Goal: Task Accomplishment & Management: Manage account settings

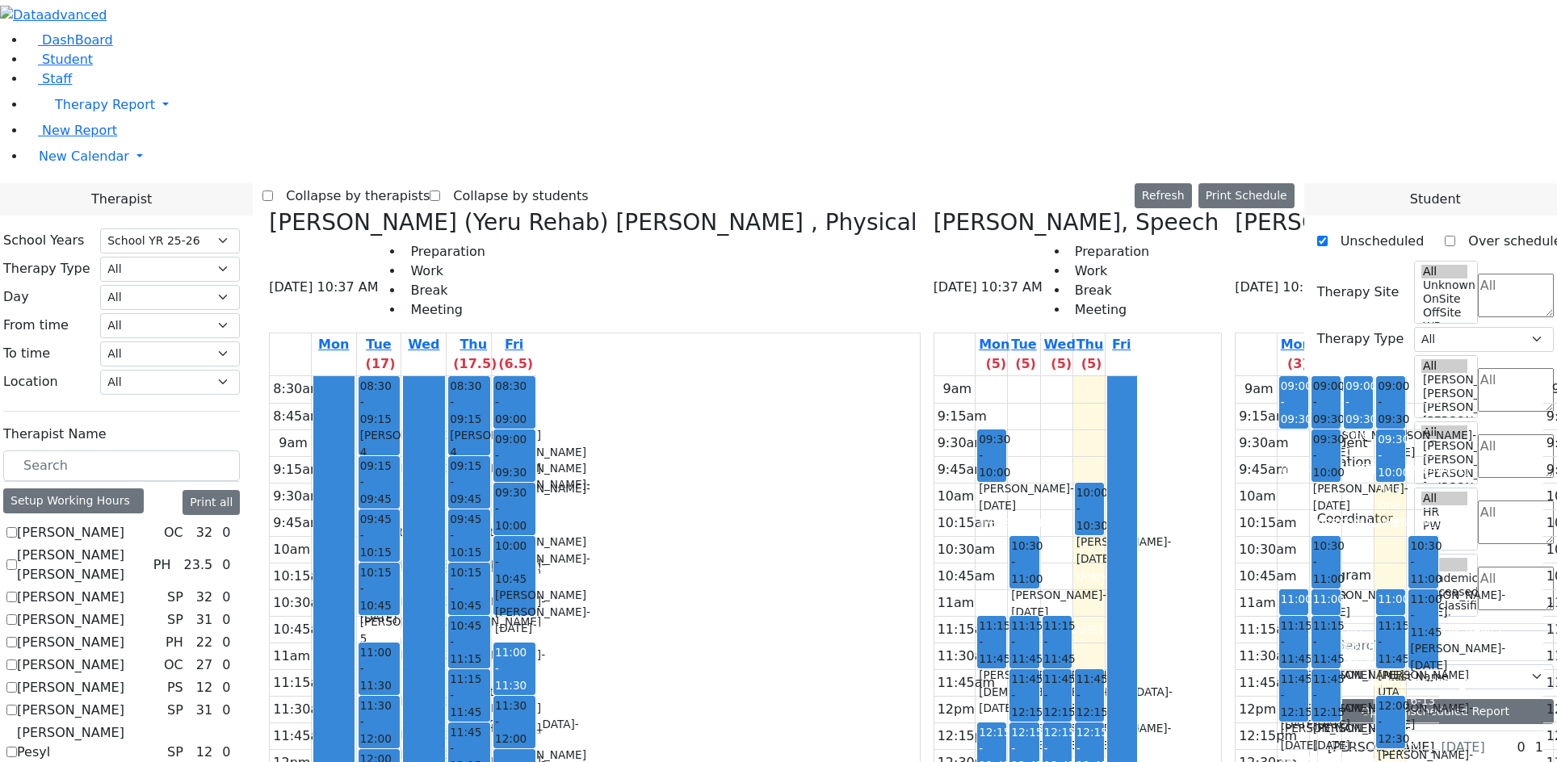
select select "212"
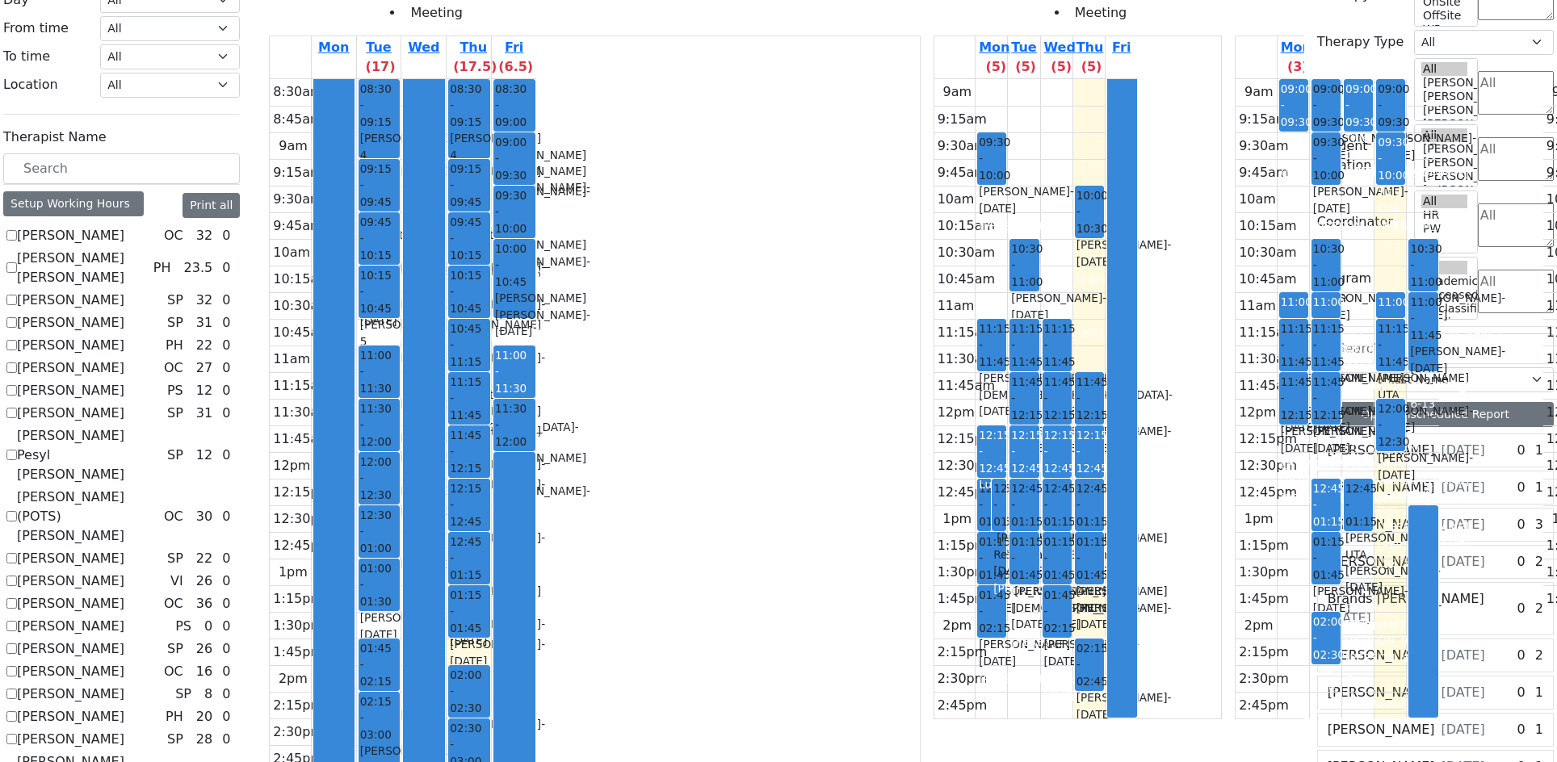
scroll to position [269, 0]
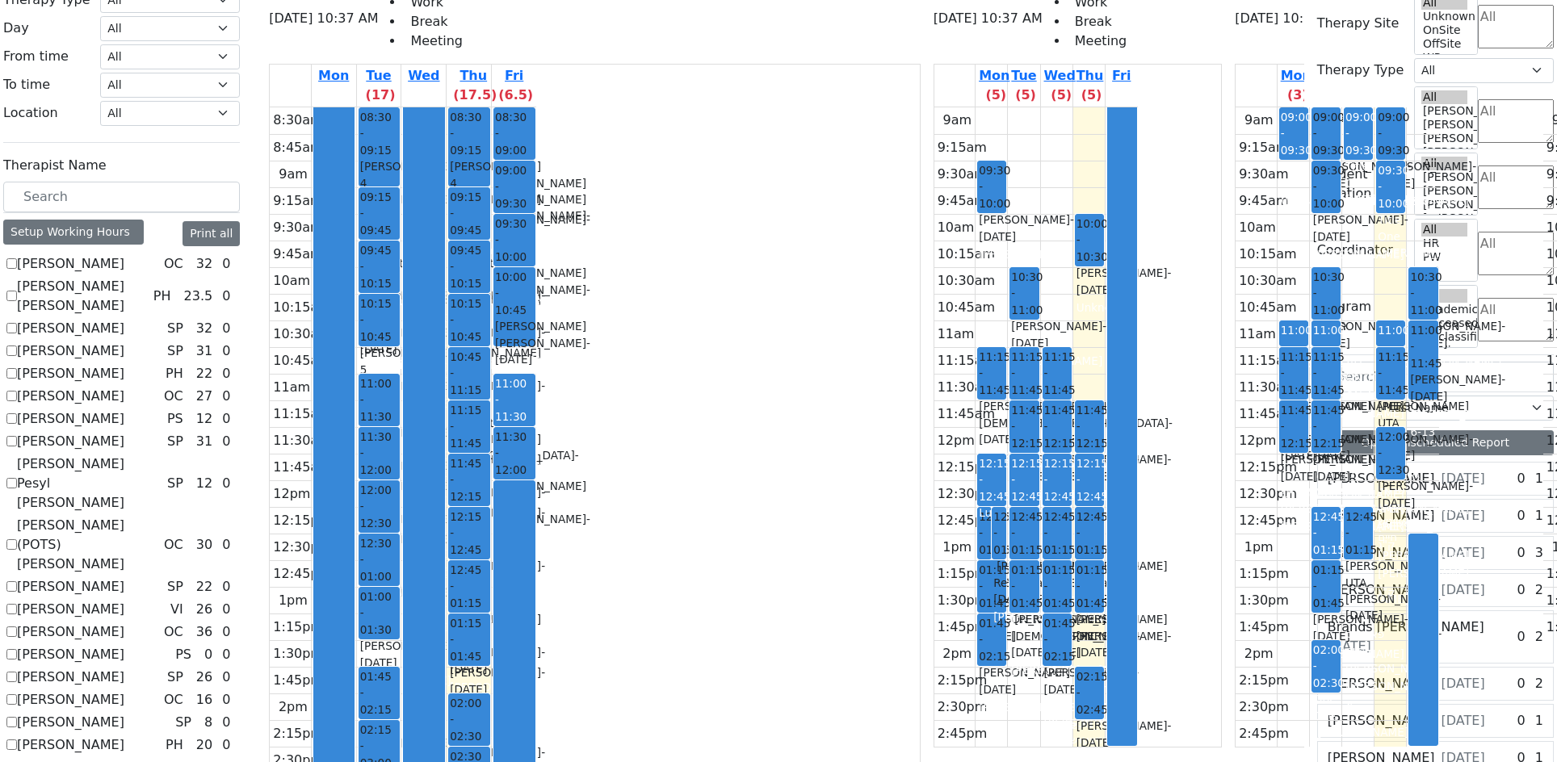
checkbox input "true"
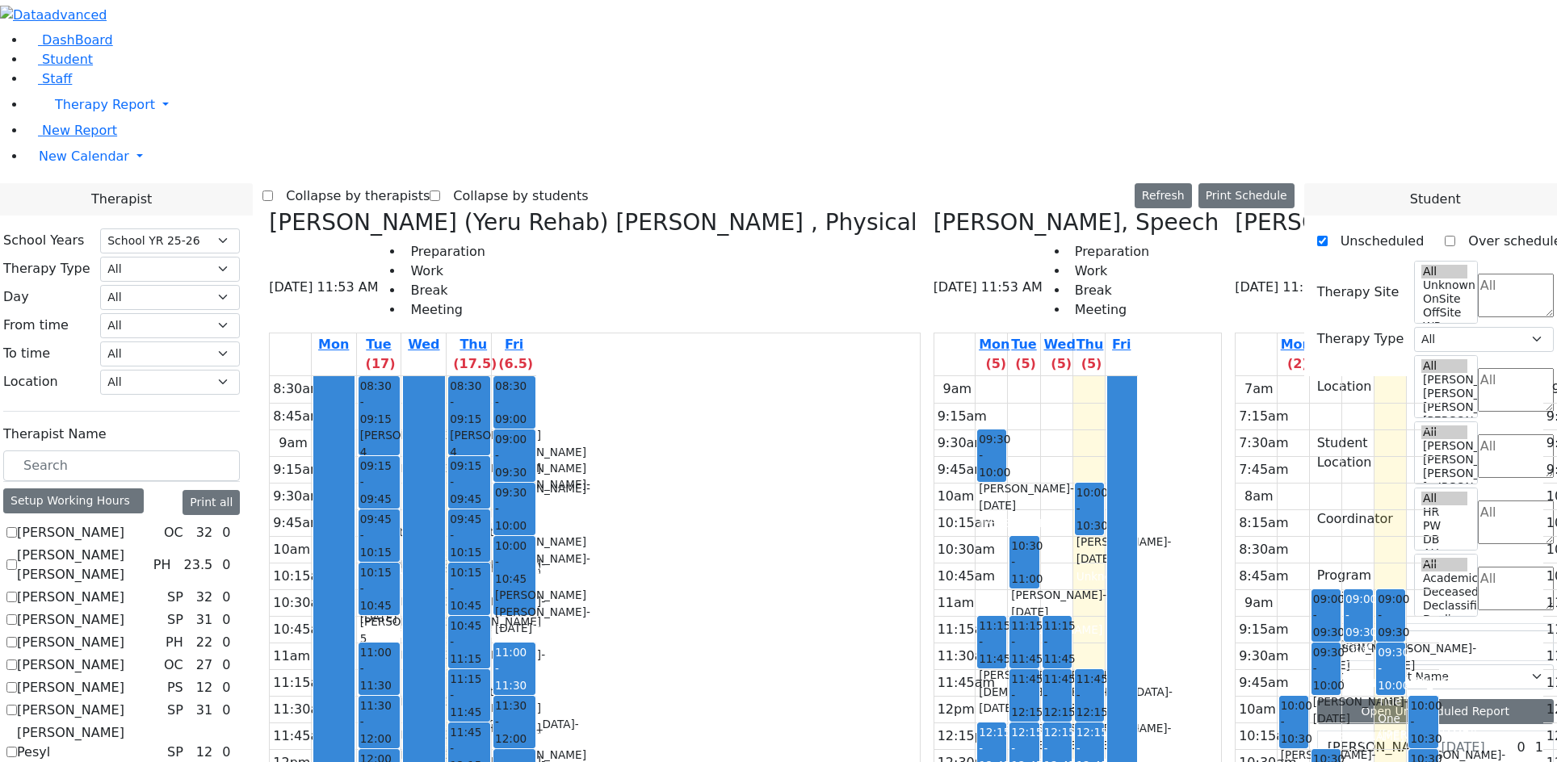
scroll to position [0, 881]
click at [428, 183] on label "Collapse by therapists" at bounding box center [351, 196] width 157 height 26
click at [273, 191] on input "Collapse by therapists" at bounding box center [267, 196] width 10 height 10
checkbox input "true"
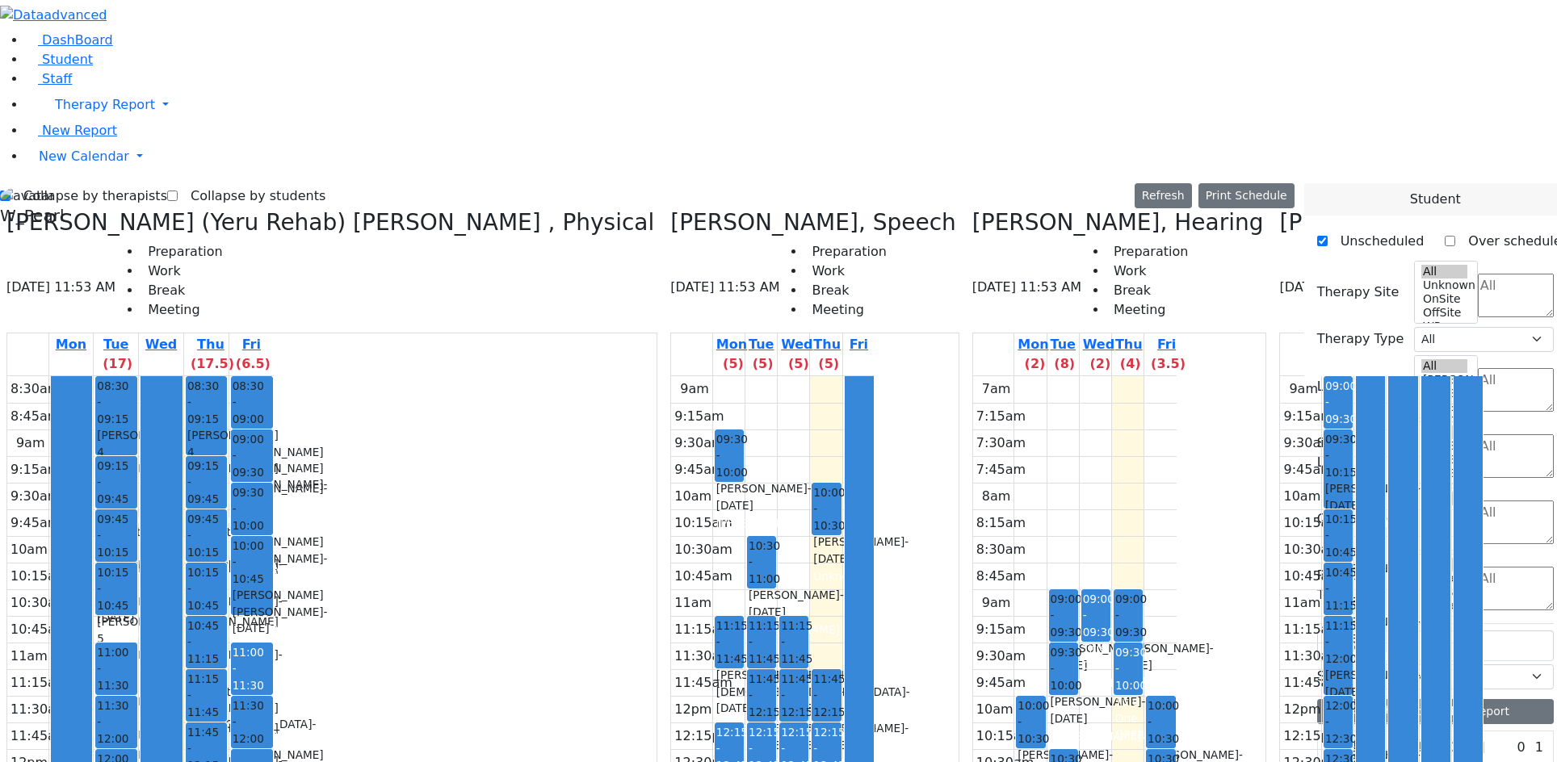
scroll to position [2201, 0]
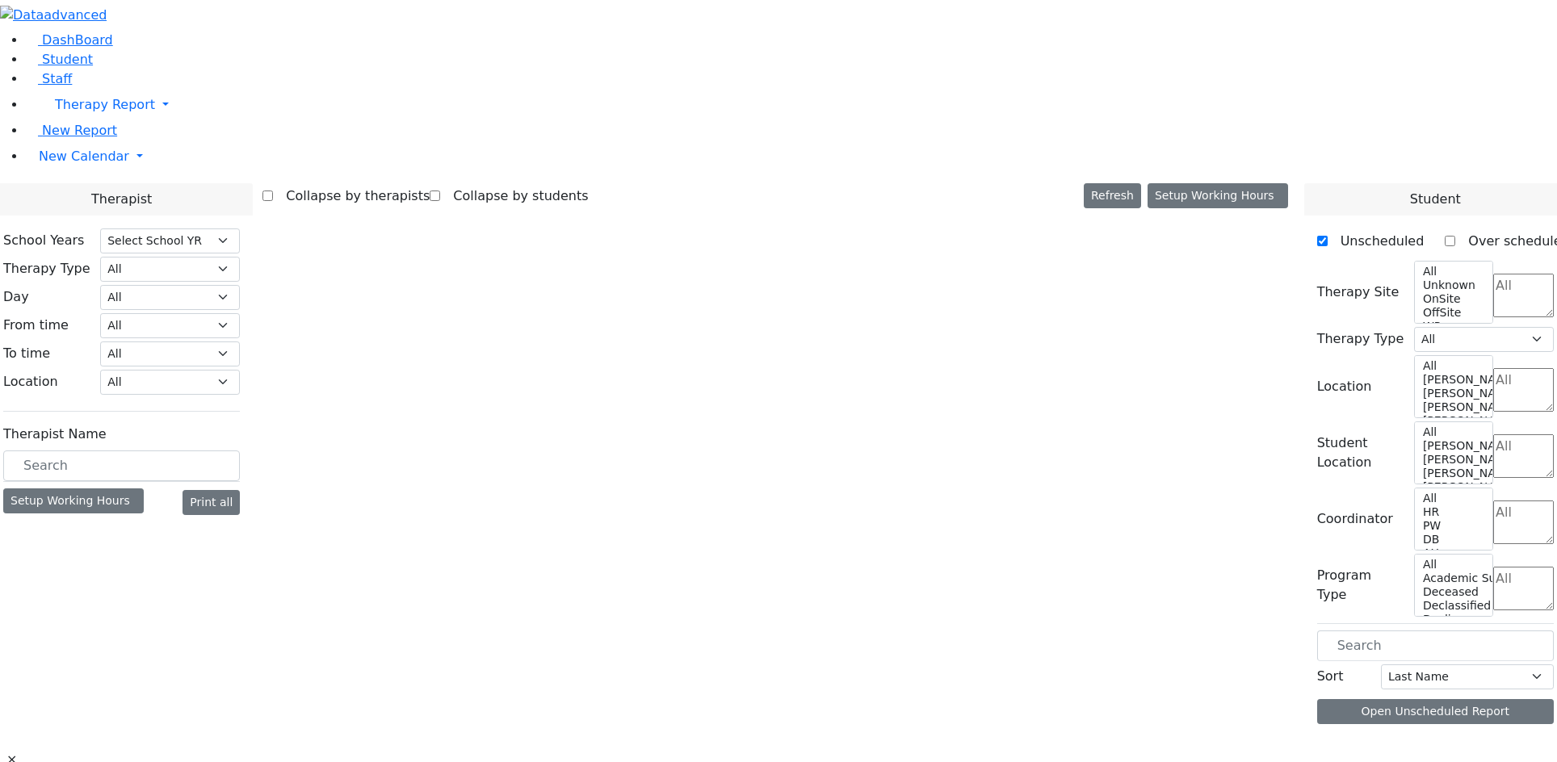
select select "212"
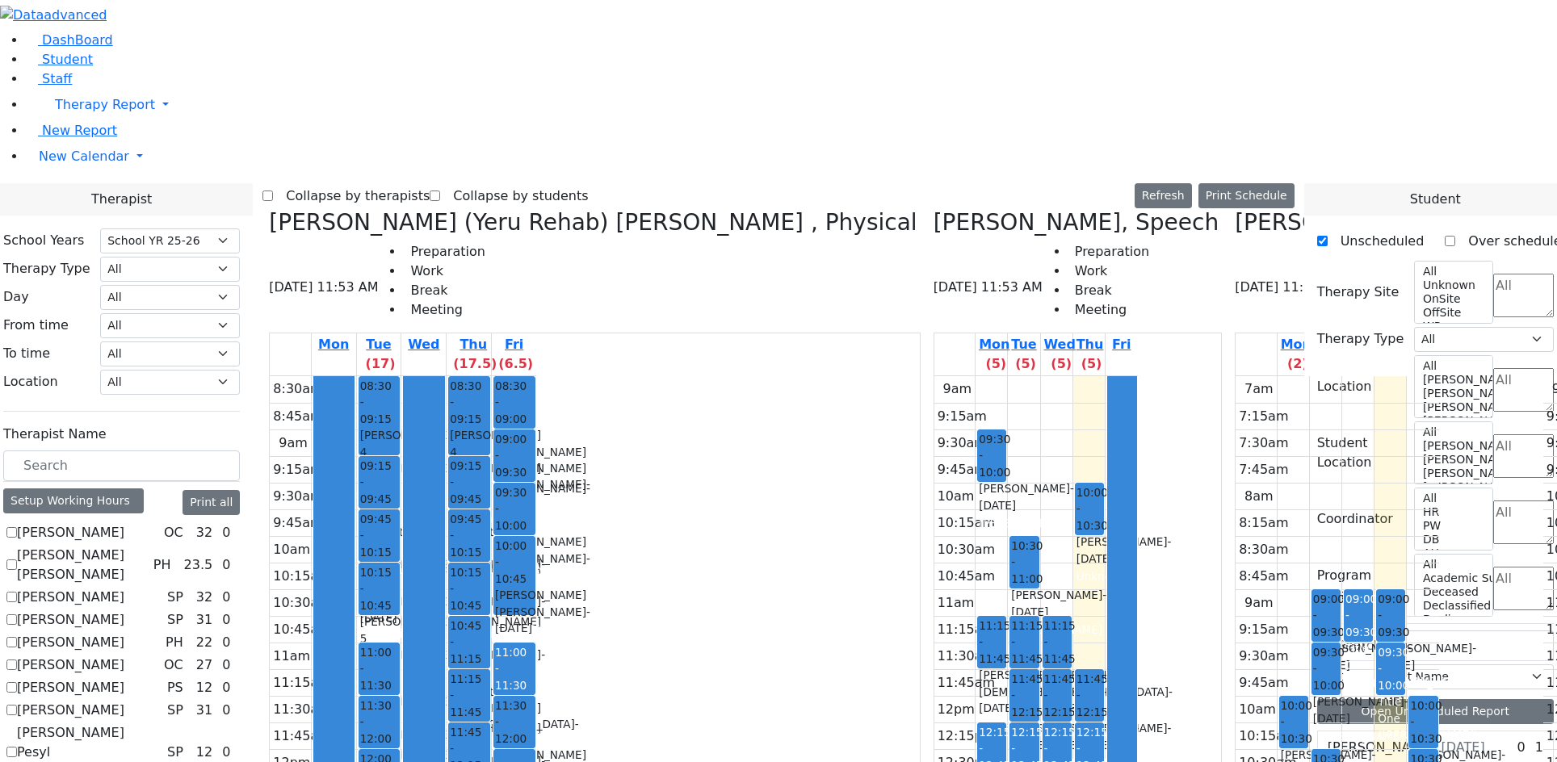
click at [430, 183] on label "Collapse by therapists" at bounding box center [351, 196] width 157 height 26
click at [273, 191] on input "Collapse by therapists" at bounding box center [267, 196] width 10 height 10
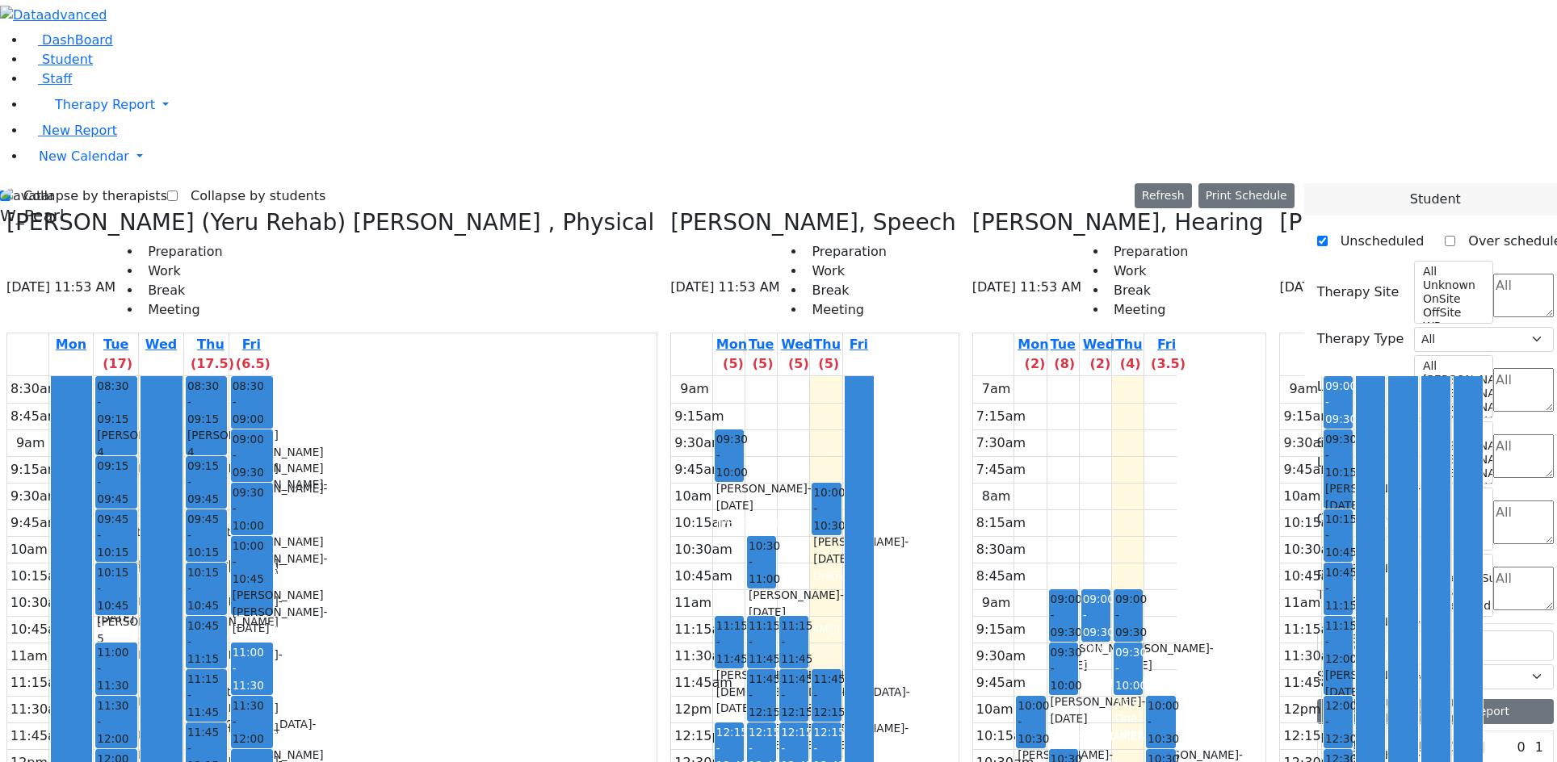
scroll to position [0, 541]
drag, startPoint x: 1063, startPoint y: 183, endPoint x: 1060, endPoint y: 220, distance: 38.0
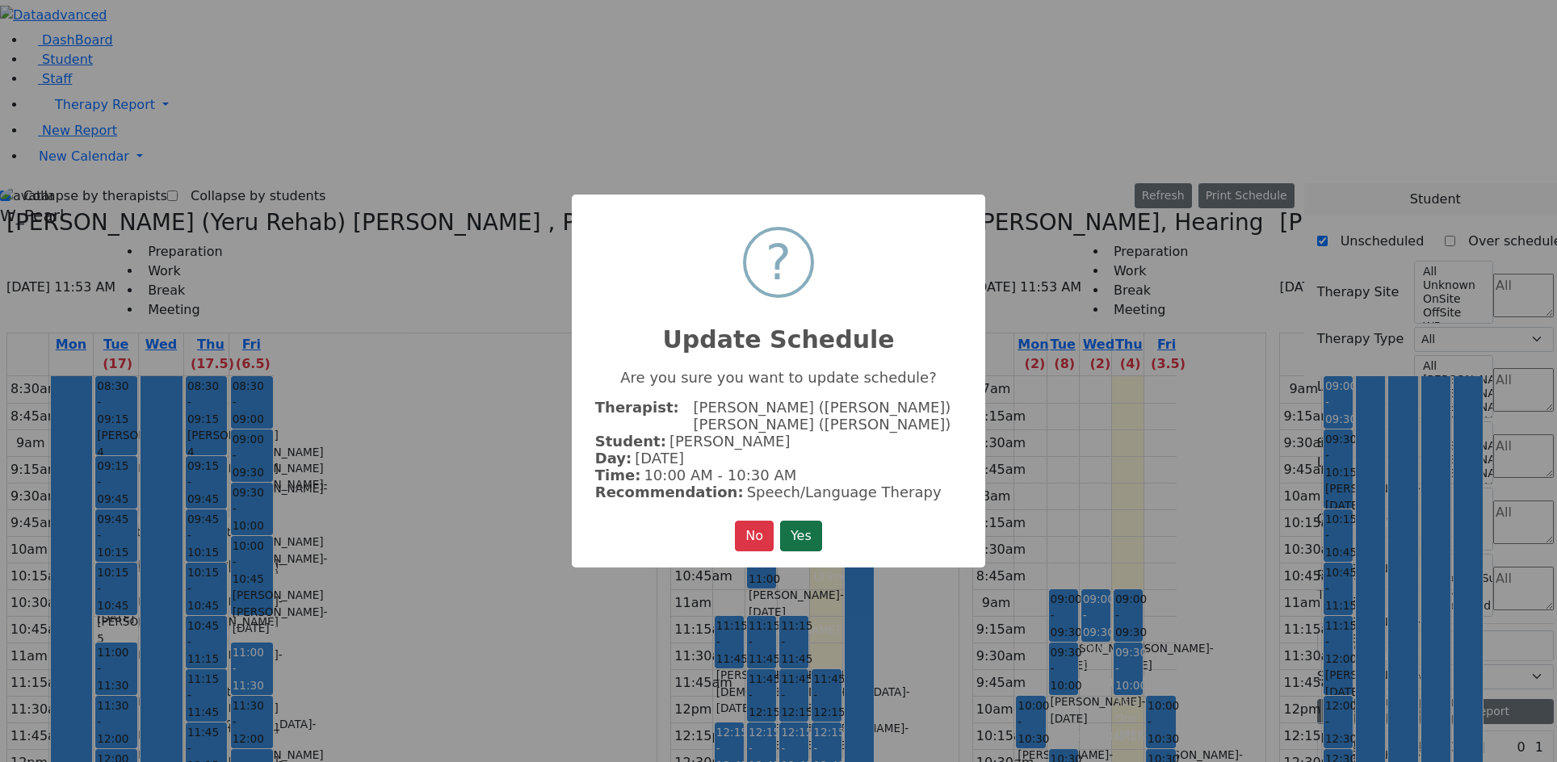
click at [811, 522] on button "Yes" at bounding box center [801, 536] width 42 height 31
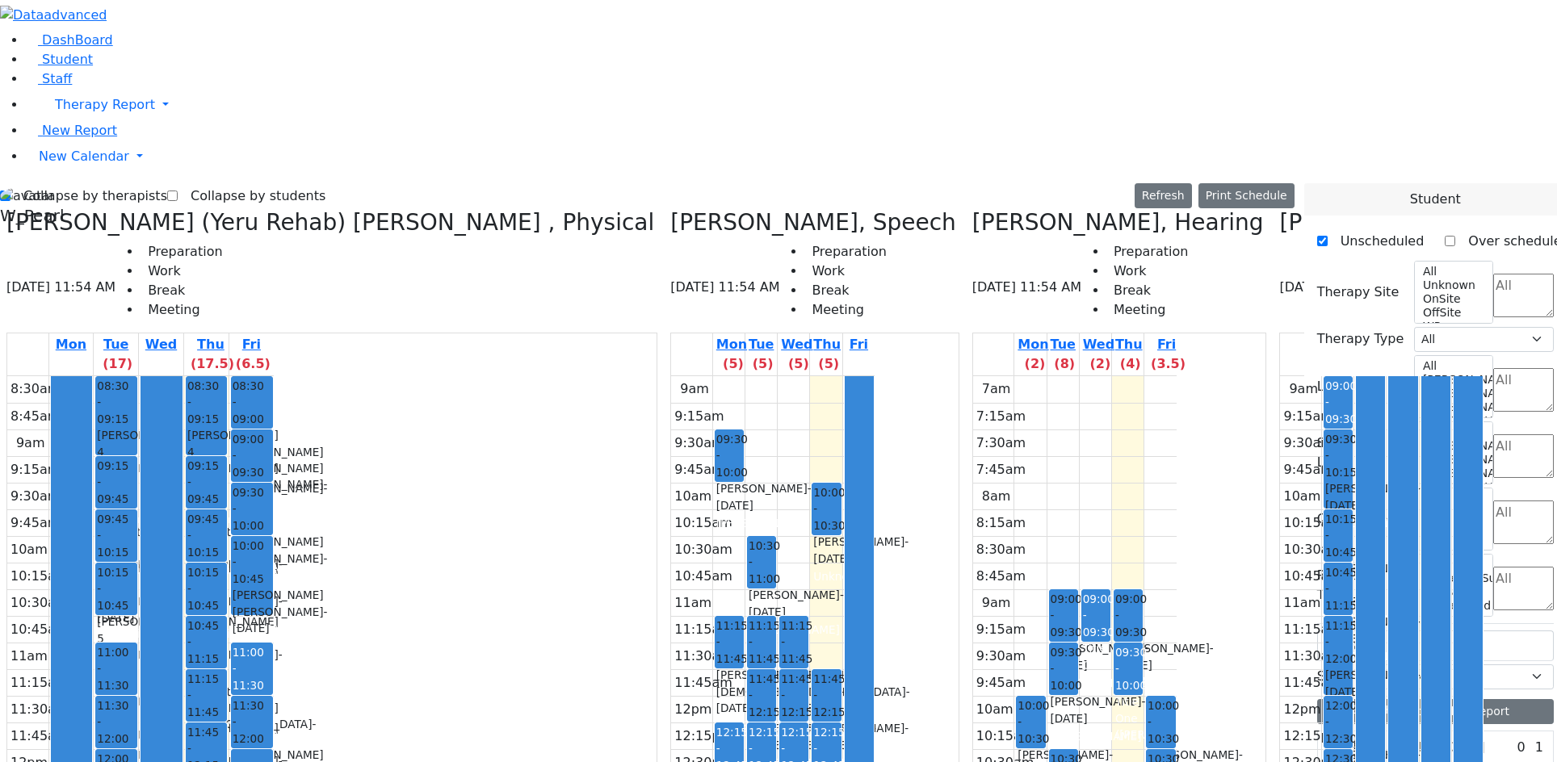
drag, startPoint x: 1125, startPoint y: 572, endPoint x: 1050, endPoint y: 170, distance: 408.4
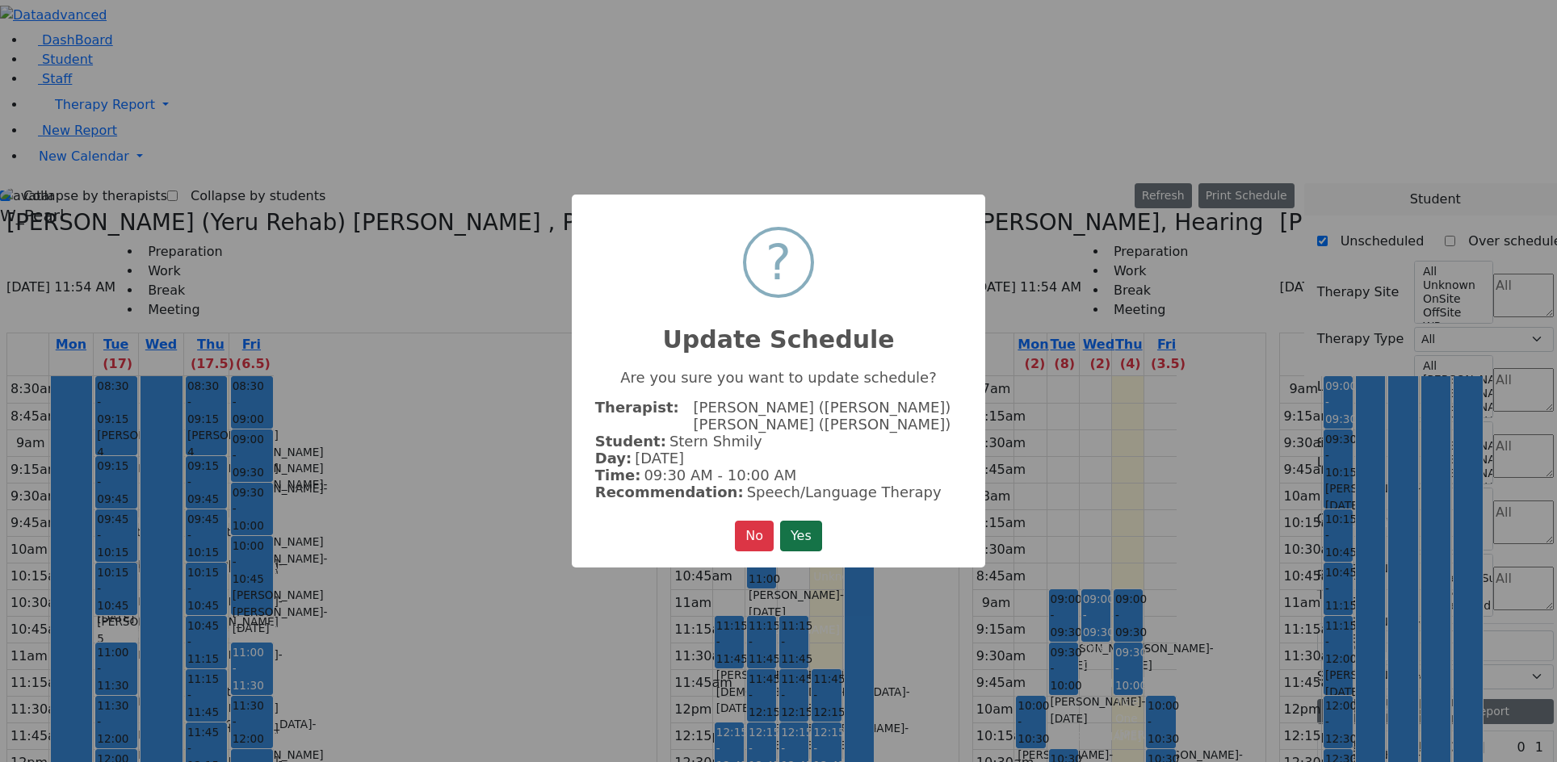
click at [802, 531] on button "Yes" at bounding box center [801, 536] width 42 height 31
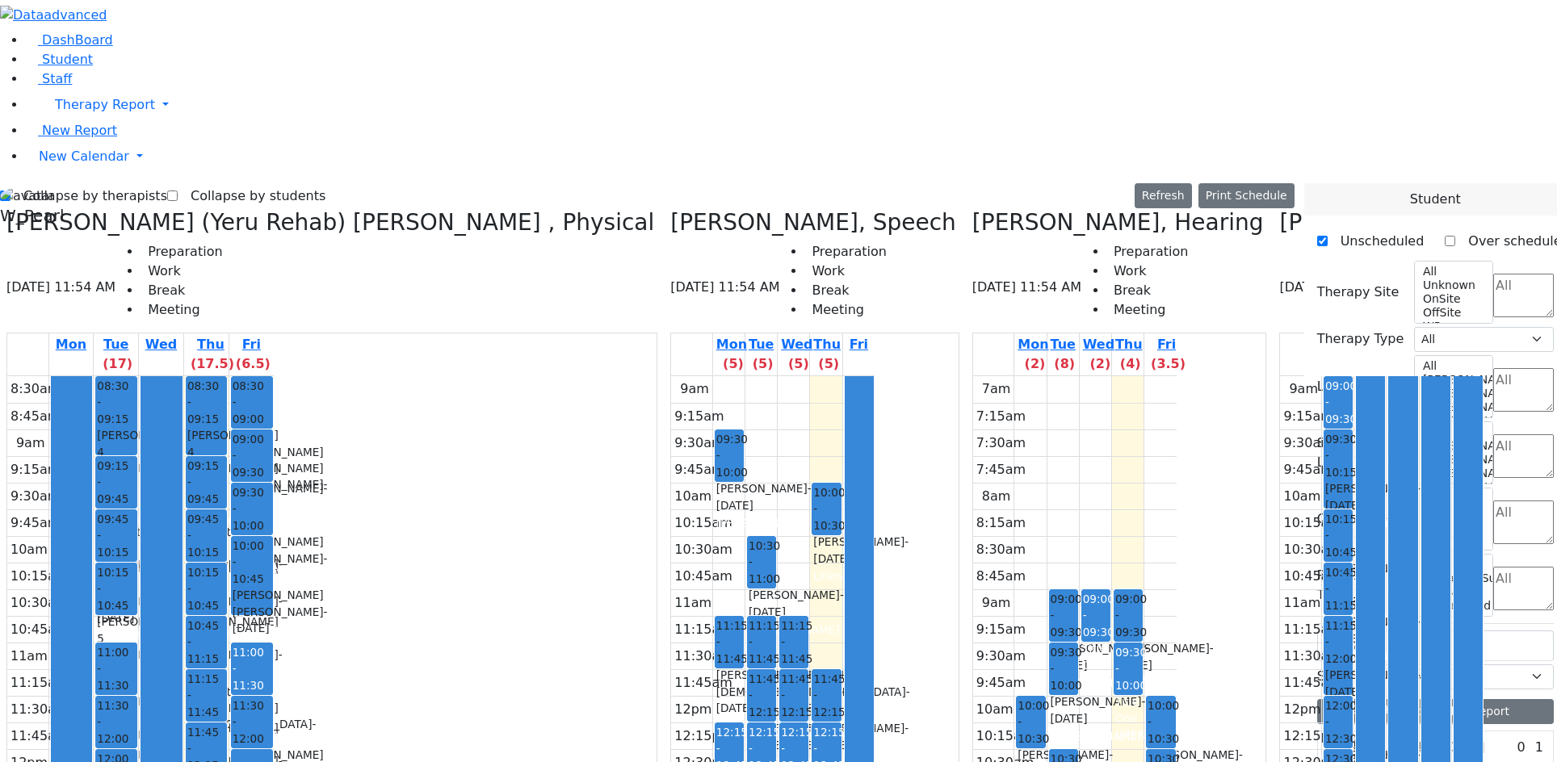
drag, startPoint x: 1182, startPoint y: 154, endPoint x: 1177, endPoint y: 393, distance: 238.3
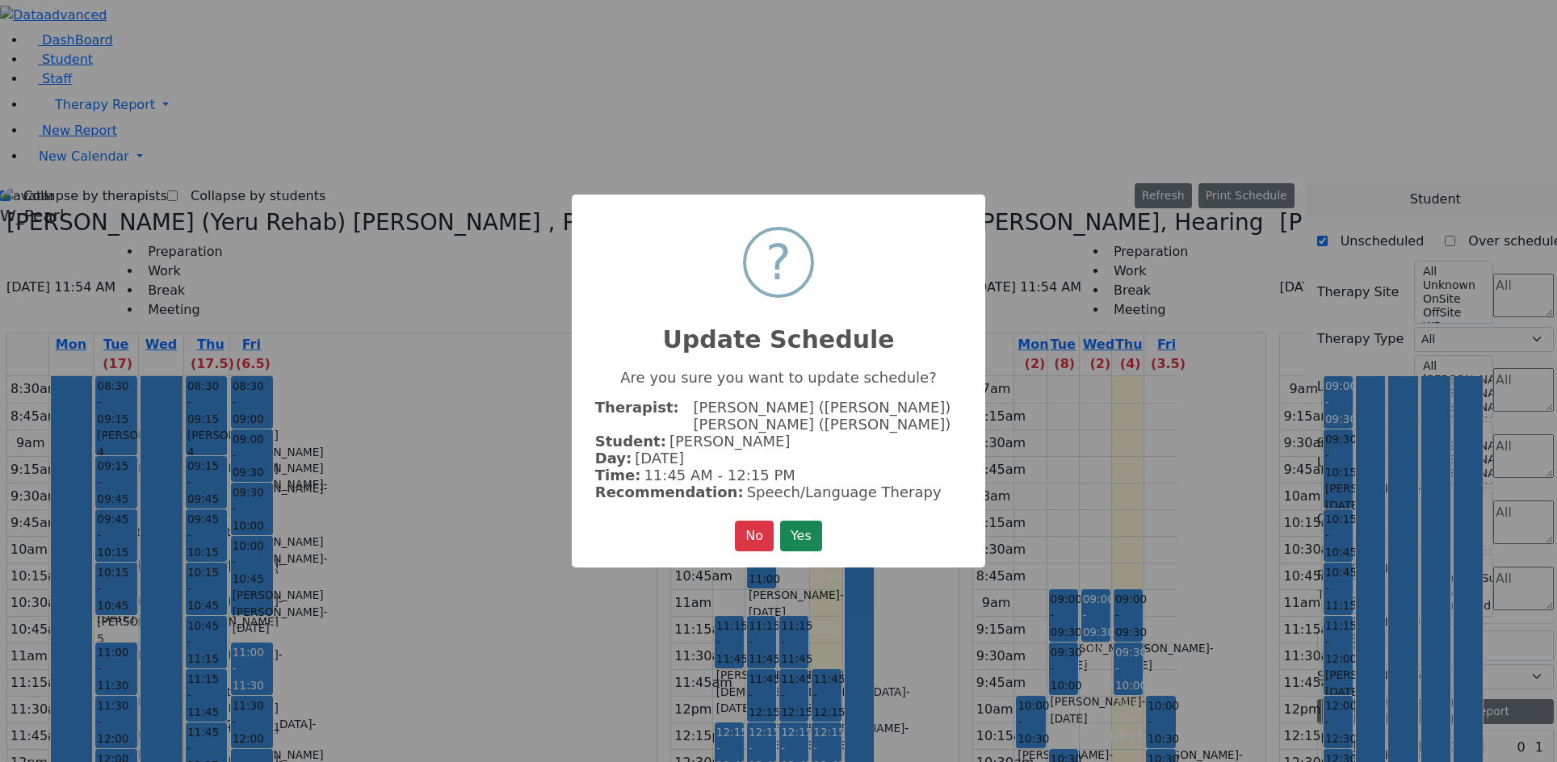
click at [791, 505] on div "× ? Update Schedule Are you sure you want to update schedule? Therapist: Zentma…" at bounding box center [779, 381] width 414 height 373
click at [788, 521] on button "Yes" at bounding box center [801, 536] width 42 height 31
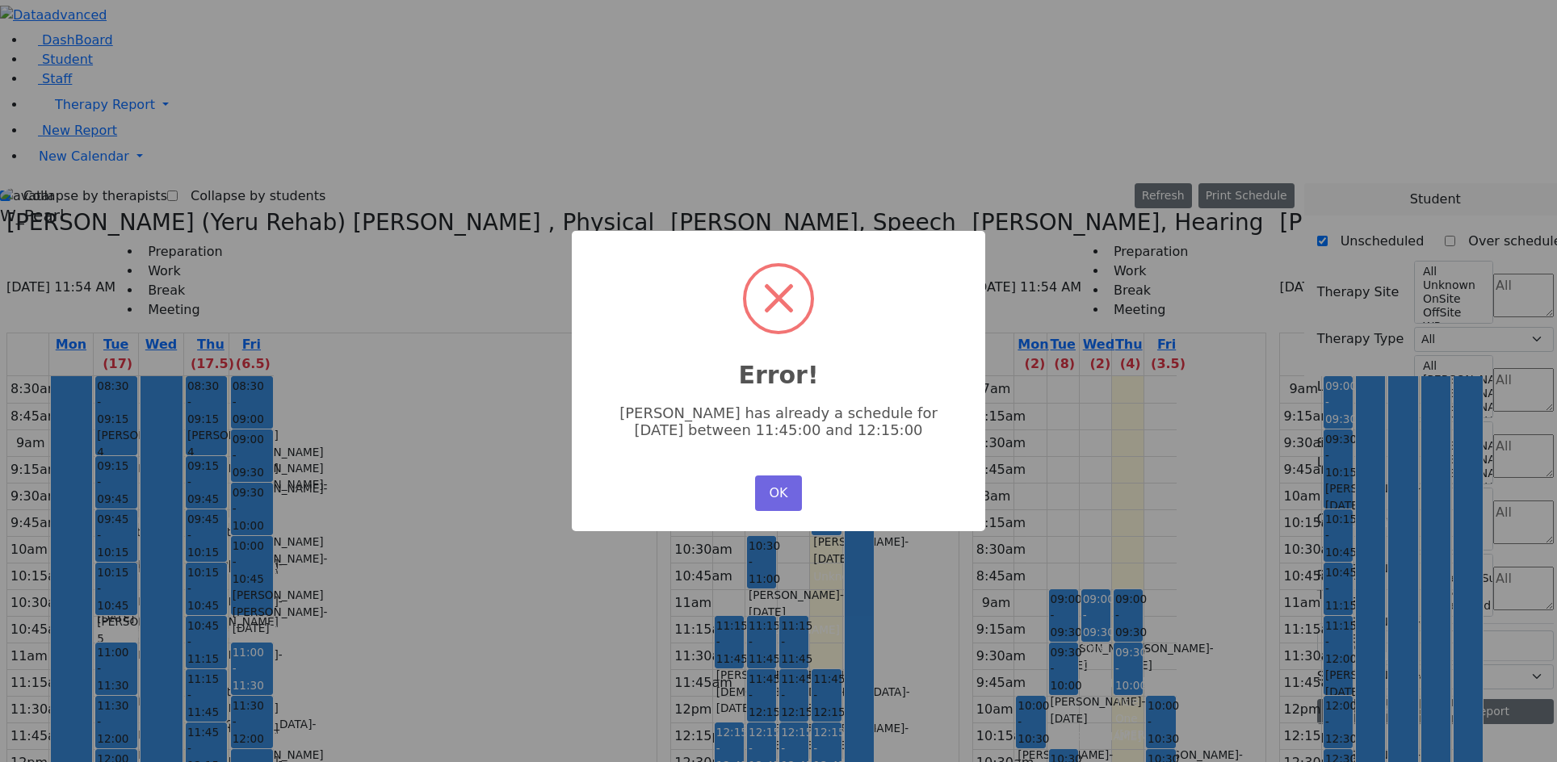
scroll to position [0, 0]
click at [781, 486] on button "OK" at bounding box center [778, 494] width 47 height 36
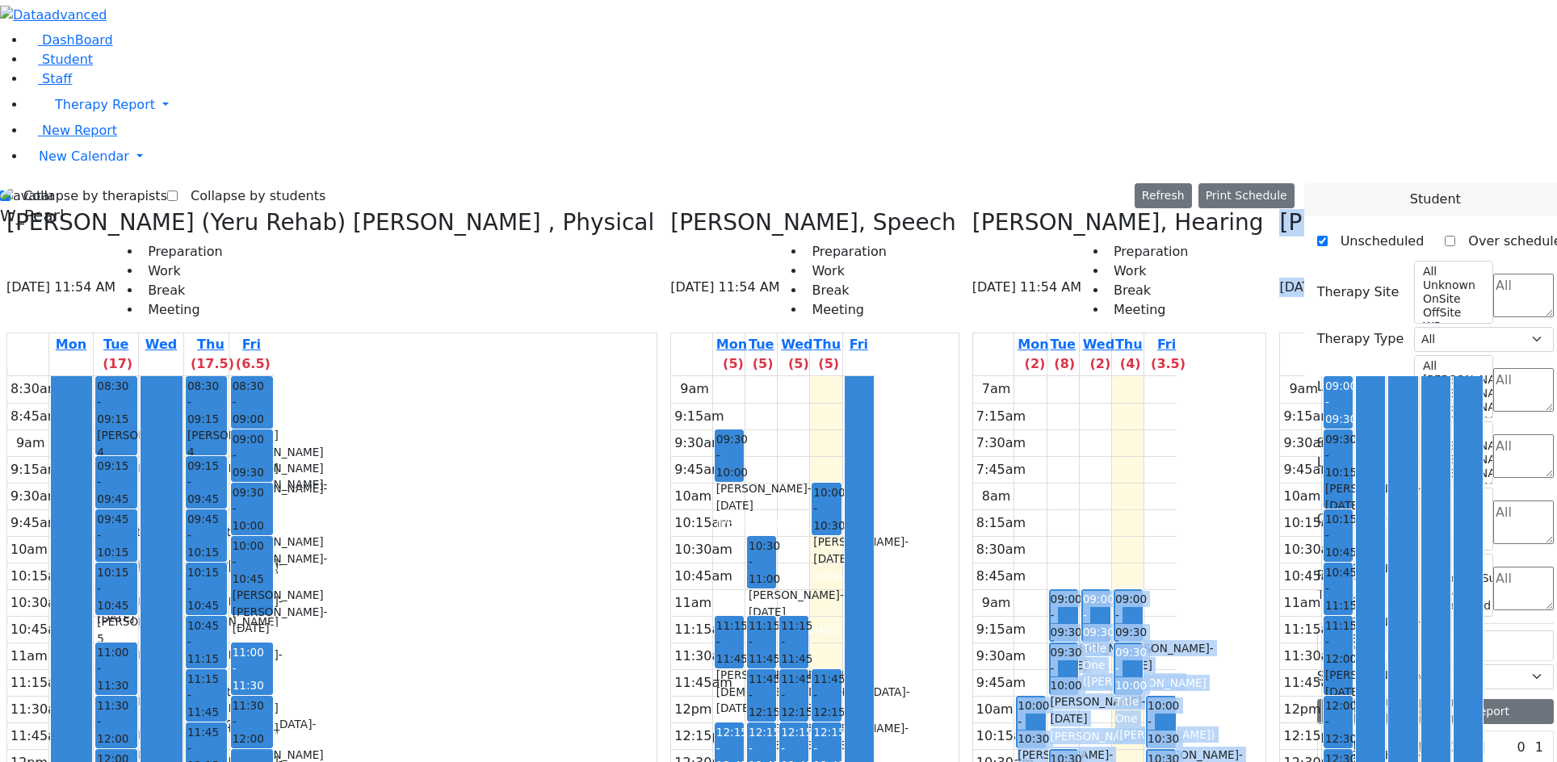
drag, startPoint x: 749, startPoint y: 742, endPoint x: 791, endPoint y: 737, distance: 43.2
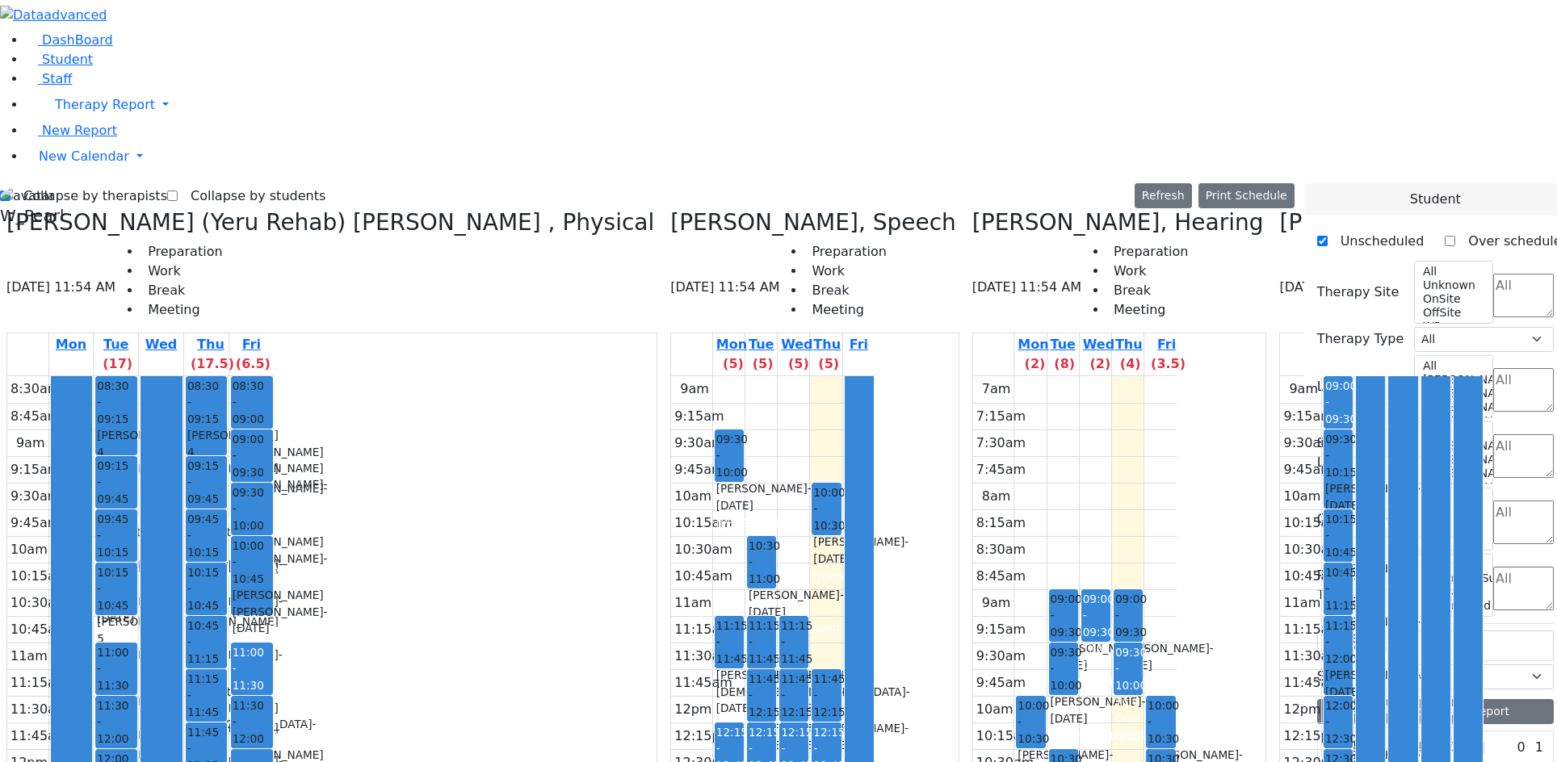
drag, startPoint x: 1186, startPoint y: 165, endPoint x: 1132, endPoint y: 575, distance: 413.8
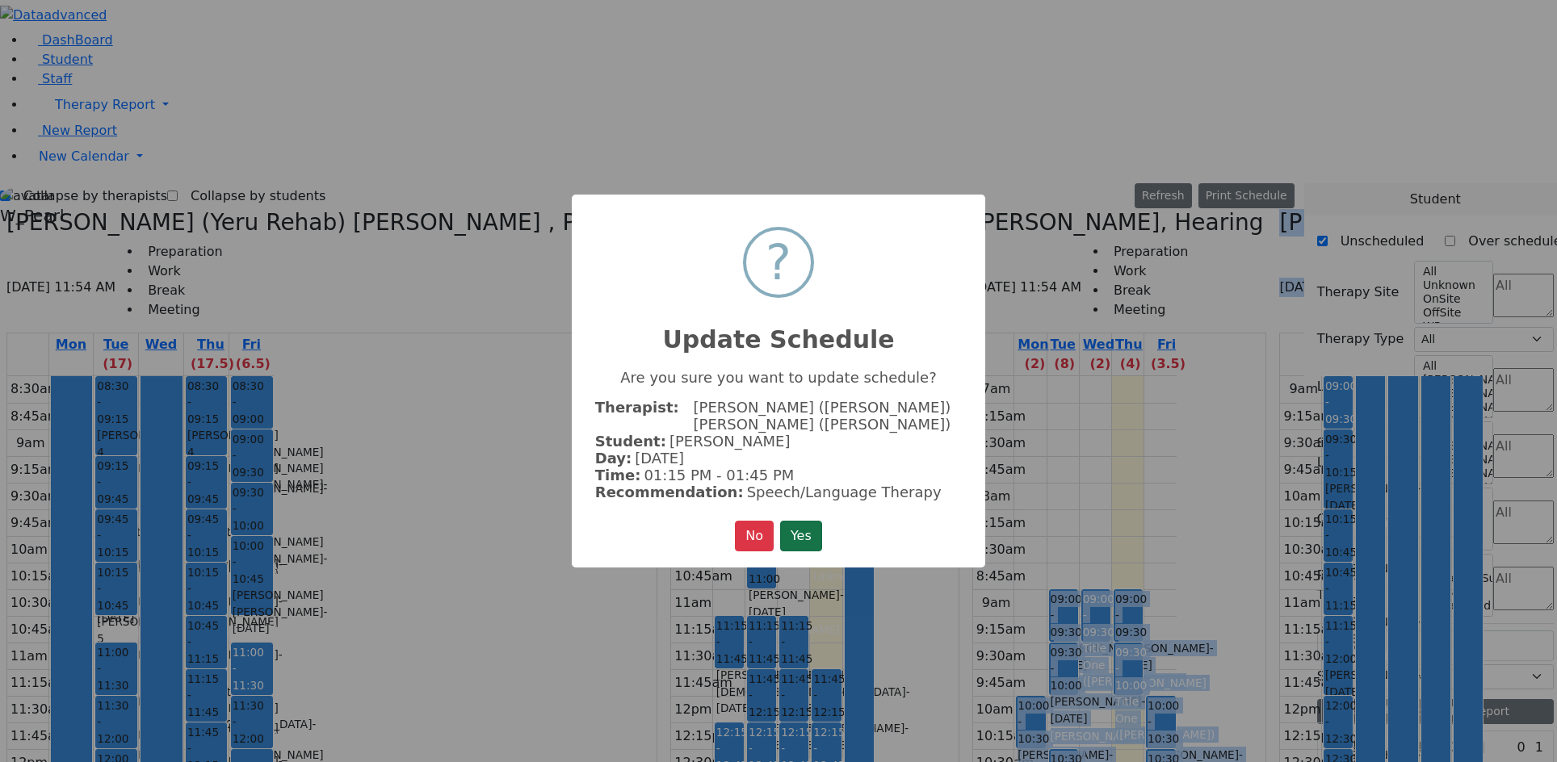
click at [784, 527] on button "Yes" at bounding box center [801, 536] width 42 height 31
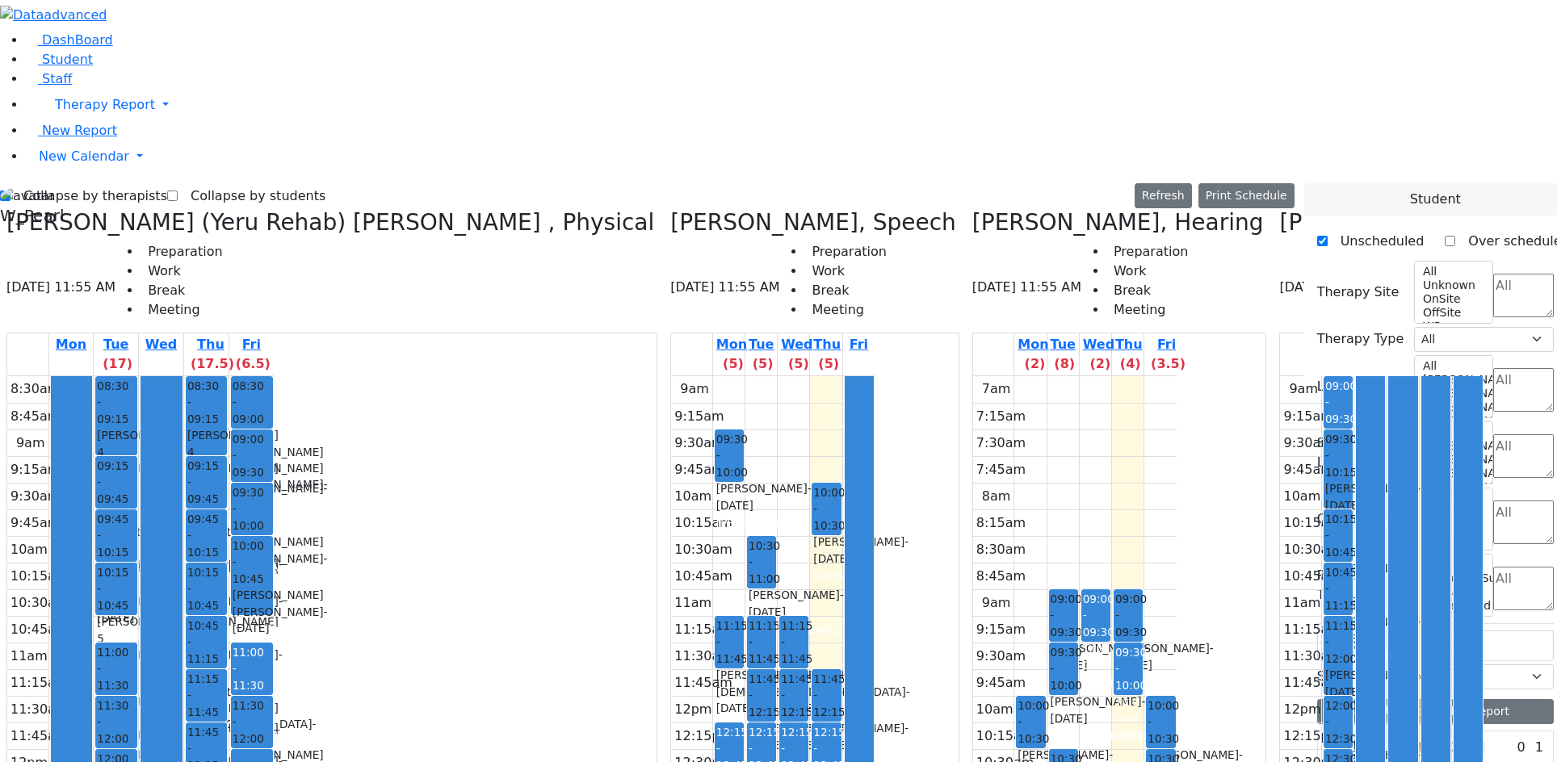
drag, startPoint x: 1245, startPoint y: 545, endPoint x: 1193, endPoint y: 160, distance: 388.8
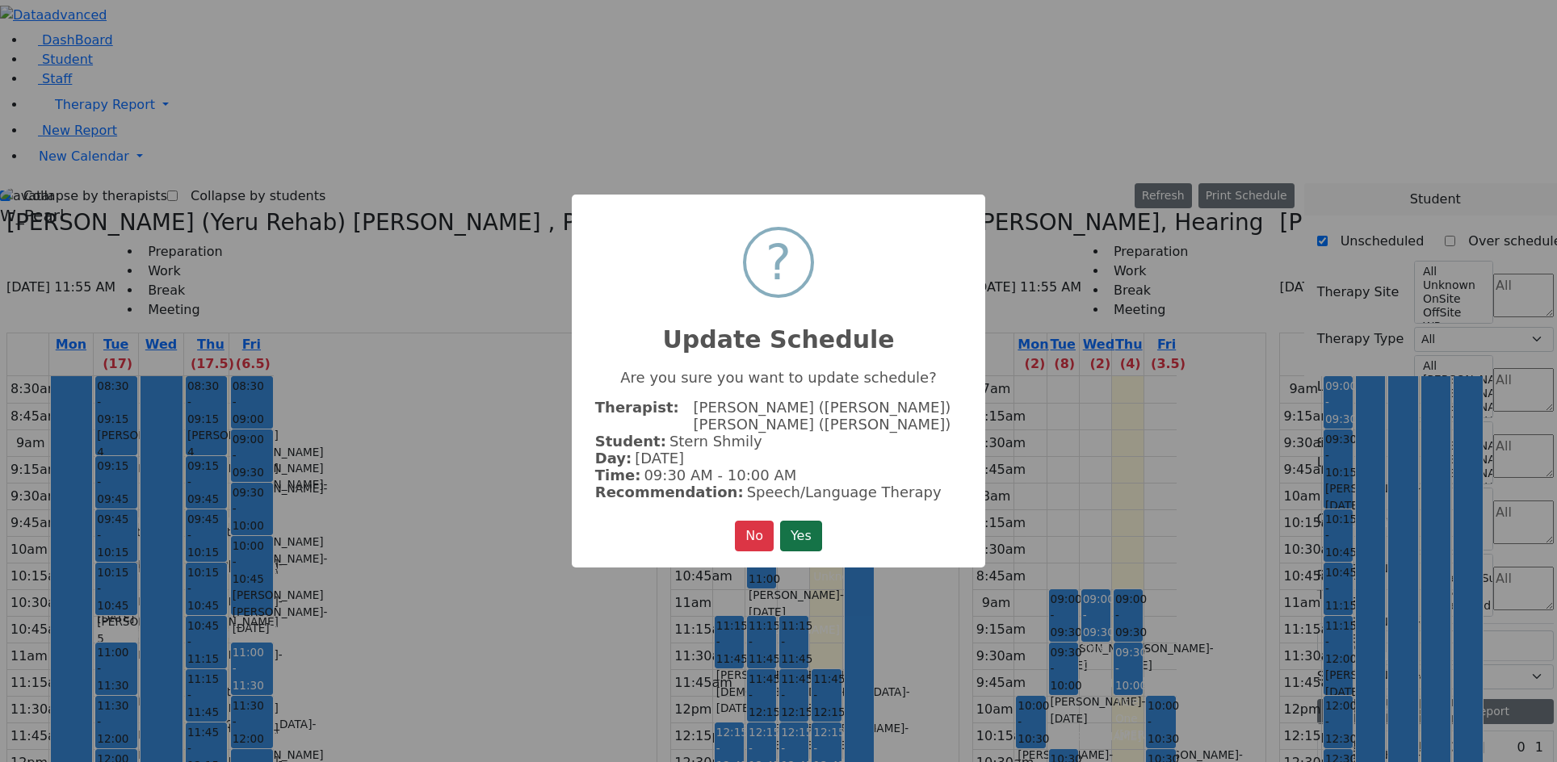
click at [791, 531] on button "Yes" at bounding box center [801, 536] width 42 height 31
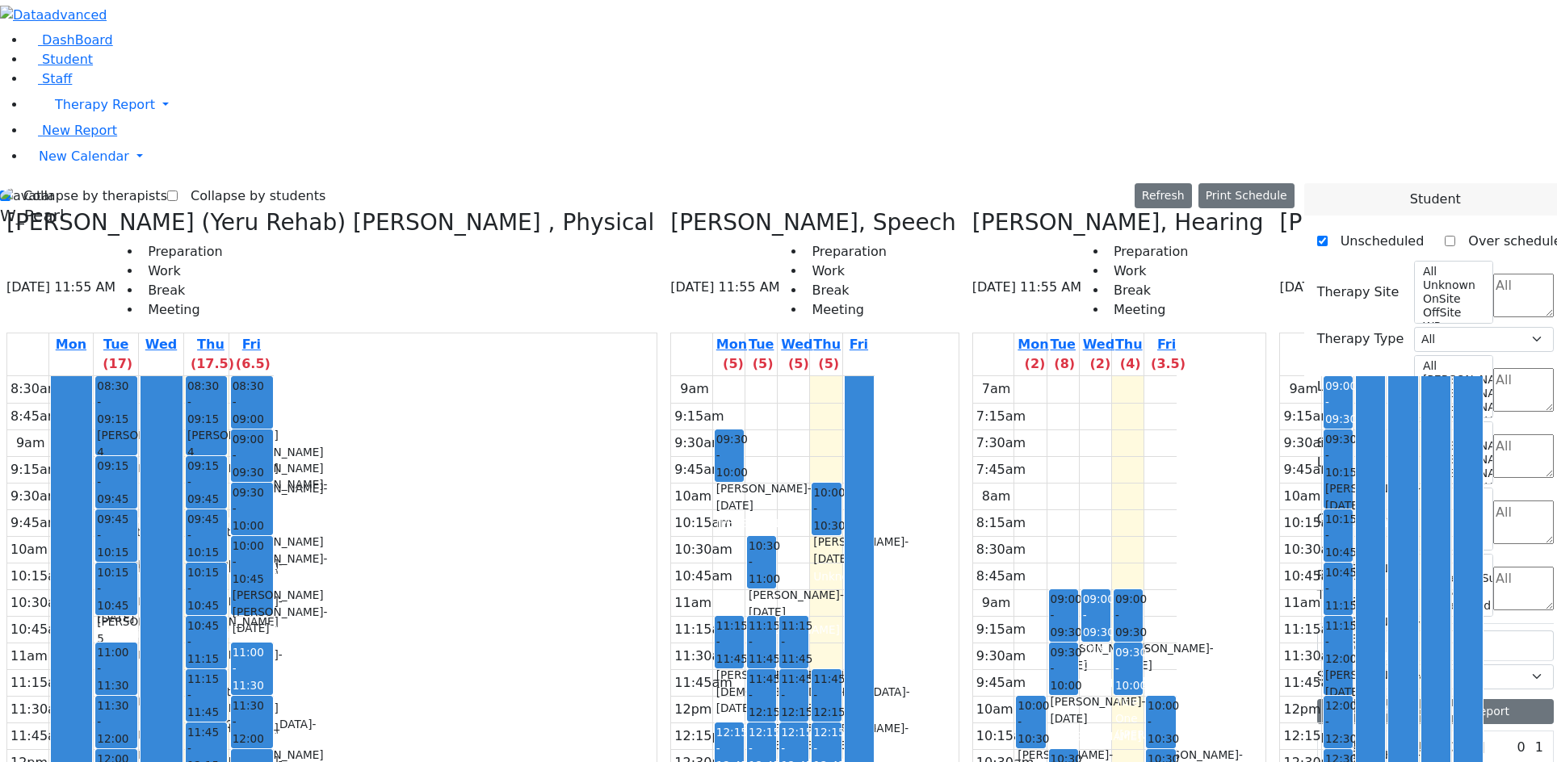
click at [57, 183] on label "Collapse by therapists" at bounding box center [88, 196] width 157 height 26
click at [10, 191] on input "Collapse by therapists" at bounding box center [5, 196] width 10 height 10
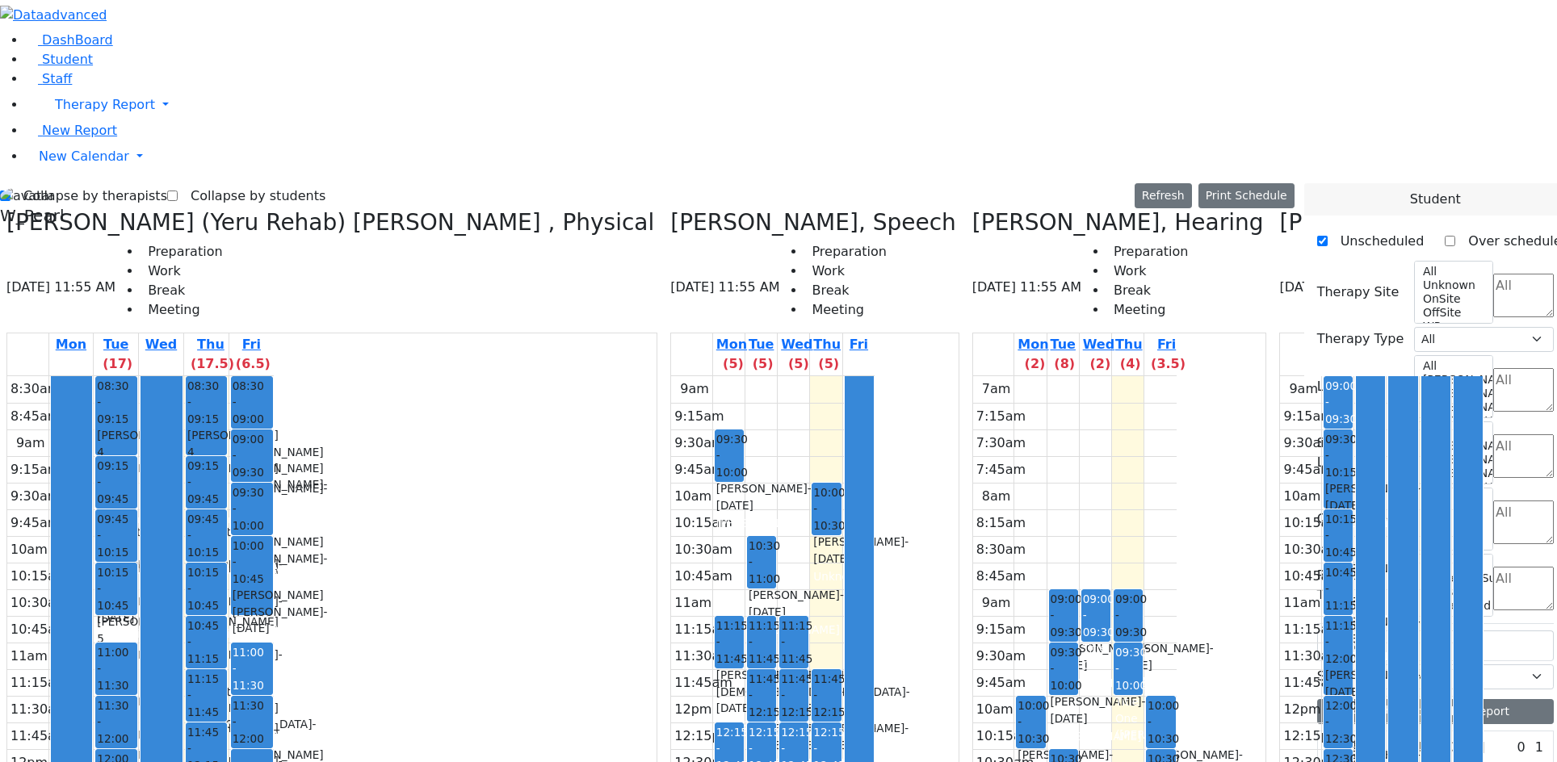
checkbox input "false"
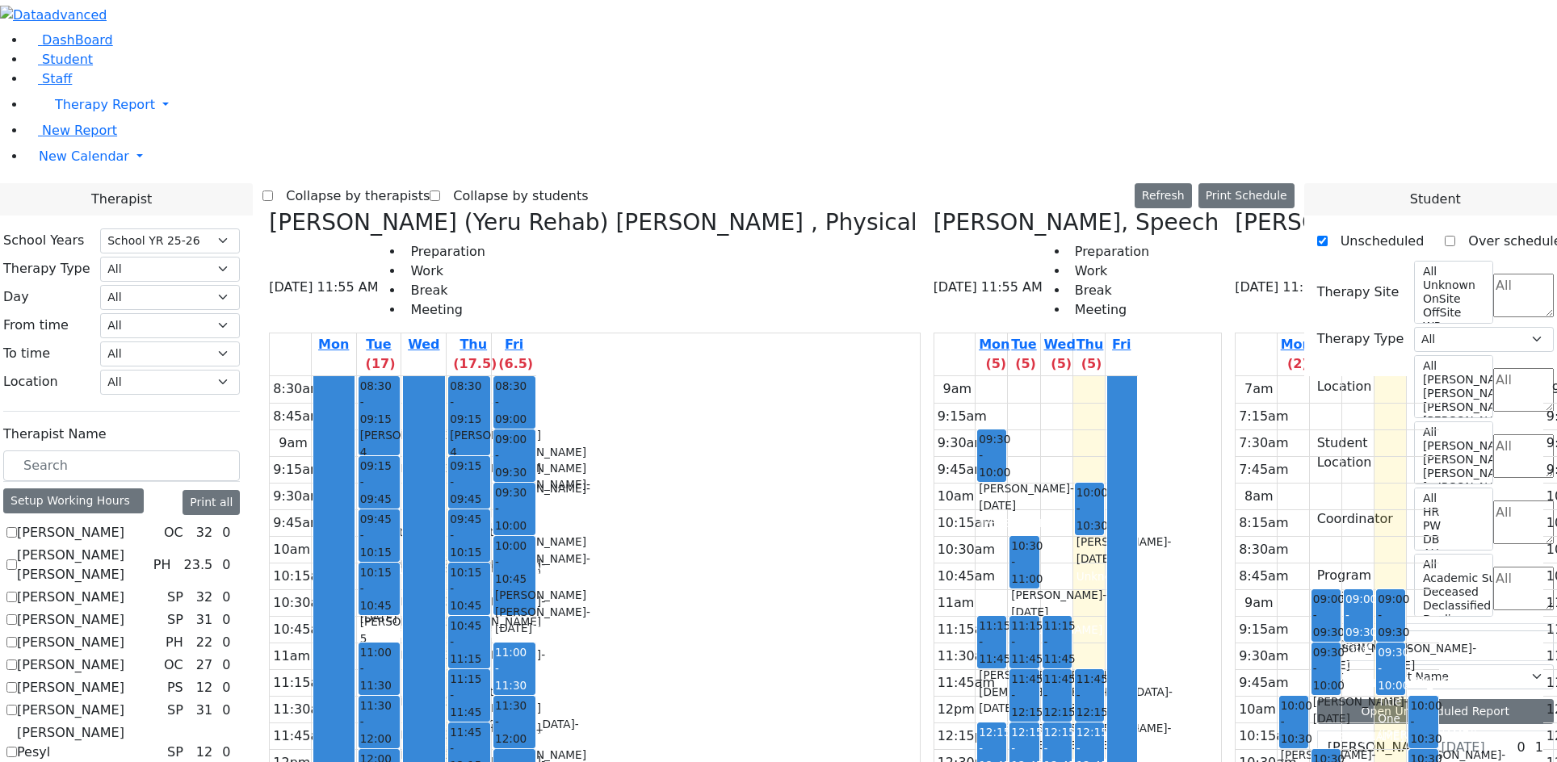
scroll to position [565, 0]
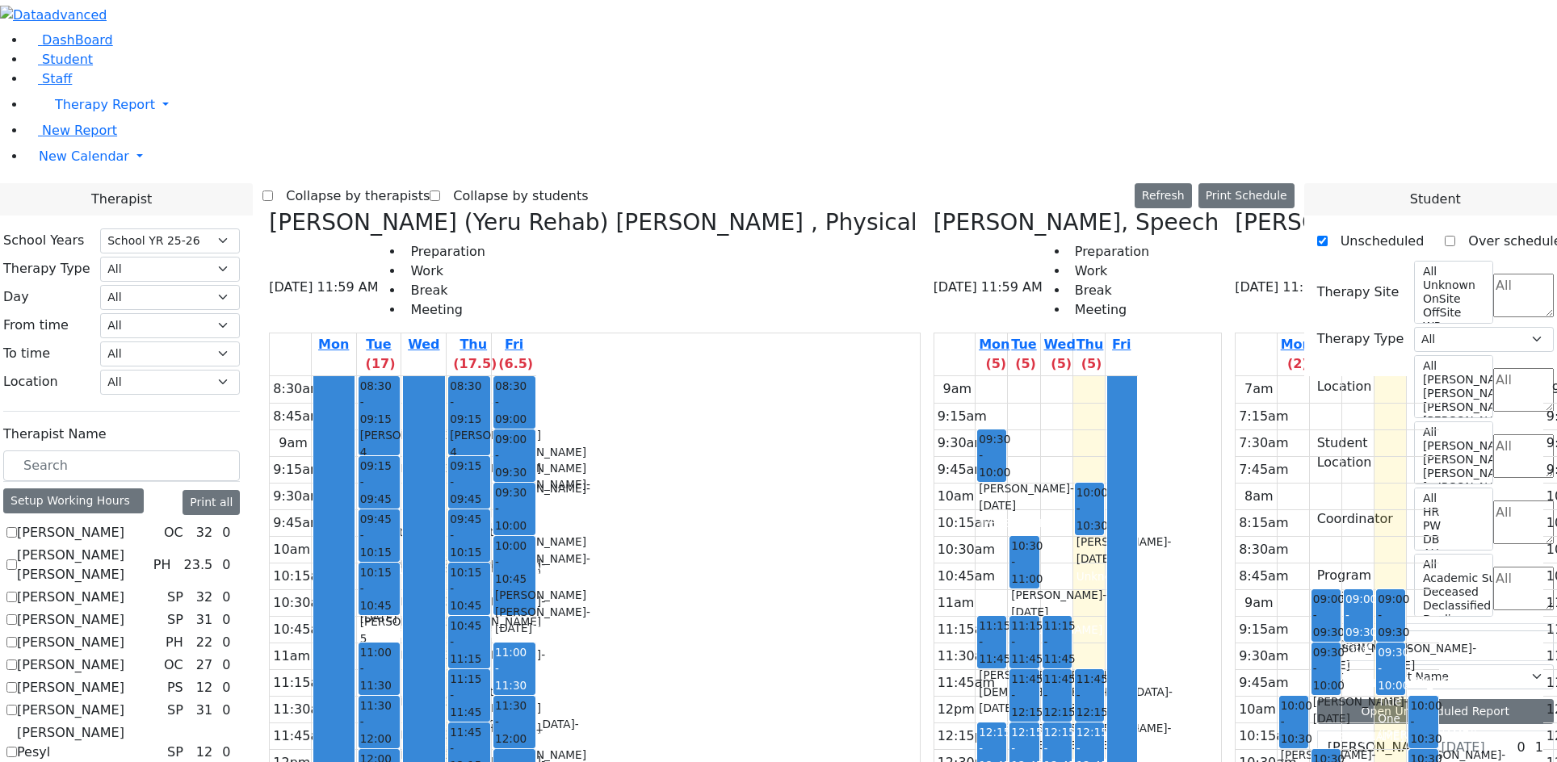
checkbox input "false"
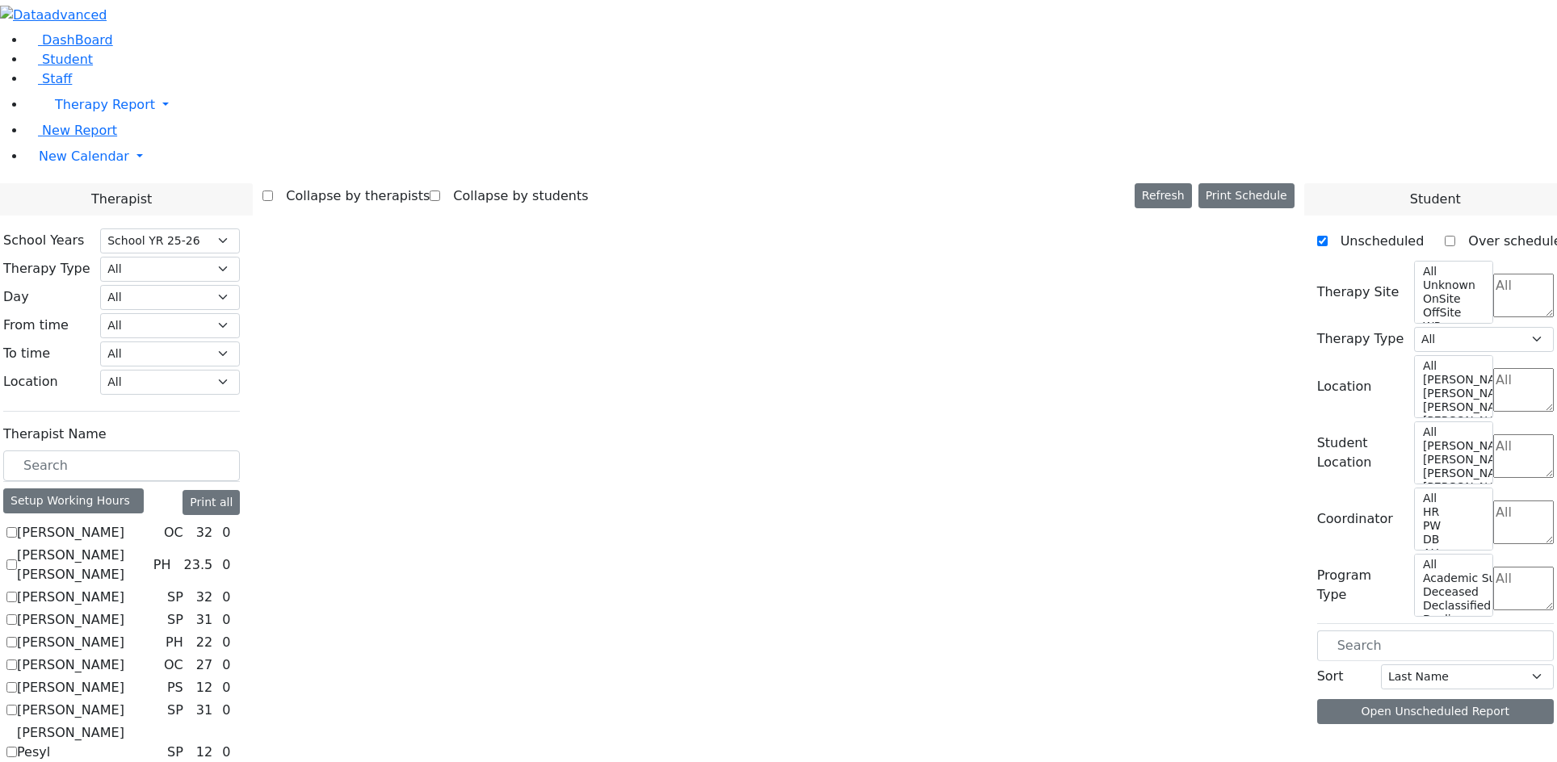
scroll to position [0, 0]
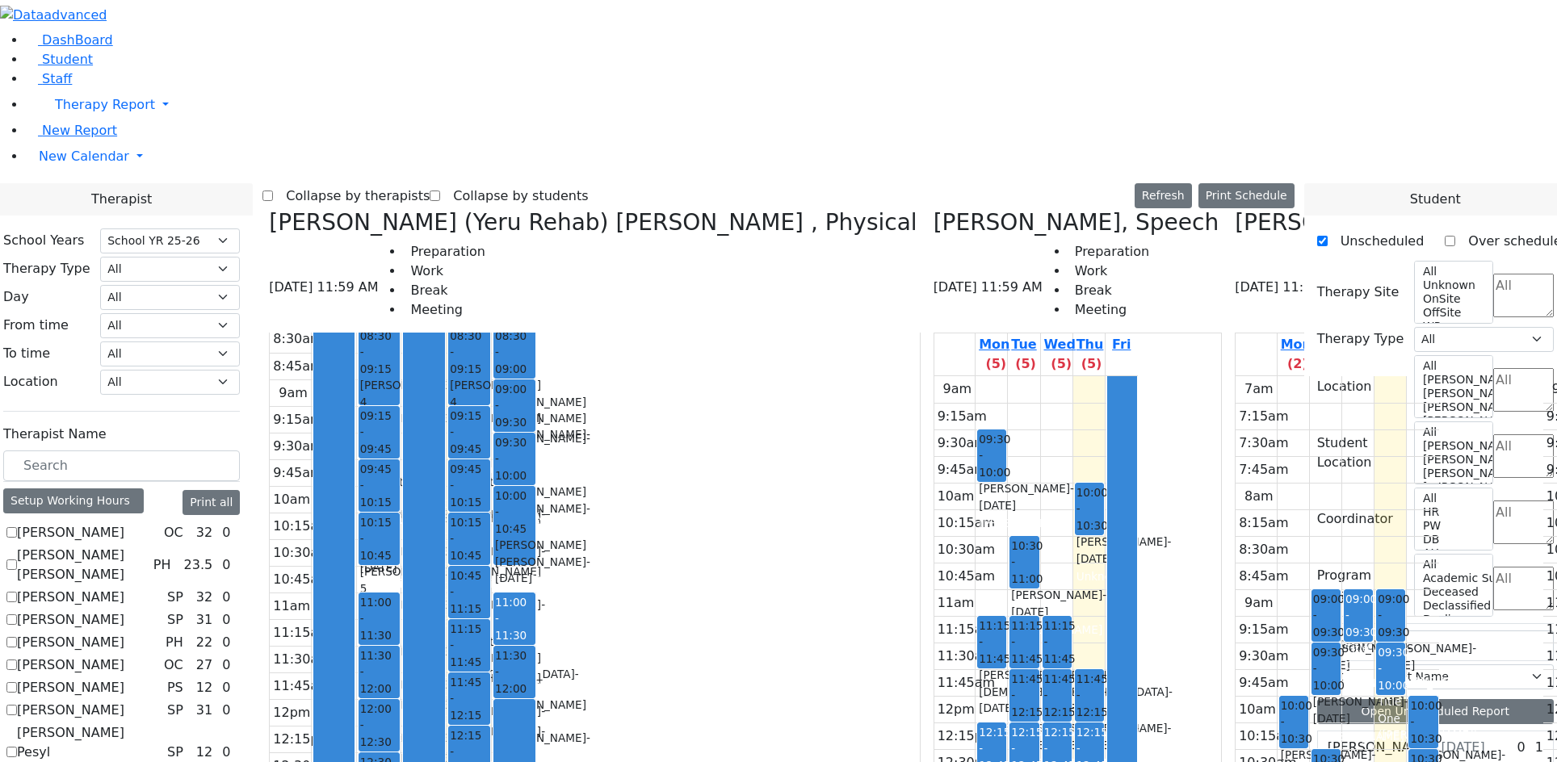
scroll to position [47, 0]
drag, startPoint x: 788, startPoint y: 141, endPoint x: 789, endPoint y: 194, distance: 52.5
click at [934, 376] on div "9am 9:15am 9:30am 9:45am 10am 10:15am 10:30am 10:45am 11am 11:15am 11:30am 11:4…" at bounding box center [1036, 696] width 204 height 640
drag, startPoint x: 753, startPoint y: 117, endPoint x: 761, endPoint y: 111, distance: 9.9
click at [934, 376] on div "9am 9:15am 9:30am 9:45am 10am 10:15am 10:30am 10:45am 11am 11:15am 11:30am 11:4…" at bounding box center [1036, 696] width 204 height 640
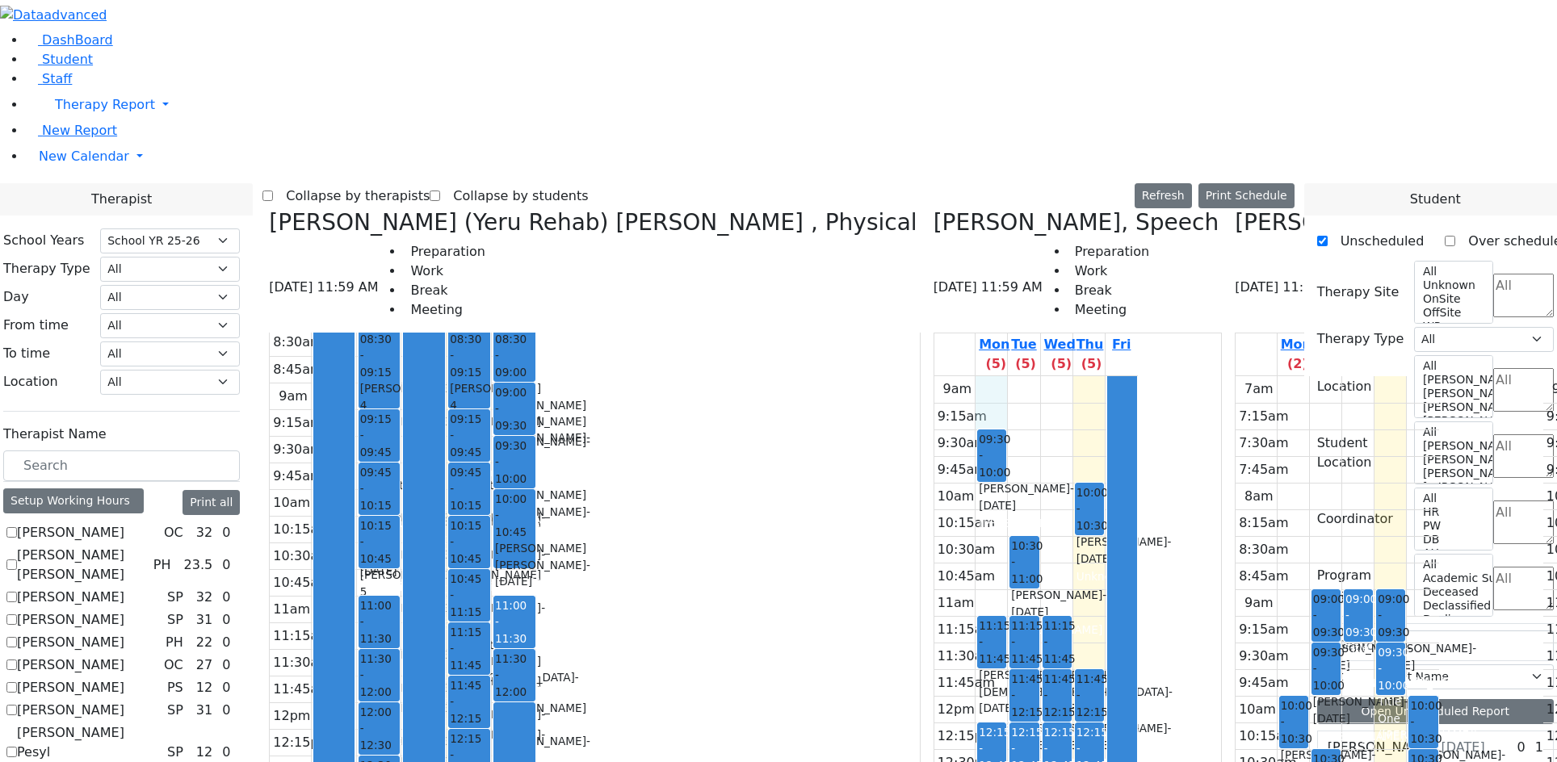
click at [430, 183] on label "Collapse by therapists" at bounding box center [351, 196] width 157 height 26
click at [273, 191] on input "Collapse by therapists" at bounding box center [267, 196] width 10 height 10
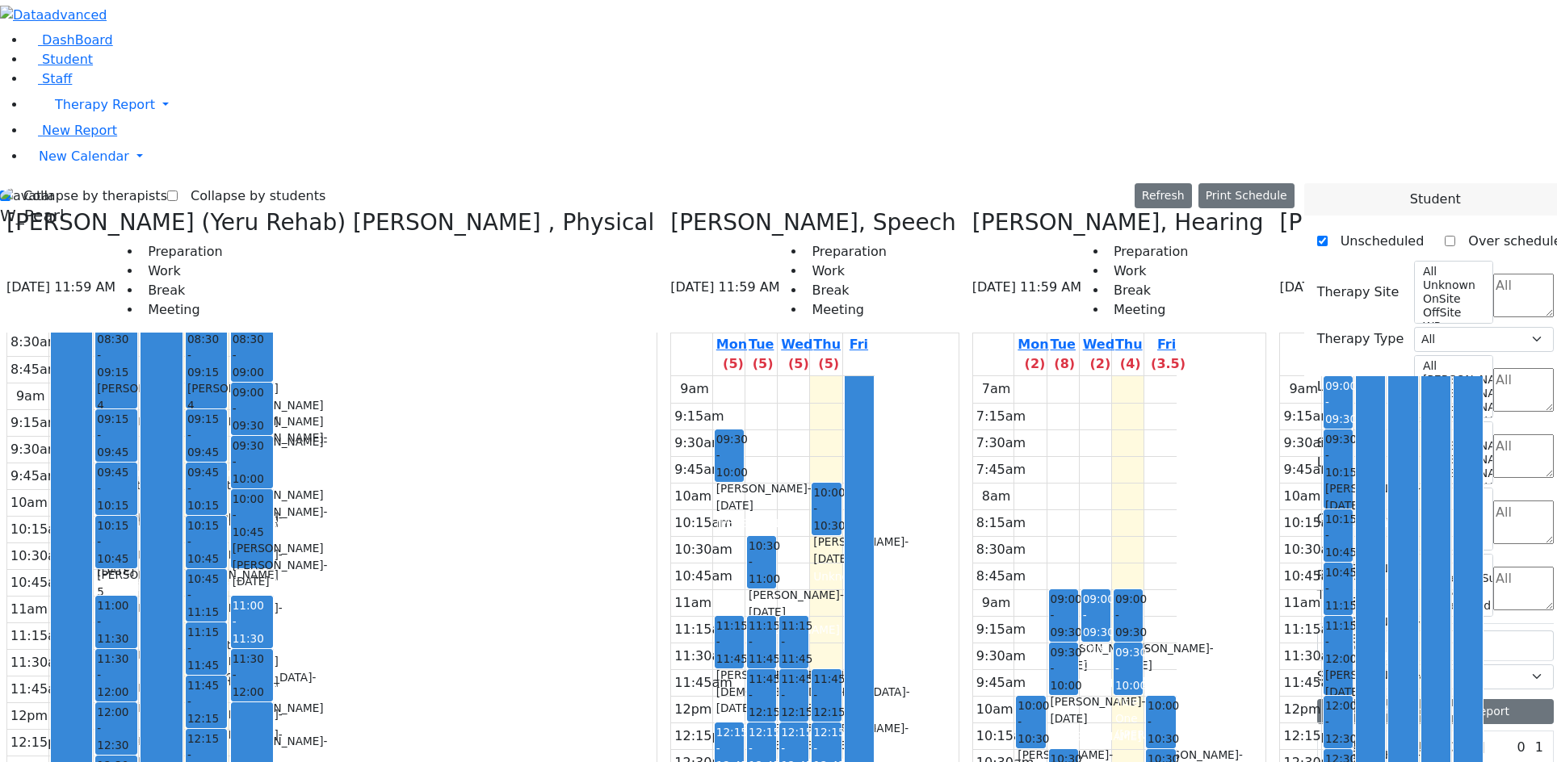
drag, startPoint x: 963, startPoint y: 400, endPoint x: 922, endPoint y: 509, distance: 116.3
click at [1280, 509] on tr "09:00 - 09:30 Prep 09:30 - 10:15 Gross Tovya - 02/07/2016 Kramer Bluma 10:15 - …" at bounding box center [1382, 642] width 204 height 533
drag, startPoint x: 1085, startPoint y: 196, endPoint x: 1085, endPoint y: 246, distance: 49.3
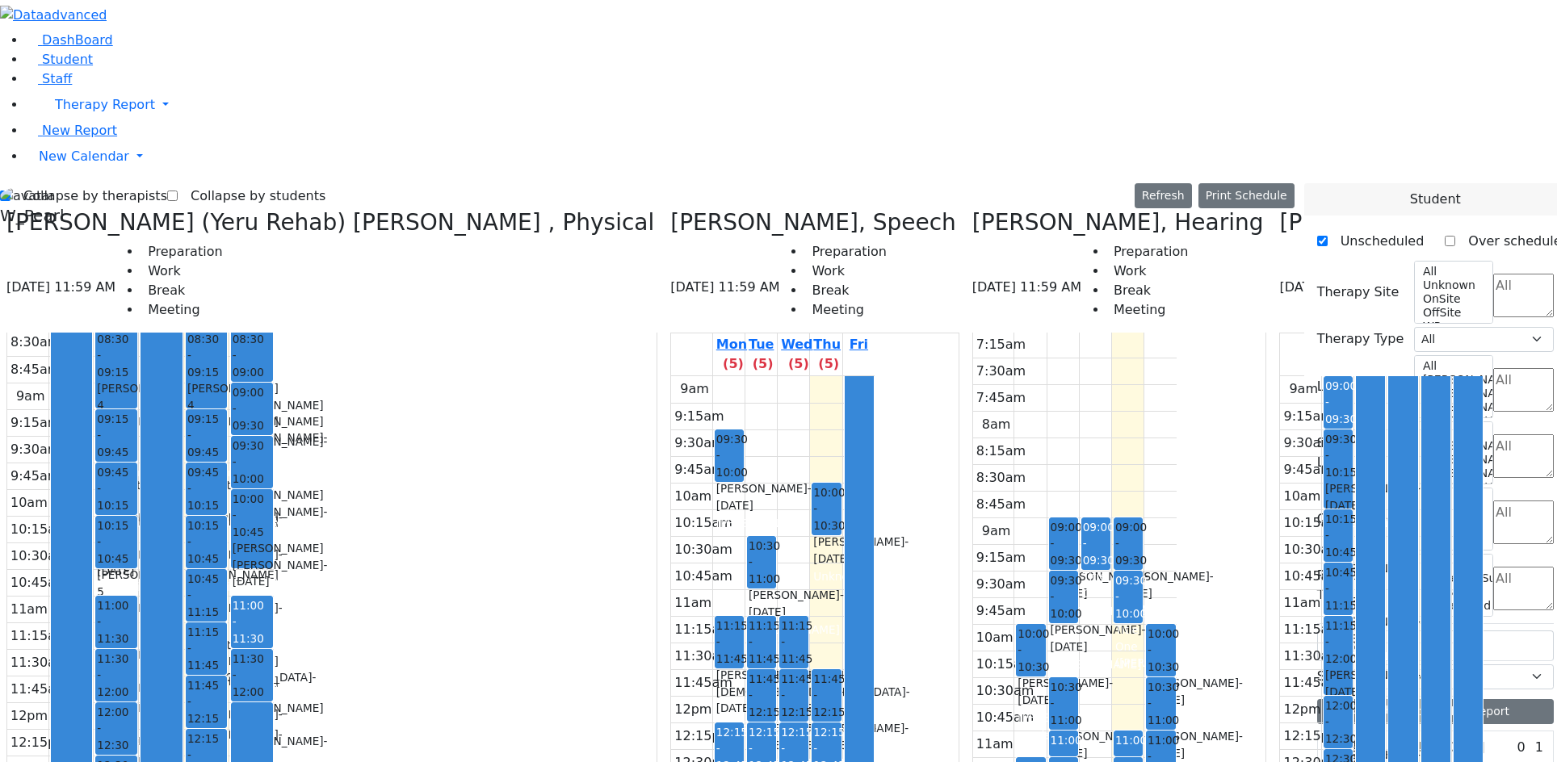
scroll to position [0, 0]
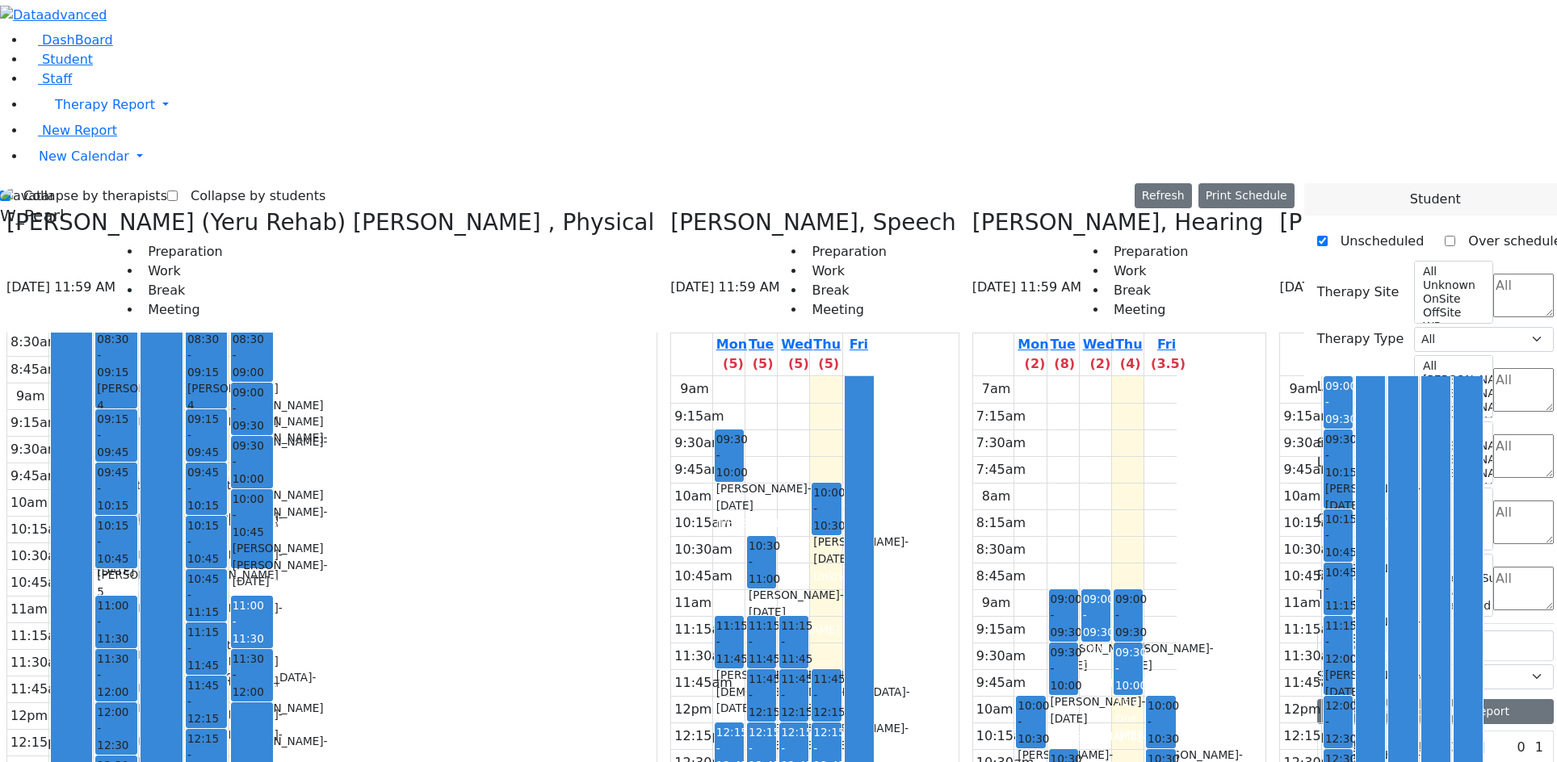
click at [65, 183] on label "Collapse by therapists" at bounding box center [88, 196] width 157 height 26
click at [10, 191] on input "Collapse by therapists" at bounding box center [5, 196] width 10 height 10
checkbox input "false"
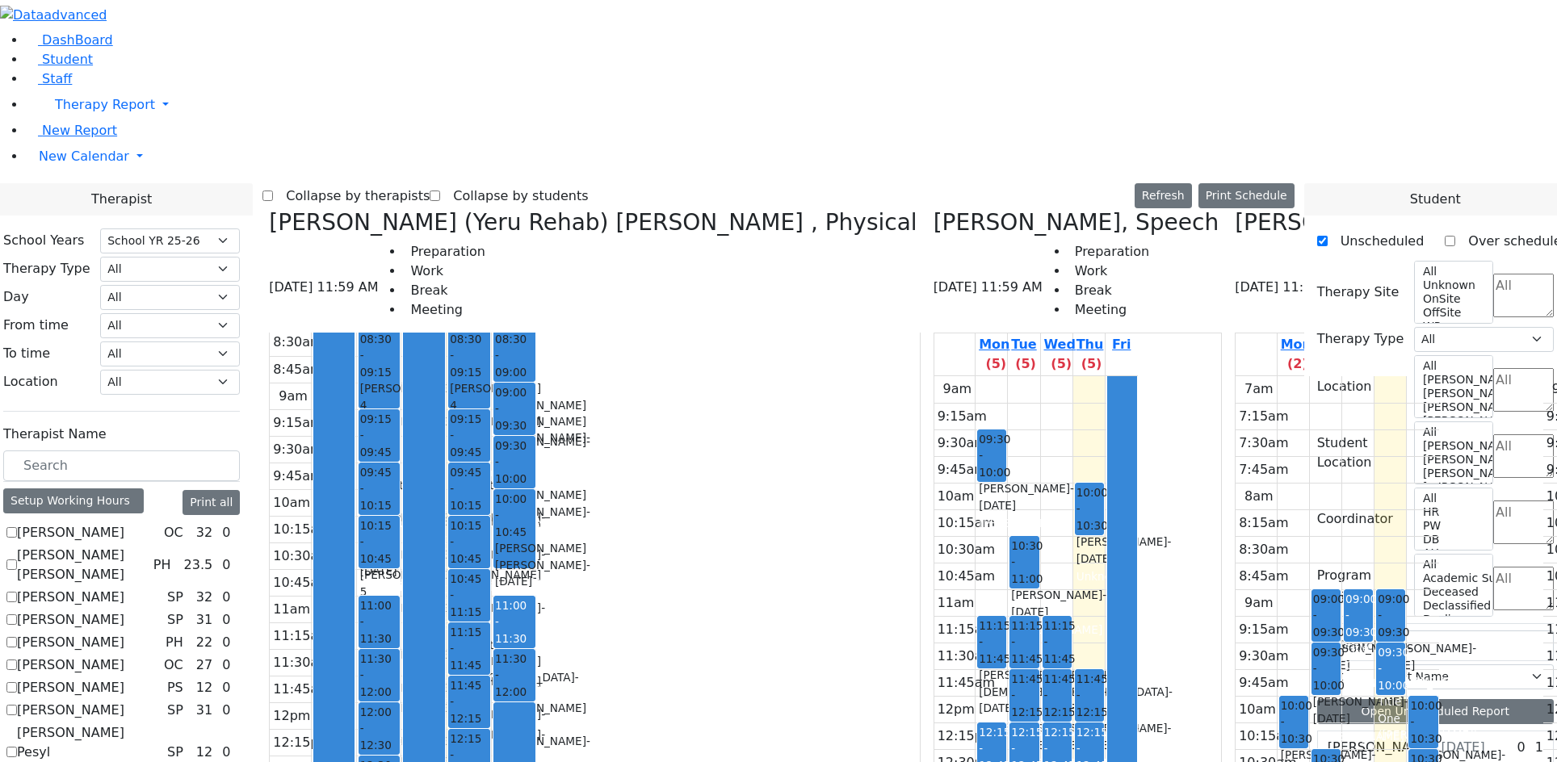
scroll to position [1241, 0]
checkbox input "true"
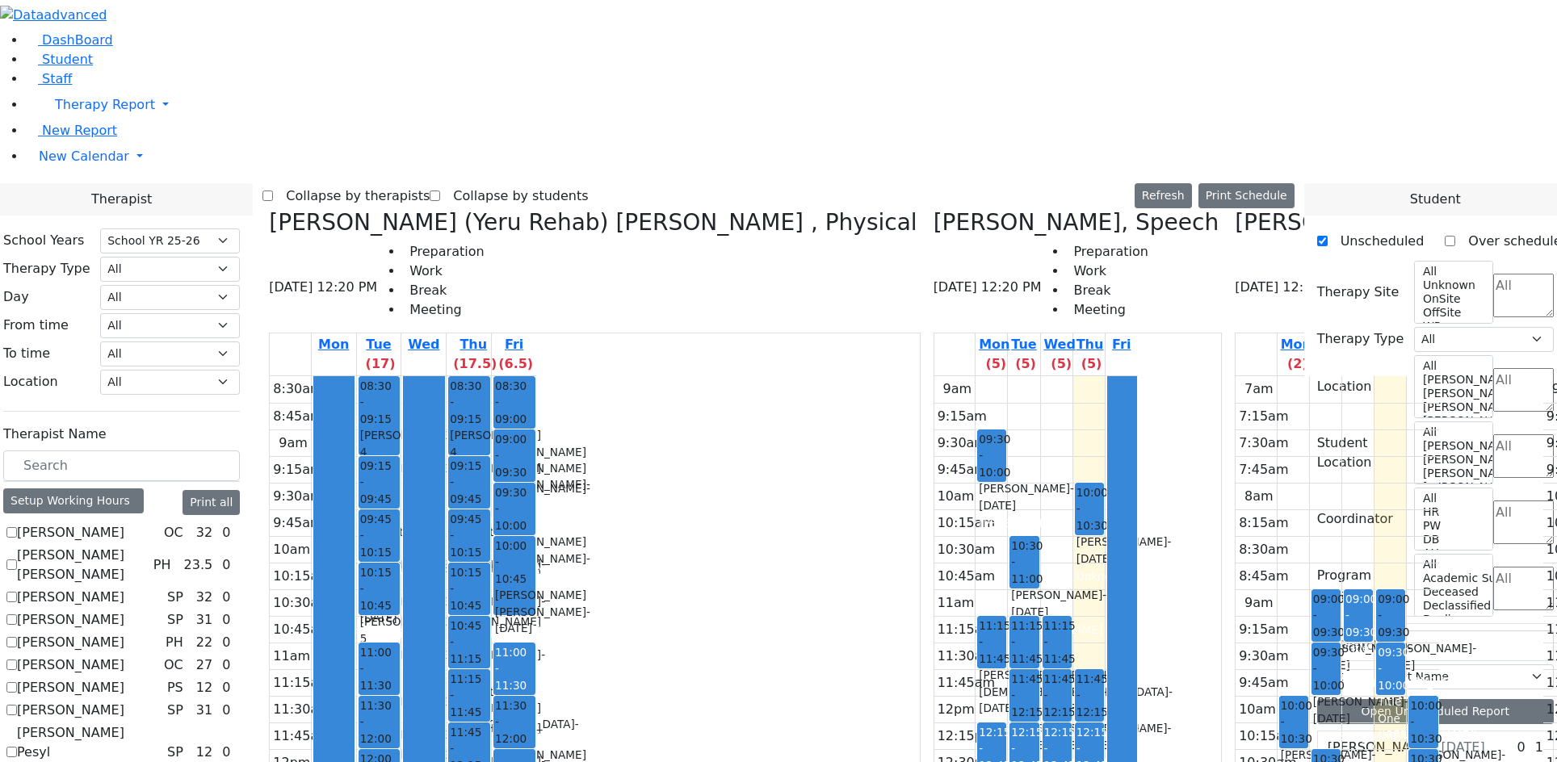
click at [563, 183] on label "Collapse by students" at bounding box center [514, 196] width 148 height 26
click at [440, 191] on input "Collapse by students" at bounding box center [435, 196] width 10 height 10
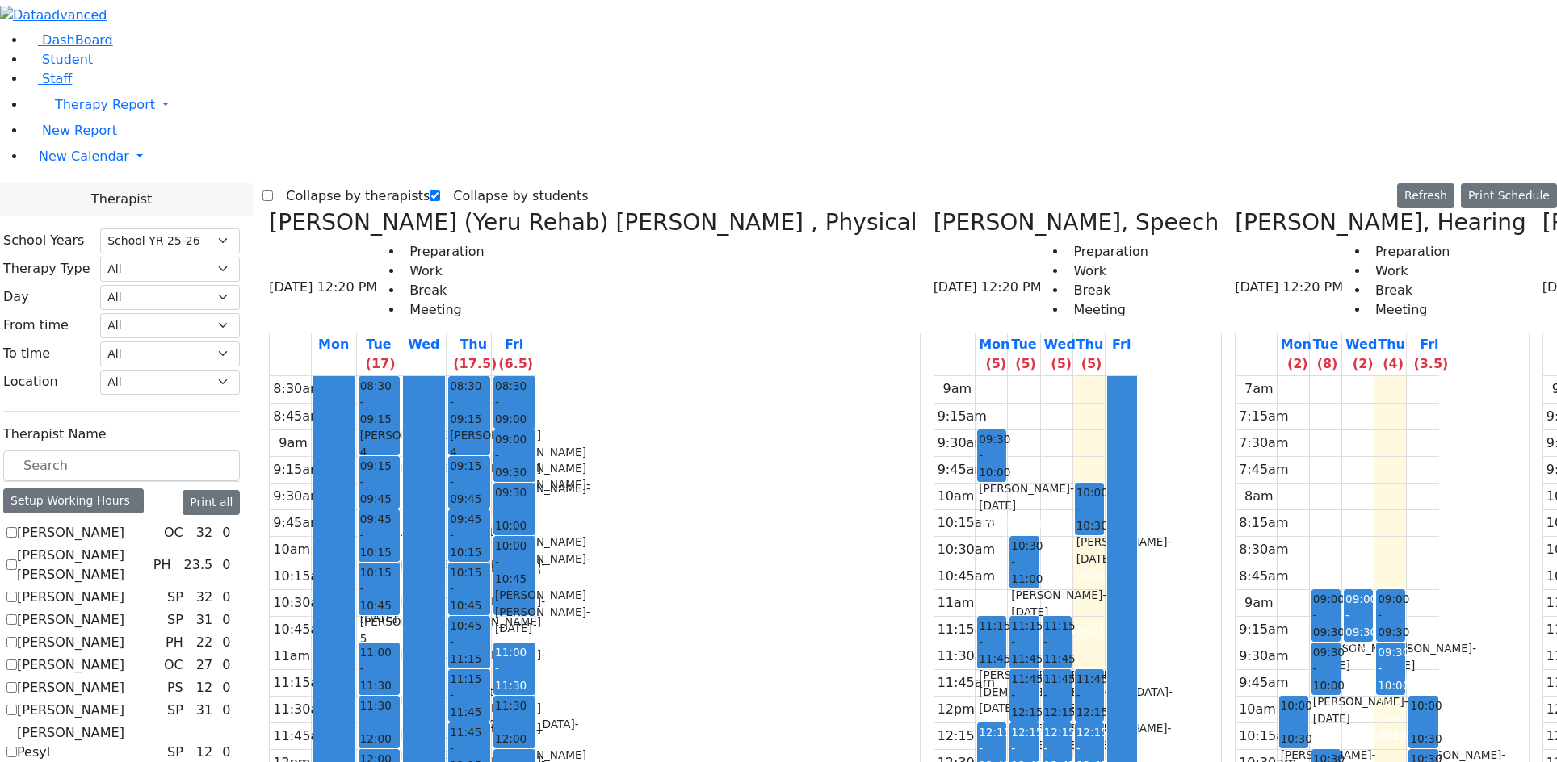
scroll to position [1138, 0]
click at [564, 183] on label "Collapse by students" at bounding box center [514, 196] width 148 height 26
click at [440, 191] on input "Collapse by students" at bounding box center [435, 196] width 10 height 10
checkbox input "false"
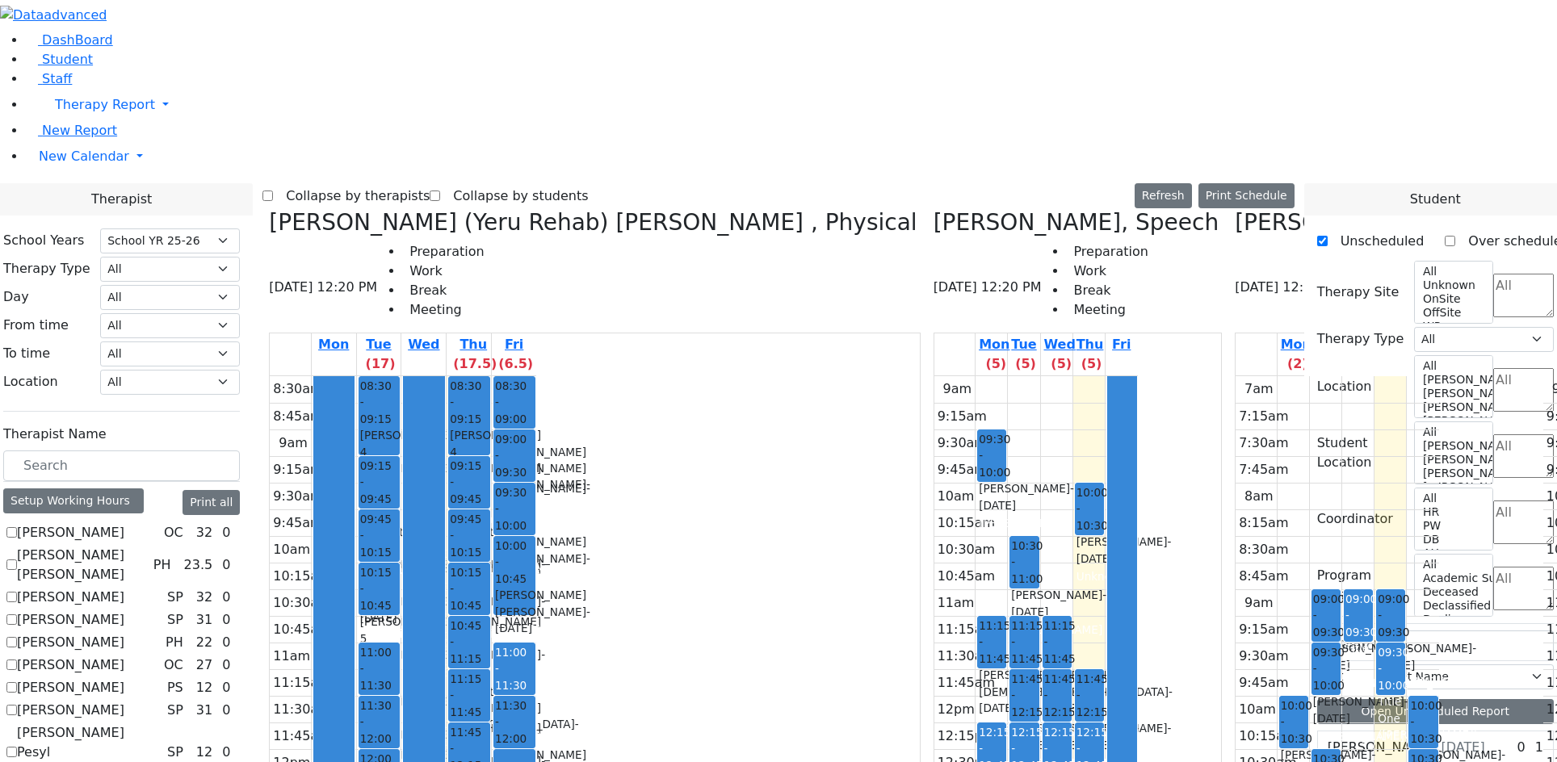
scroll to position [1241, 0]
click at [430, 183] on label "Collapse by therapists" at bounding box center [351, 196] width 157 height 26
click at [273, 191] on input "Collapse by therapists" at bounding box center [267, 196] width 10 height 10
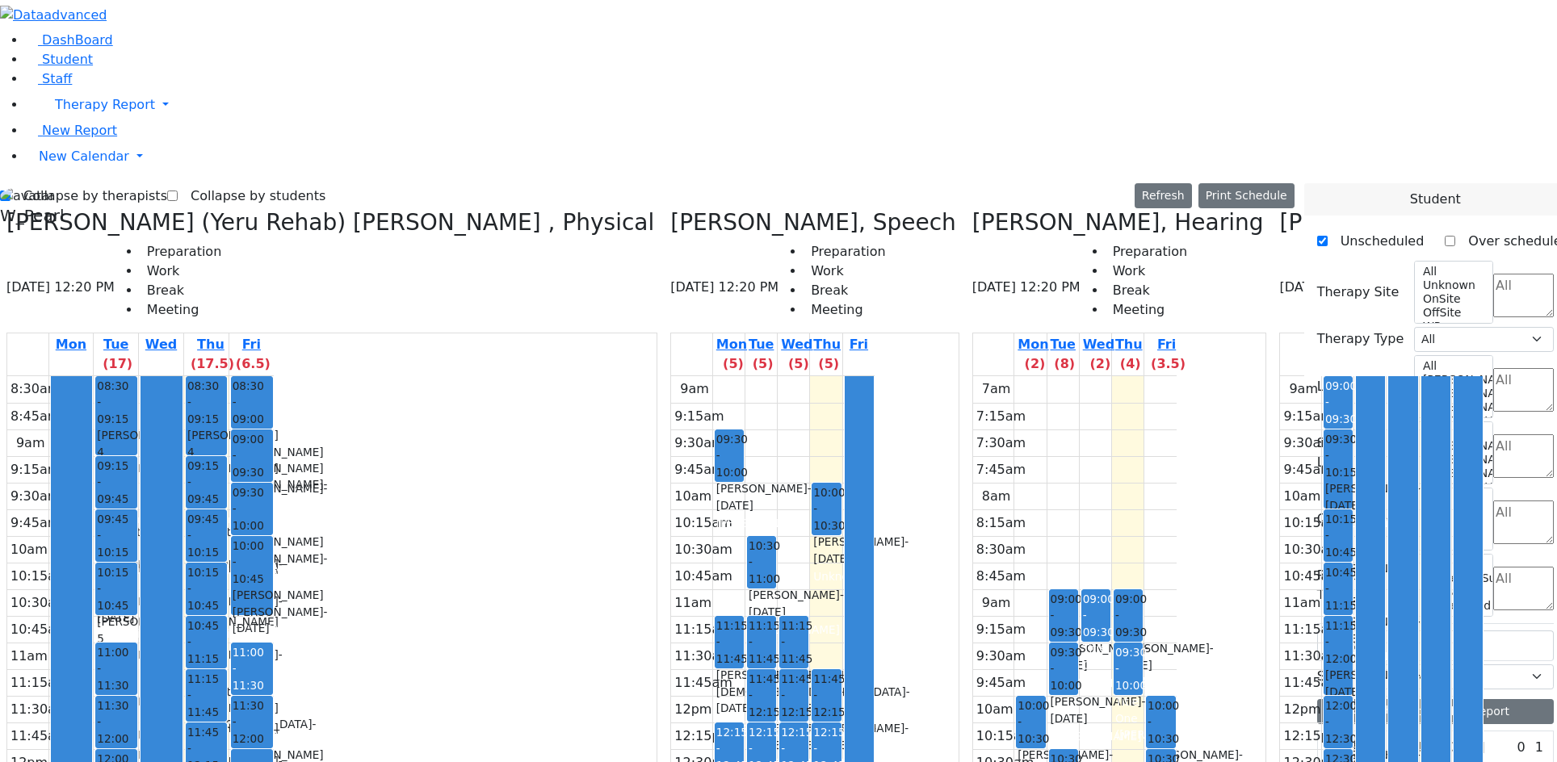
scroll to position [0, 407]
click at [989, 363] on button "Delete Selected Schedule" at bounding box center [1050, 365] width 160 height 25
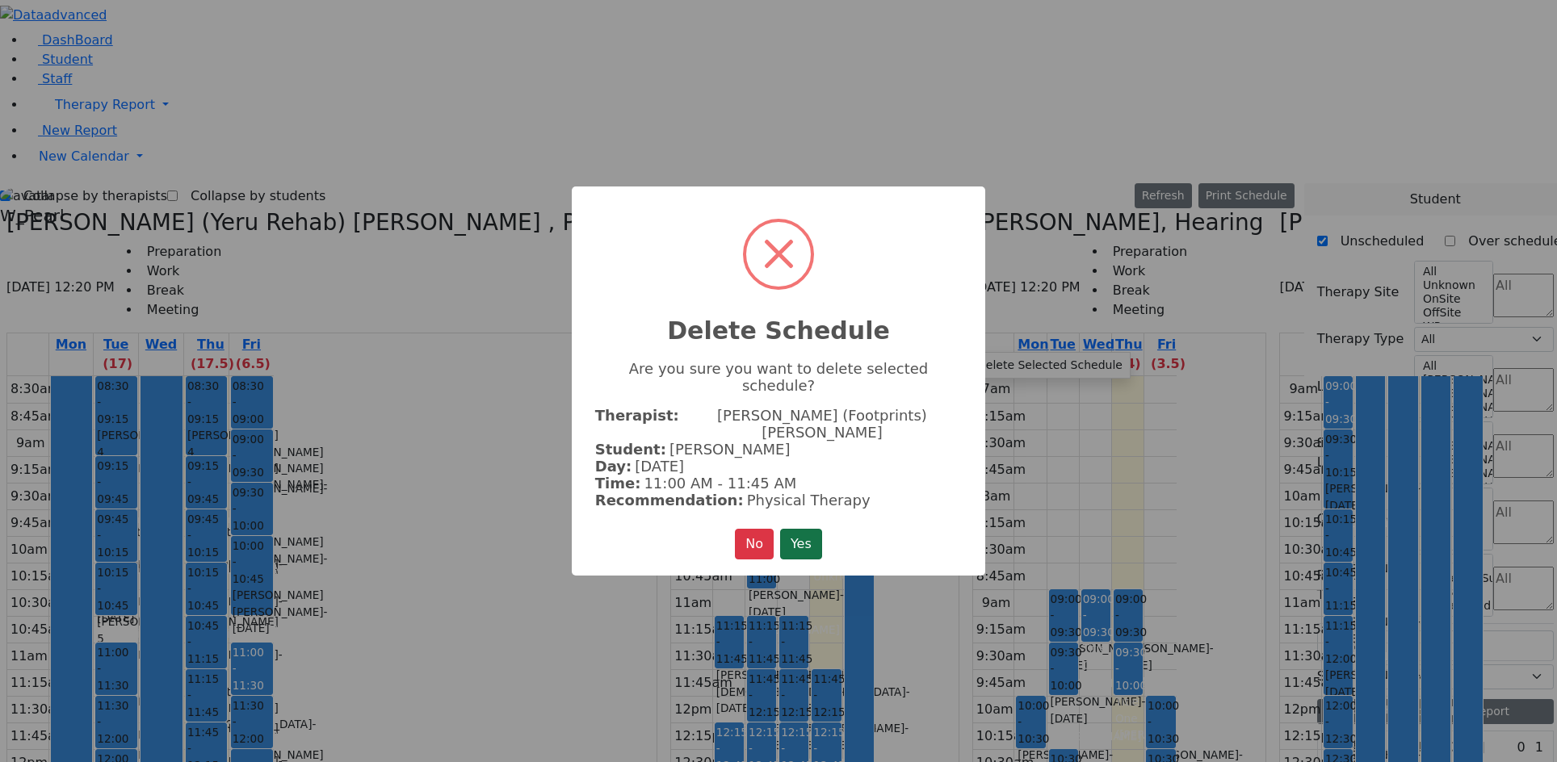
click at [787, 531] on button "Yes" at bounding box center [801, 544] width 42 height 31
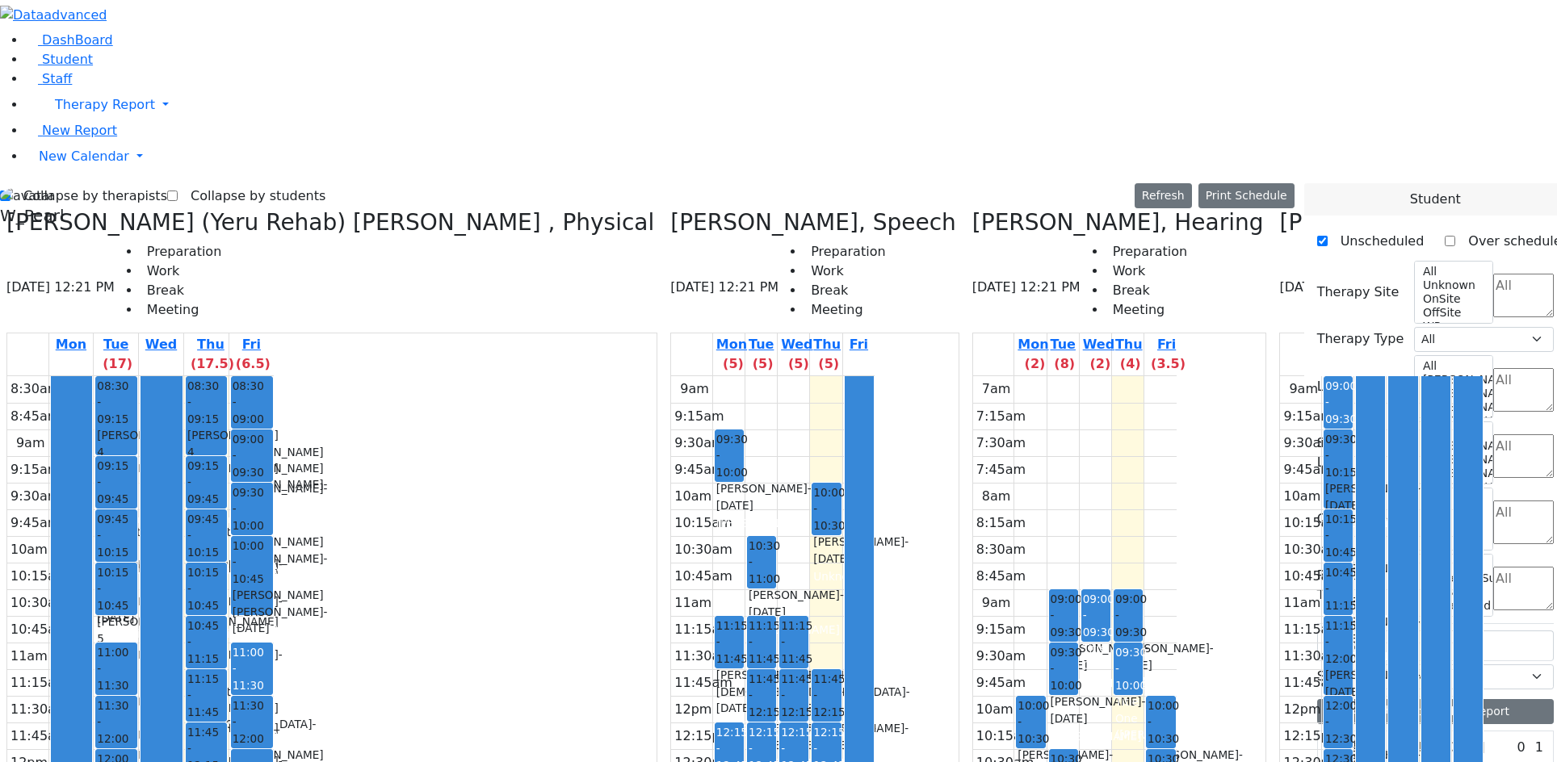
scroll to position [0, 0]
click at [1325, 482] on span "- [DATE]" at bounding box center [1372, 496] width 95 height 29
click at [846, 211] on button "Delete Selected Schedule" at bounding box center [922, 211] width 160 height 25
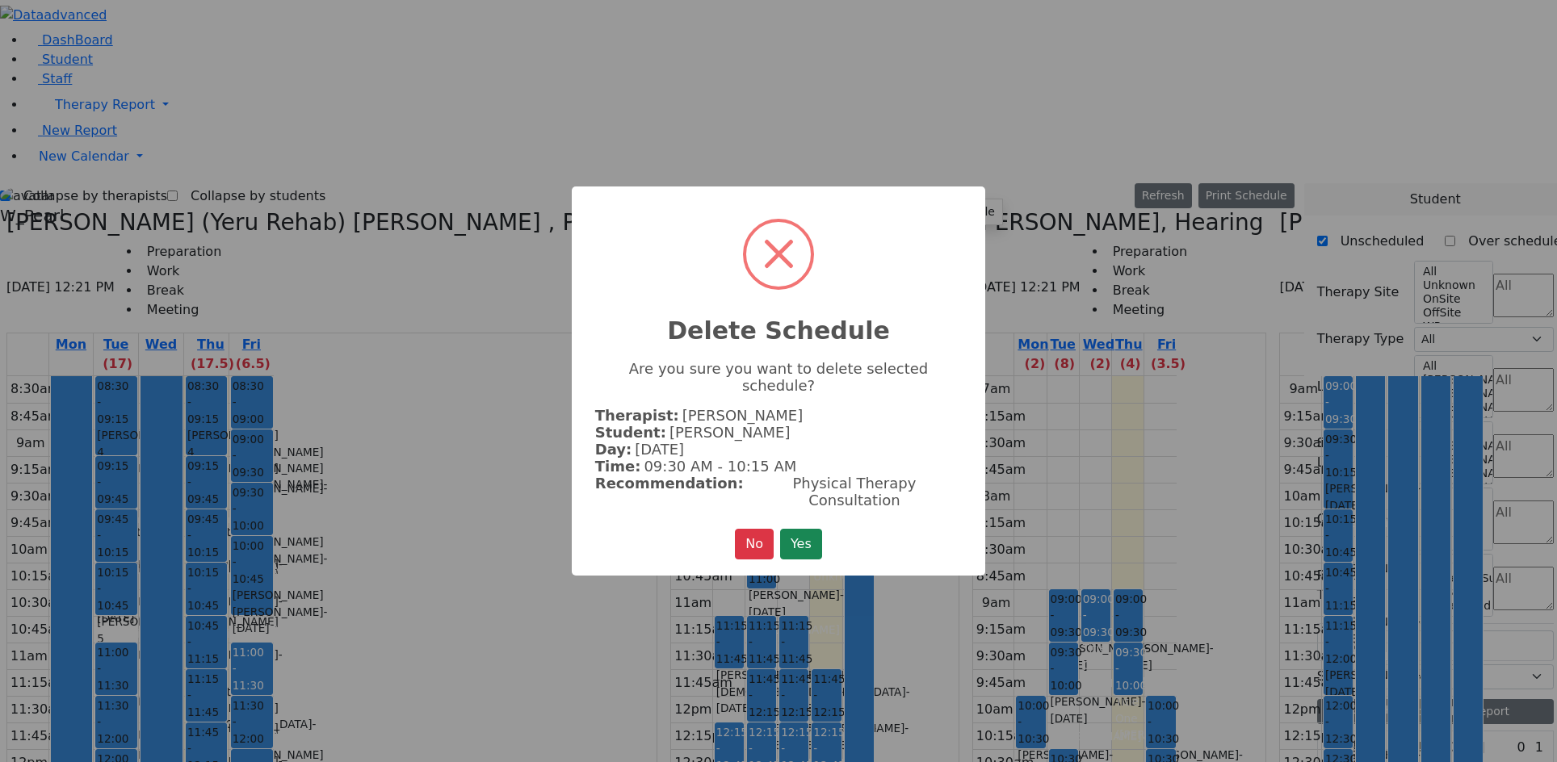
click at [809, 529] on button "Yes" at bounding box center [801, 544] width 42 height 31
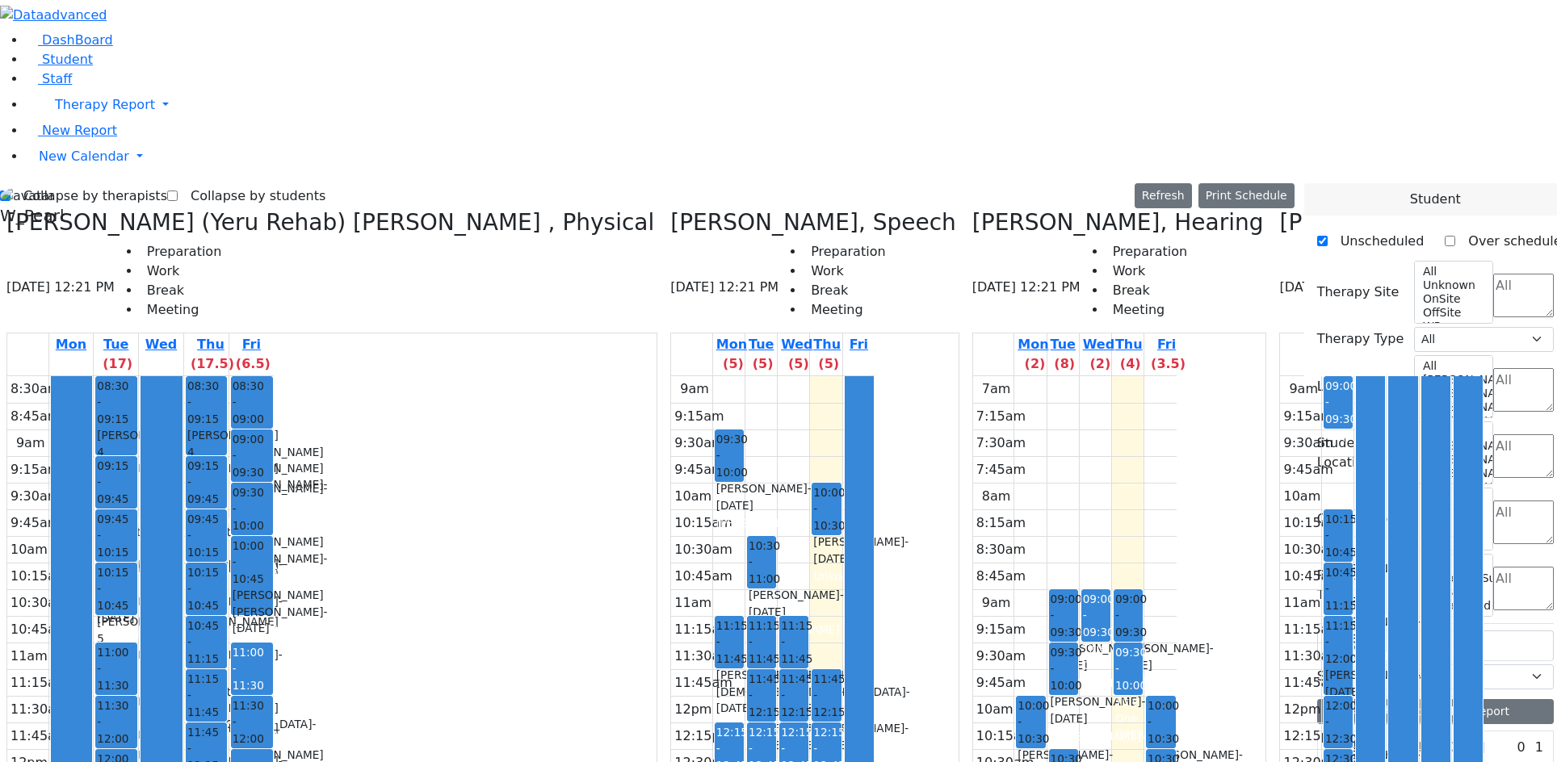
scroll to position [646, 0]
drag, startPoint x: 1377, startPoint y: 551, endPoint x: 674, endPoint y: 165, distance: 802.4
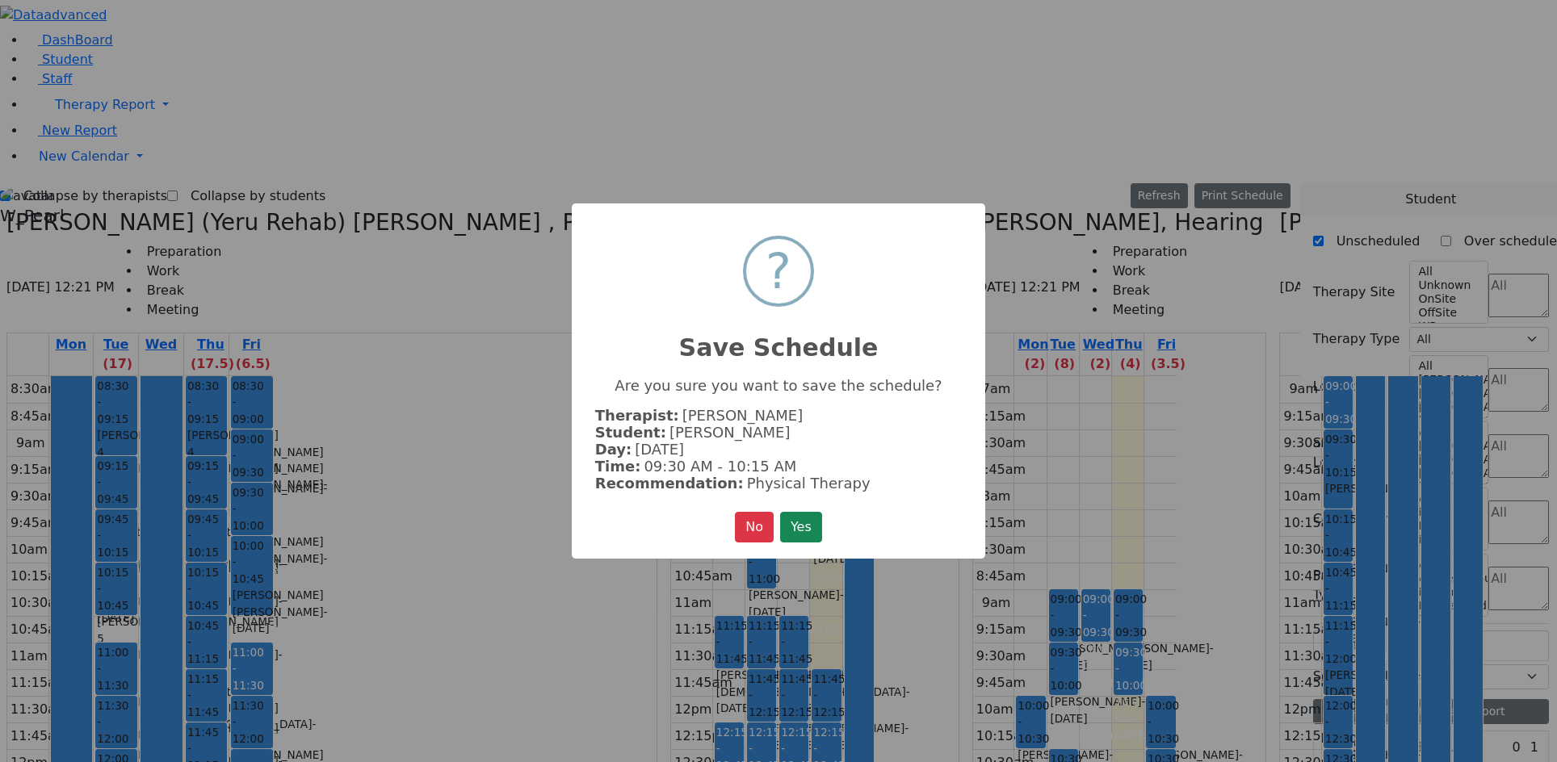
click at [807, 536] on button "Yes" at bounding box center [801, 527] width 42 height 31
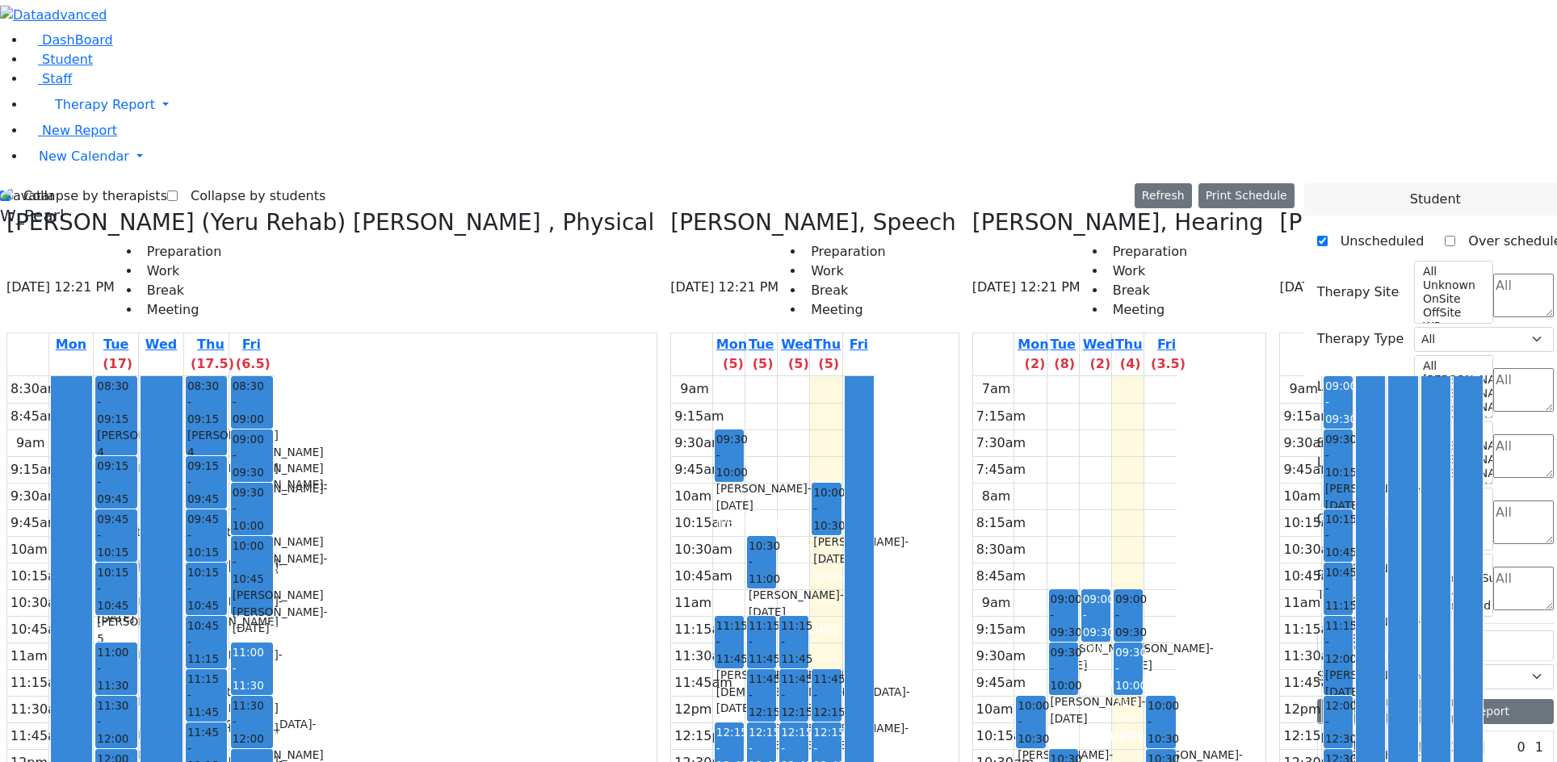
drag, startPoint x: 1368, startPoint y: 583, endPoint x: 1139, endPoint y: 330, distance: 341.9
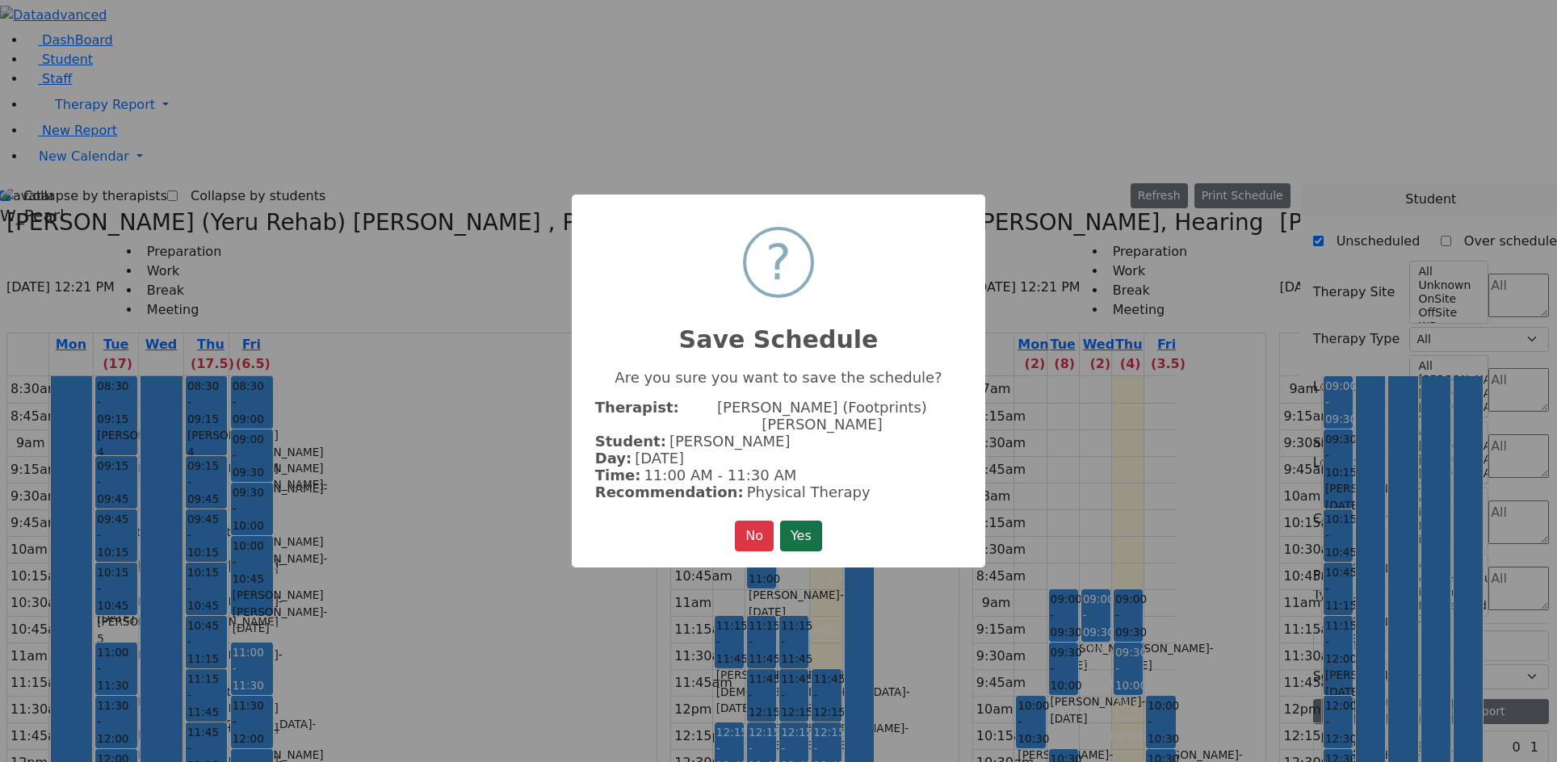
click at [795, 523] on button "Yes" at bounding box center [801, 536] width 42 height 31
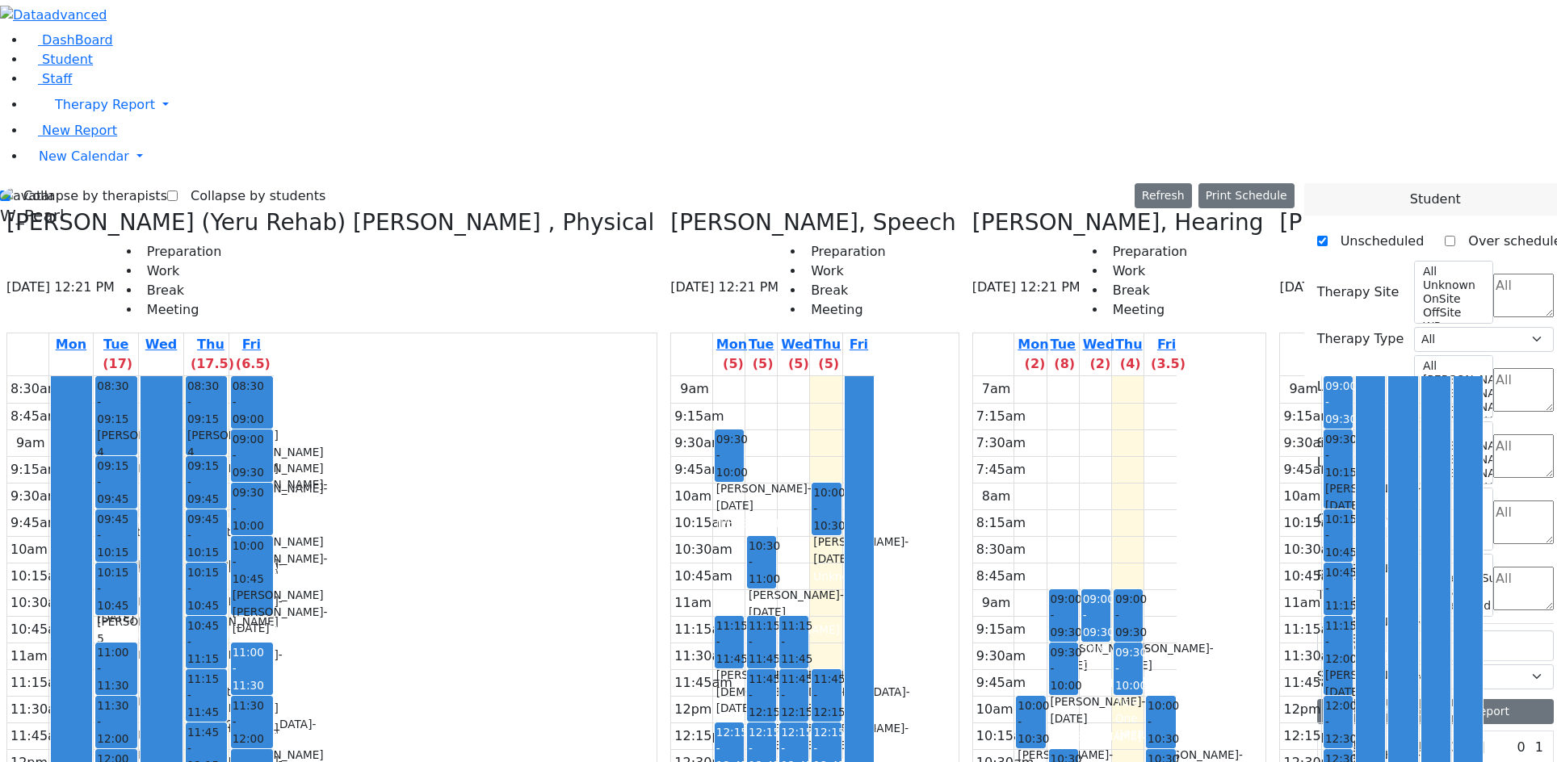
click at [60, 183] on label "Collapse by therapists" at bounding box center [88, 196] width 157 height 26
click at [10, 191] on input "Collapse by therapists" at bounding box center [5, 196] width 10 height 10
checkbox input "false"
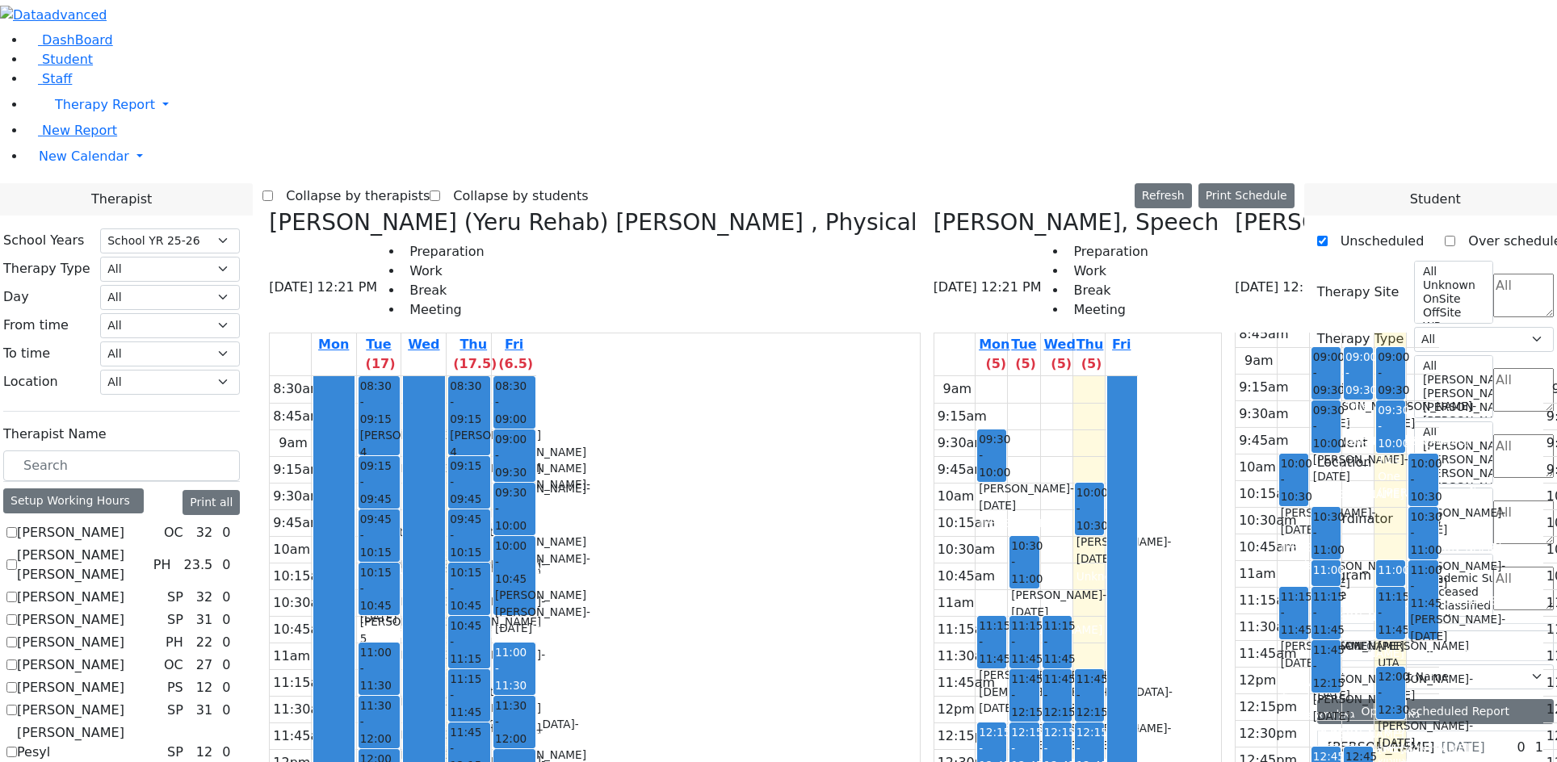
scroll to position [162, 0]
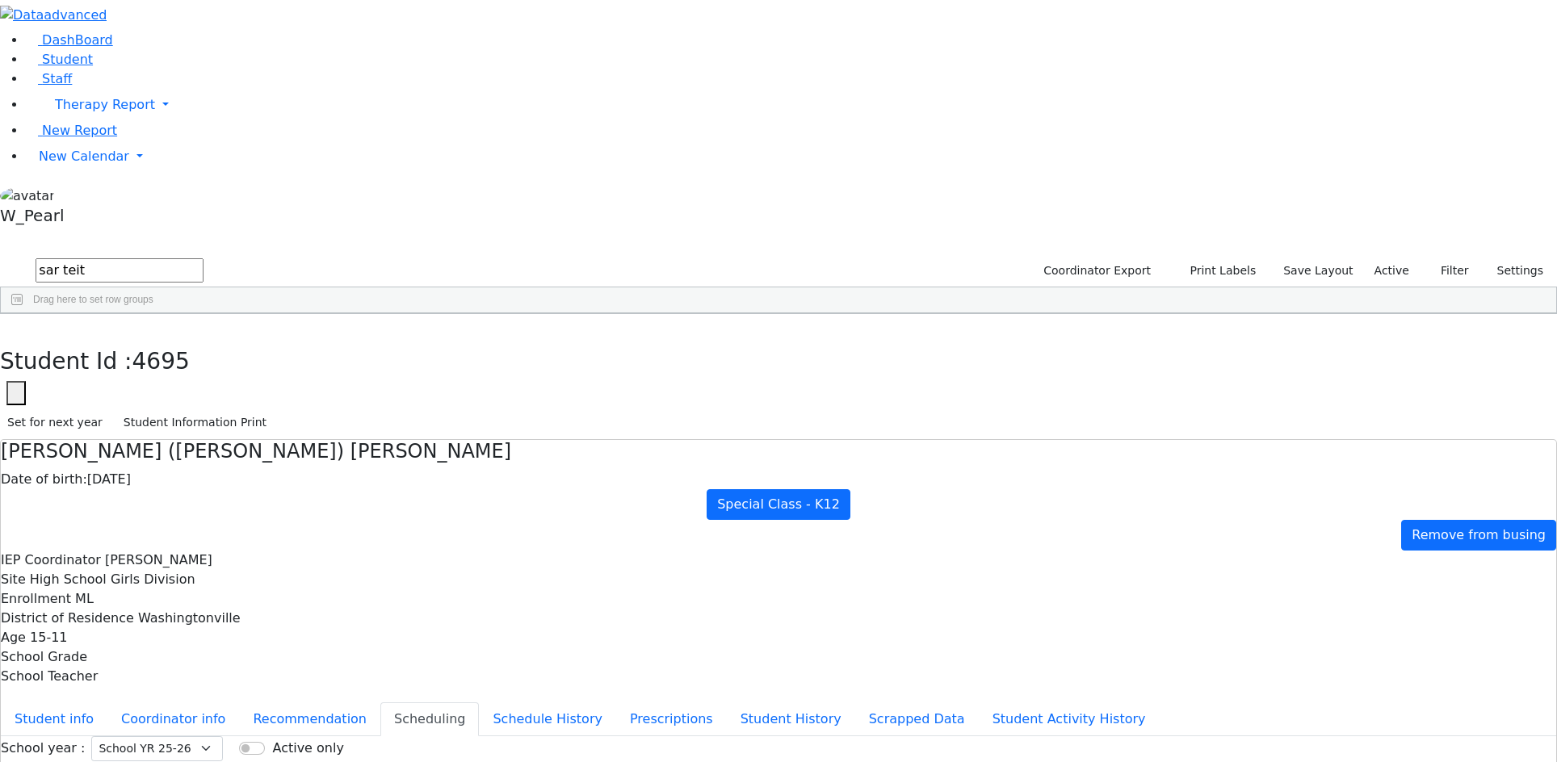
click at [323, 314] on div "Student Id : 4695 Student Id 4695 Cancel Save Set for next year Student Informa…" at bounding box center [778, 377] width 1557 height 126
click at [23, 314] on button "button" at bounding box center [11, 331] width 23 height 34
drag, startPoint x: 258, startPoint y: 73, endPoint x: 191, endPoint y: 76, distance: 67.1
click at [191, 256] on div "sar teit Coordinator Export Print Labels Save Layout Active Filter All Active I…" at bounding box center [778, 285] width 1557 height 58
type input "yen bran"
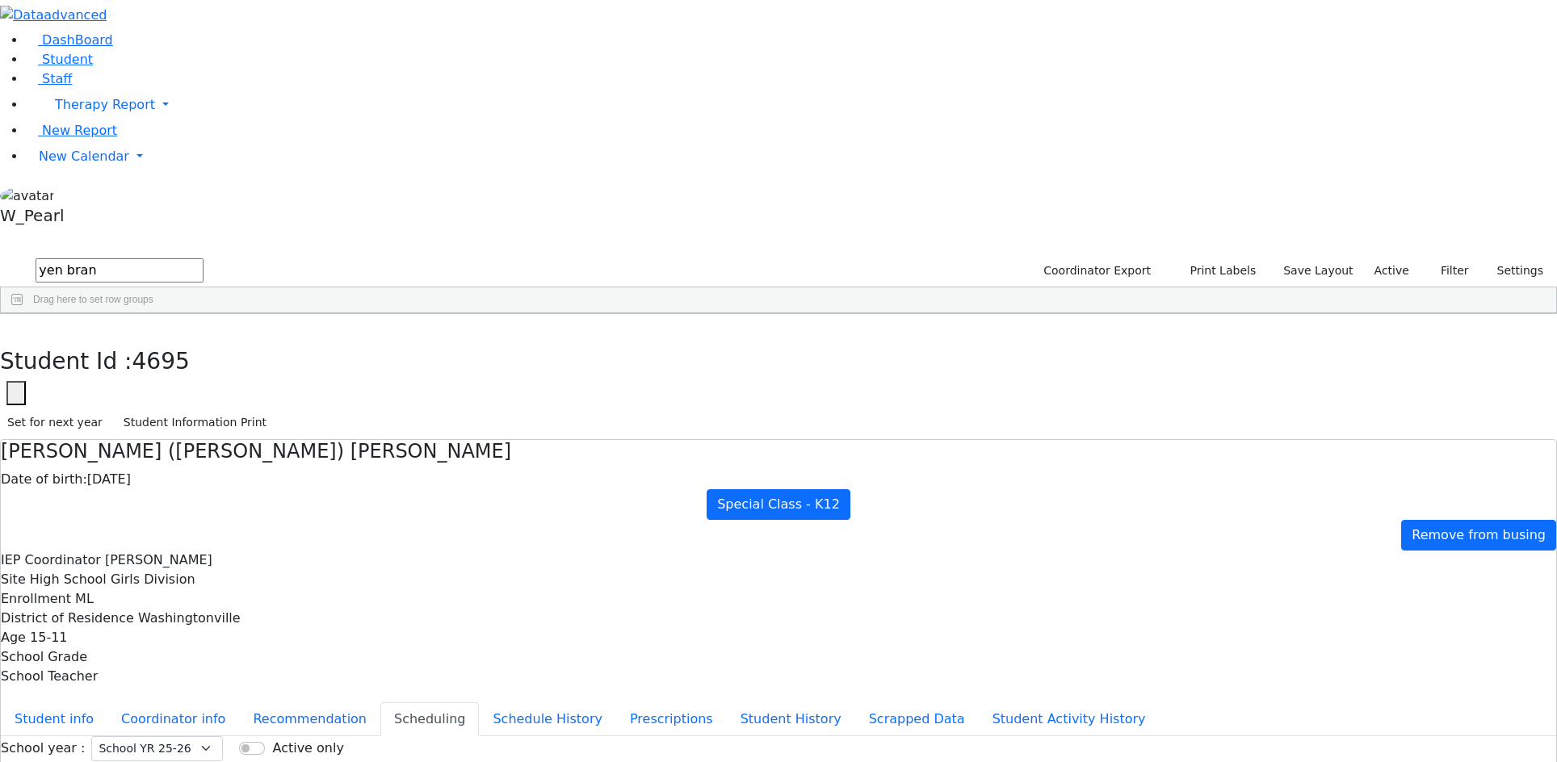
click at [337, 340] on div "Brands Dorfer" at bounding box center [253, 351] width 168 height 23
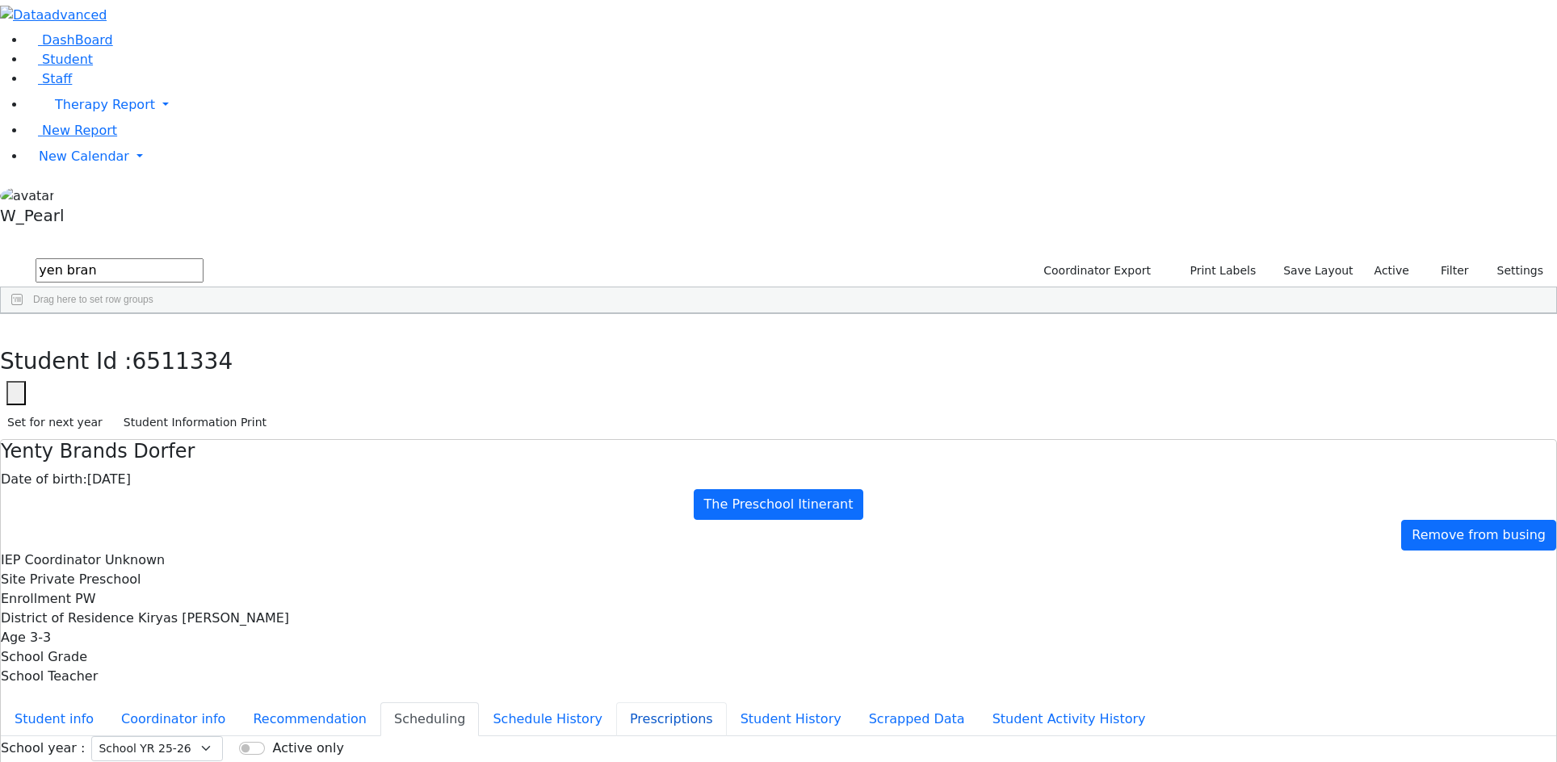
click at [616, 703] on button "Prescriptions" at bounding box center [671, 720] width 111 height 34
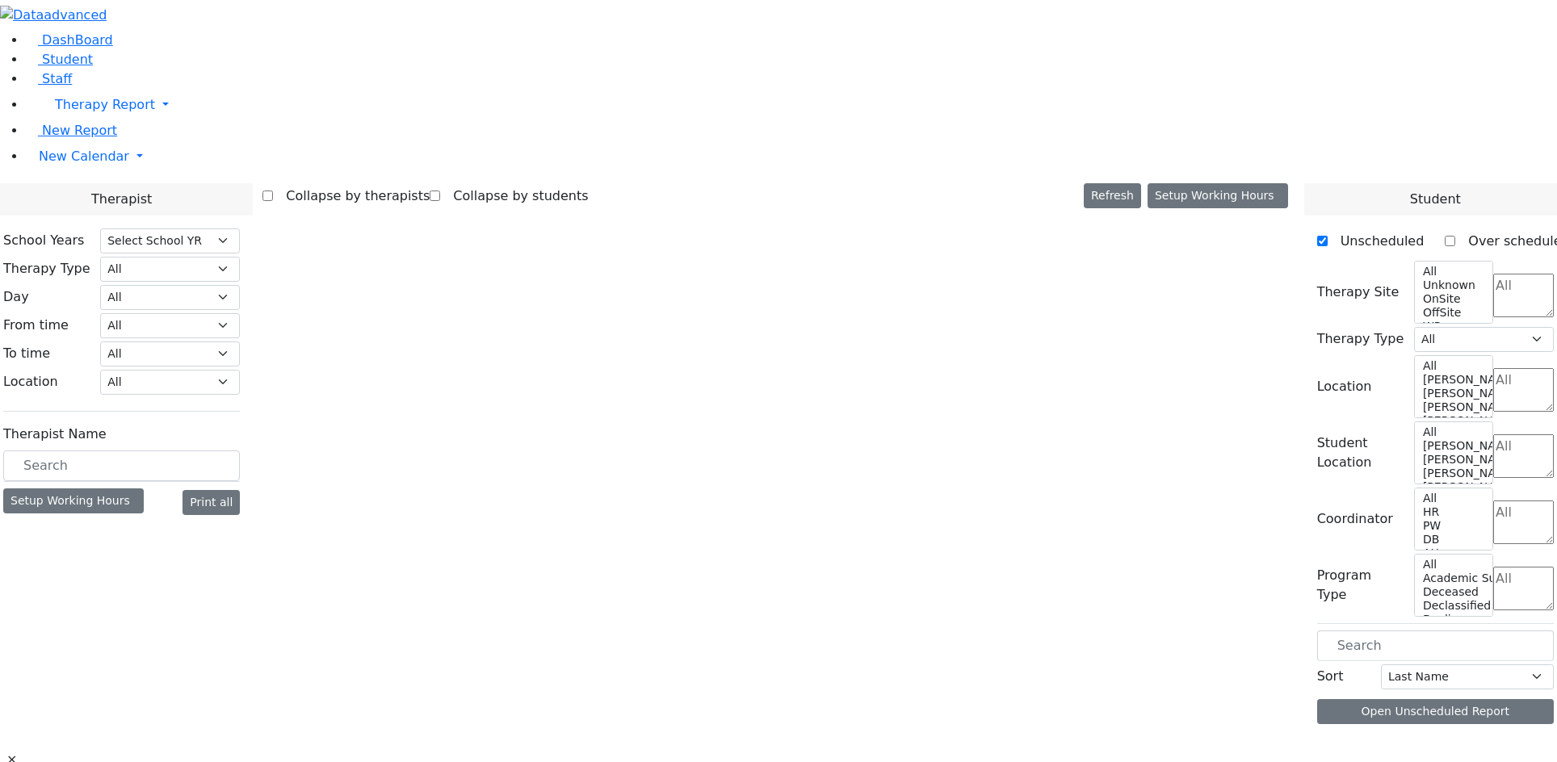
select select "212"
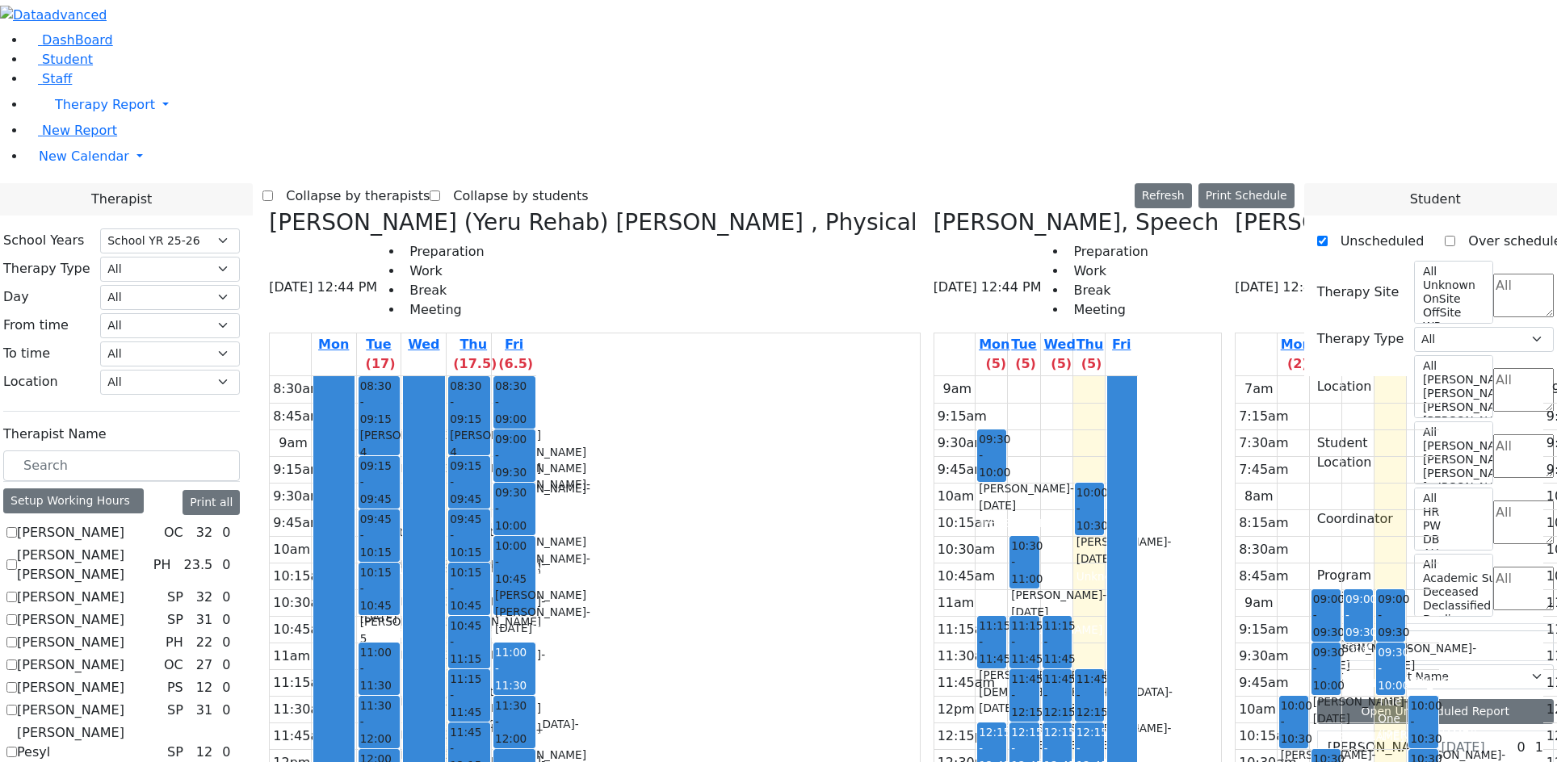
click at [1346, 640] on div "Title One" at bounding box center [1359, 656] width 26 height 33
drag, startPoint x: 974, startPoint y: 317, endPoint x: 977, endPoint y: 340, distance: 22.8
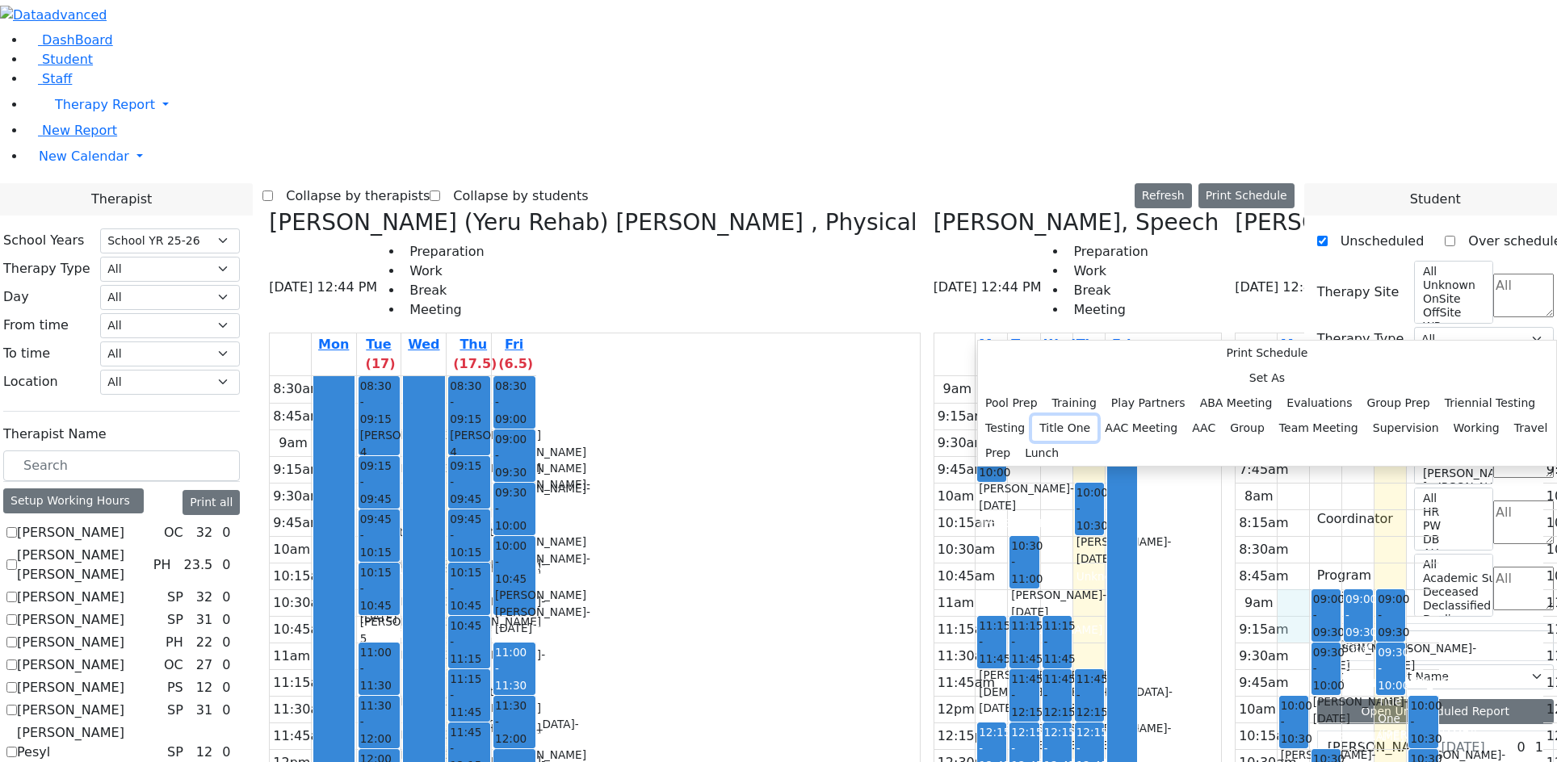
click at [1098, 416] on button "Title One" at bounding box center [1064, 428] width 65 height 25
select select "1"
select select "09:00:00"
select select "09:30:00"
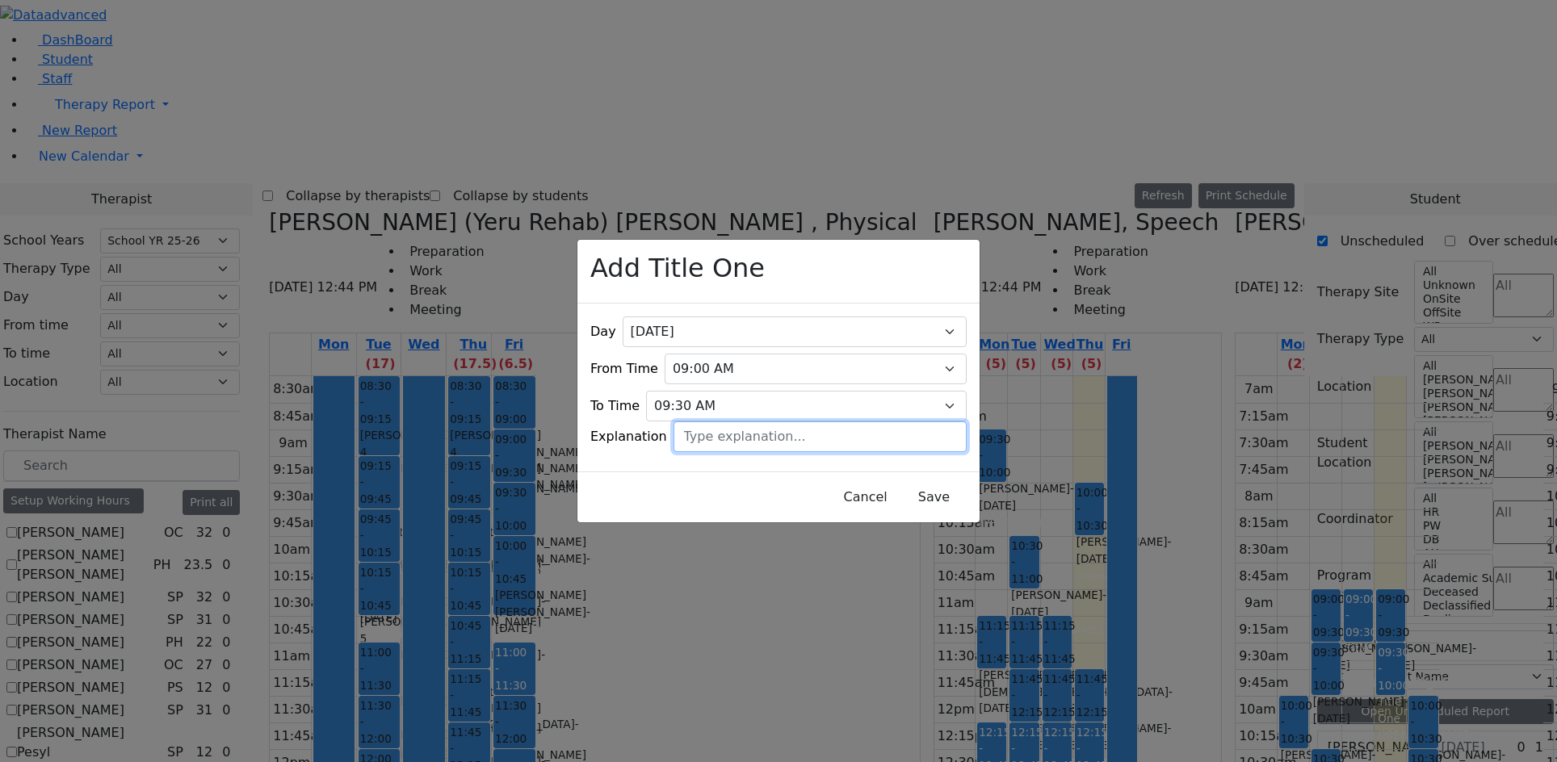
click at [746, 434] on input "text" at bounding box center [820, 437] width 293 height 31
type input "[PERSON_NAME]"
drag, startPoint x: 871, startPoint y: 477, endPoint x: 893, endPoint y: 456, distance: 29.7
click at [898, 482] on button "Save" at bounding box center [934, 497] width 72 height 31
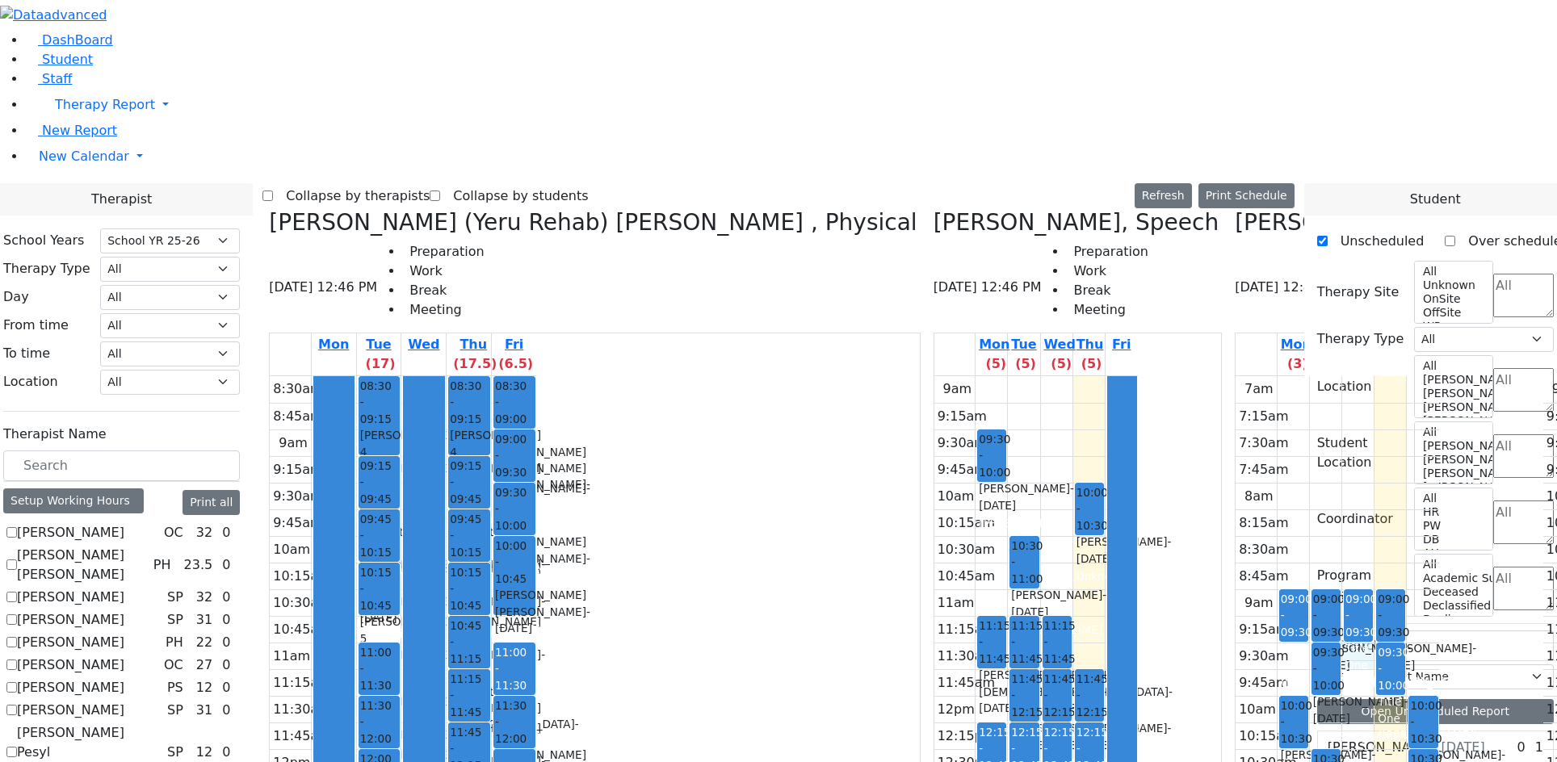
drag, startPoint x: 1040, startPoint y: 266, endPoint x: 1042, endPoint y: 275, distance: 9.0
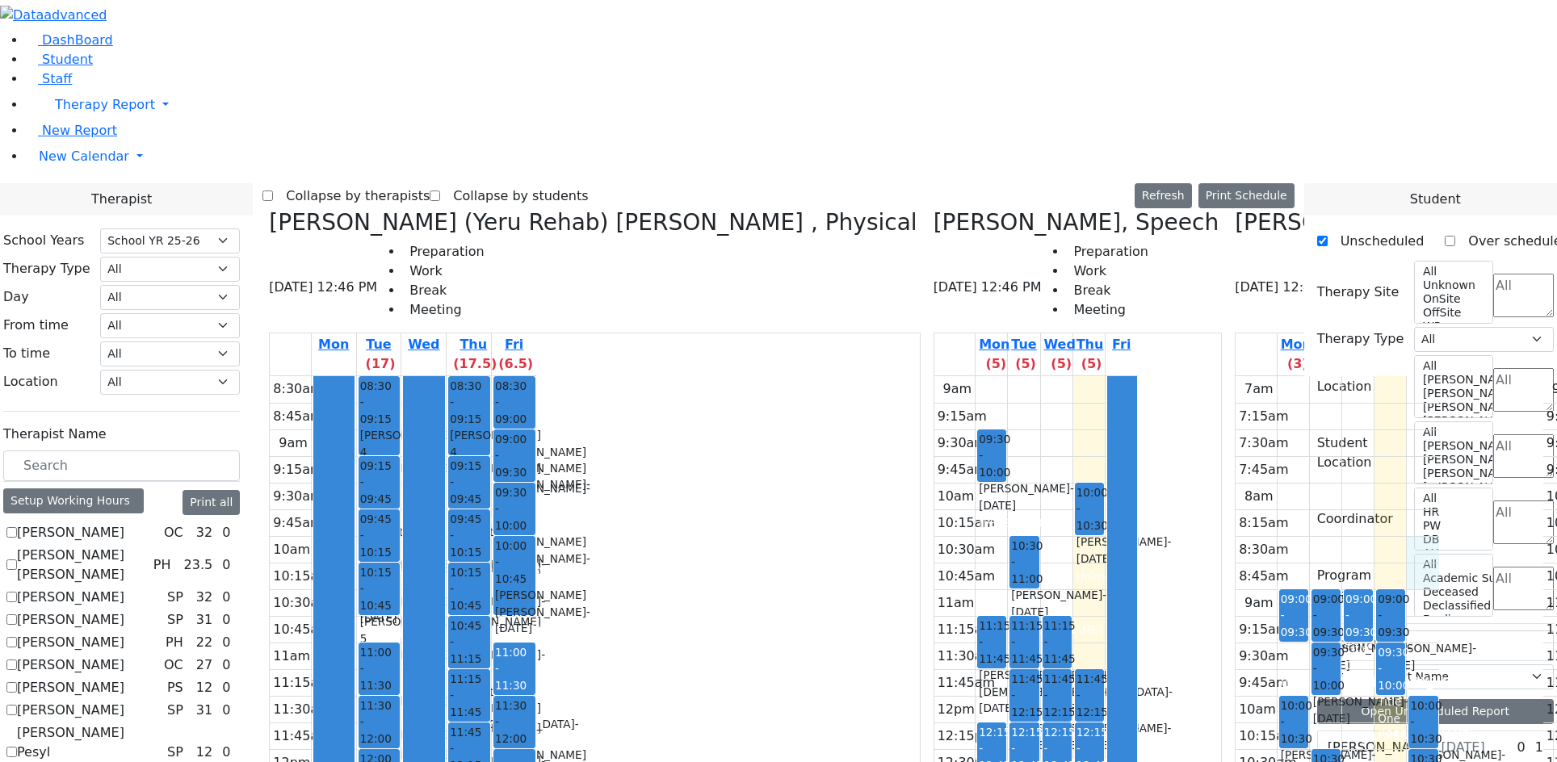
drag, startPoint x: 1111, startPoint y: 319, endPoint x: 1111, endPoint y: 342, distance: 22.6
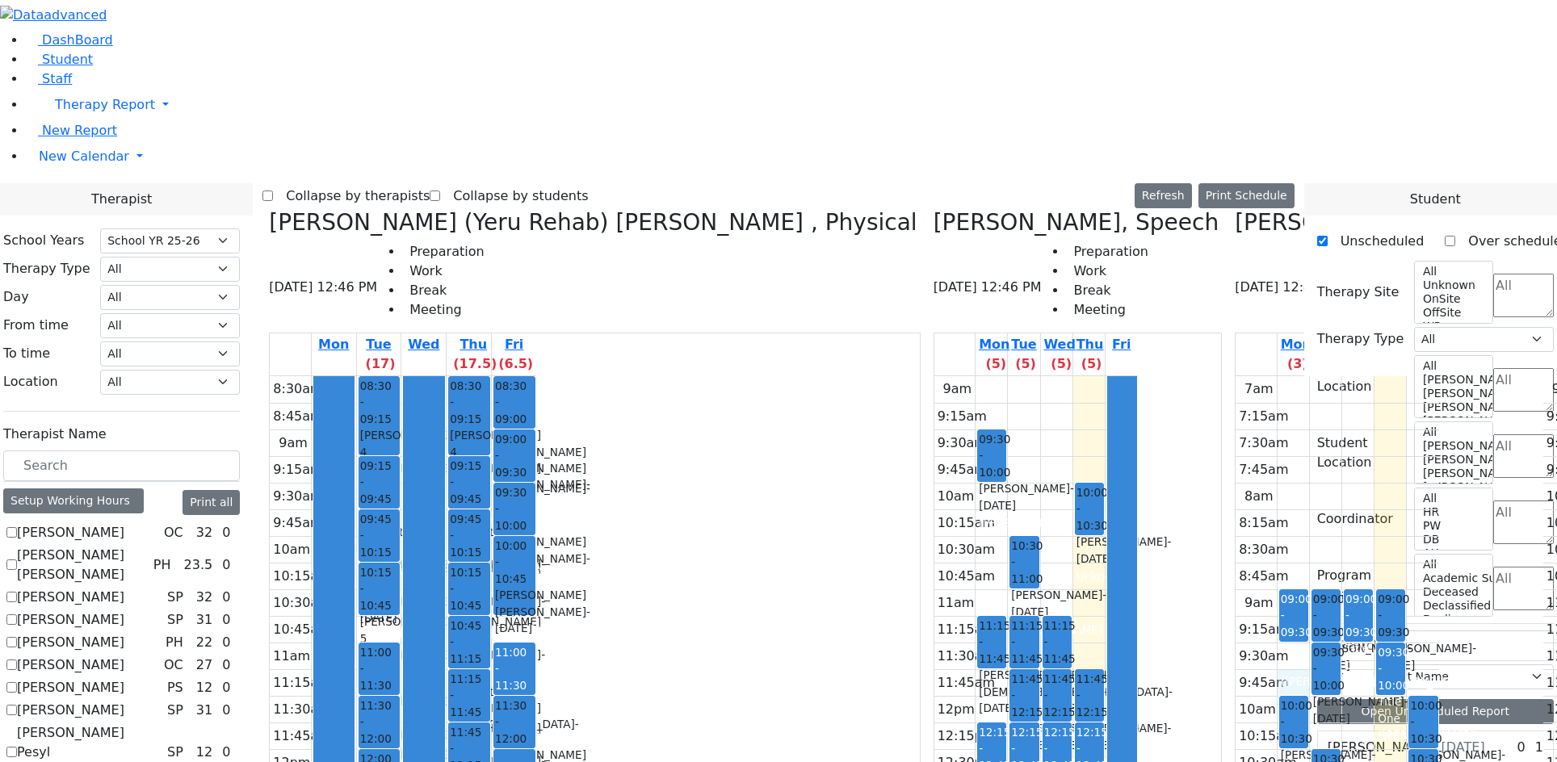
drag, startPoint x: 980, startPoint y: 319, endPoint x: 1107, endPoint y: 656, distance: 360.2
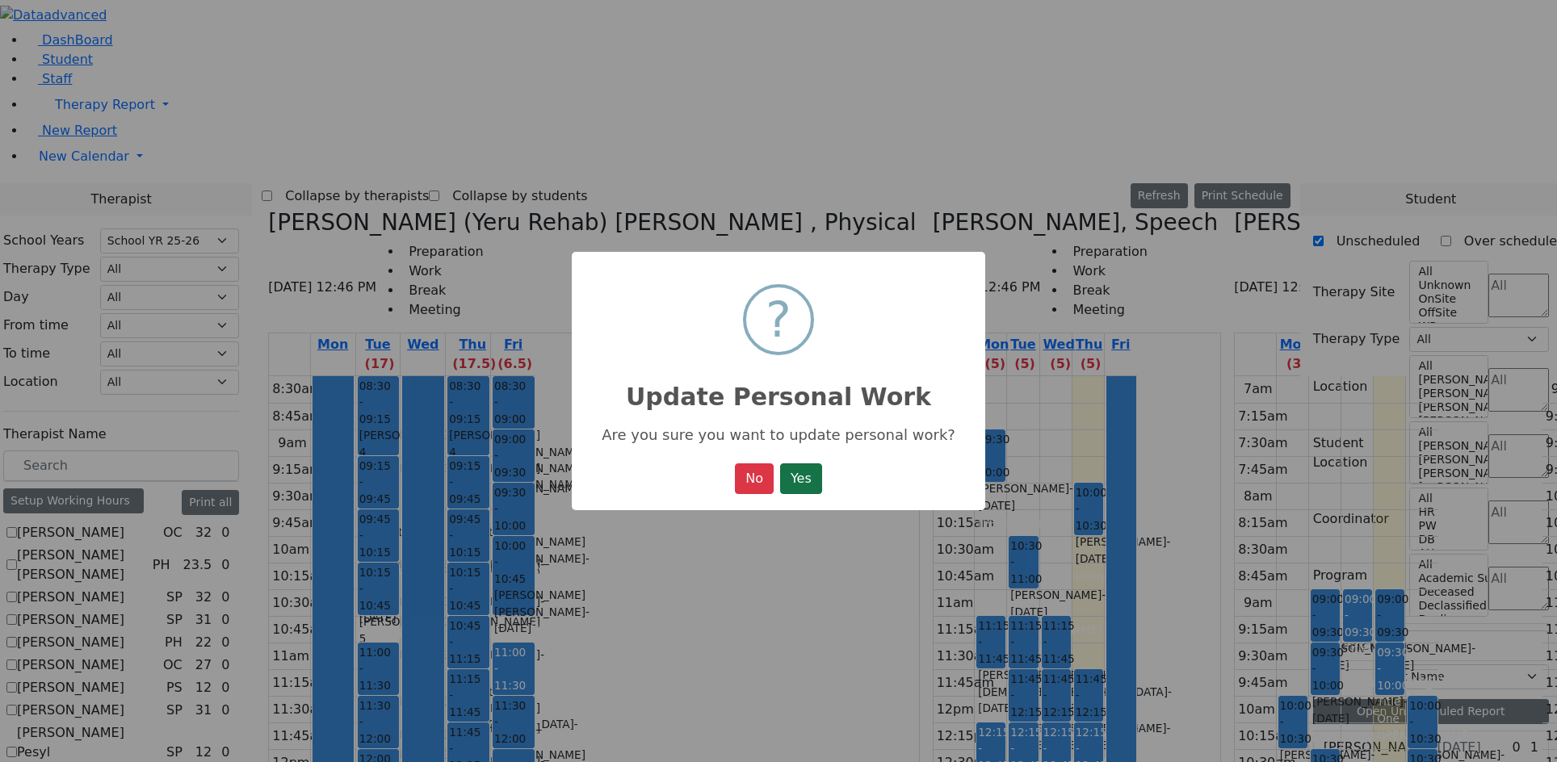
click at [817, 485] on button "Yes" at bounding box center [801, 479] width 42 height 31
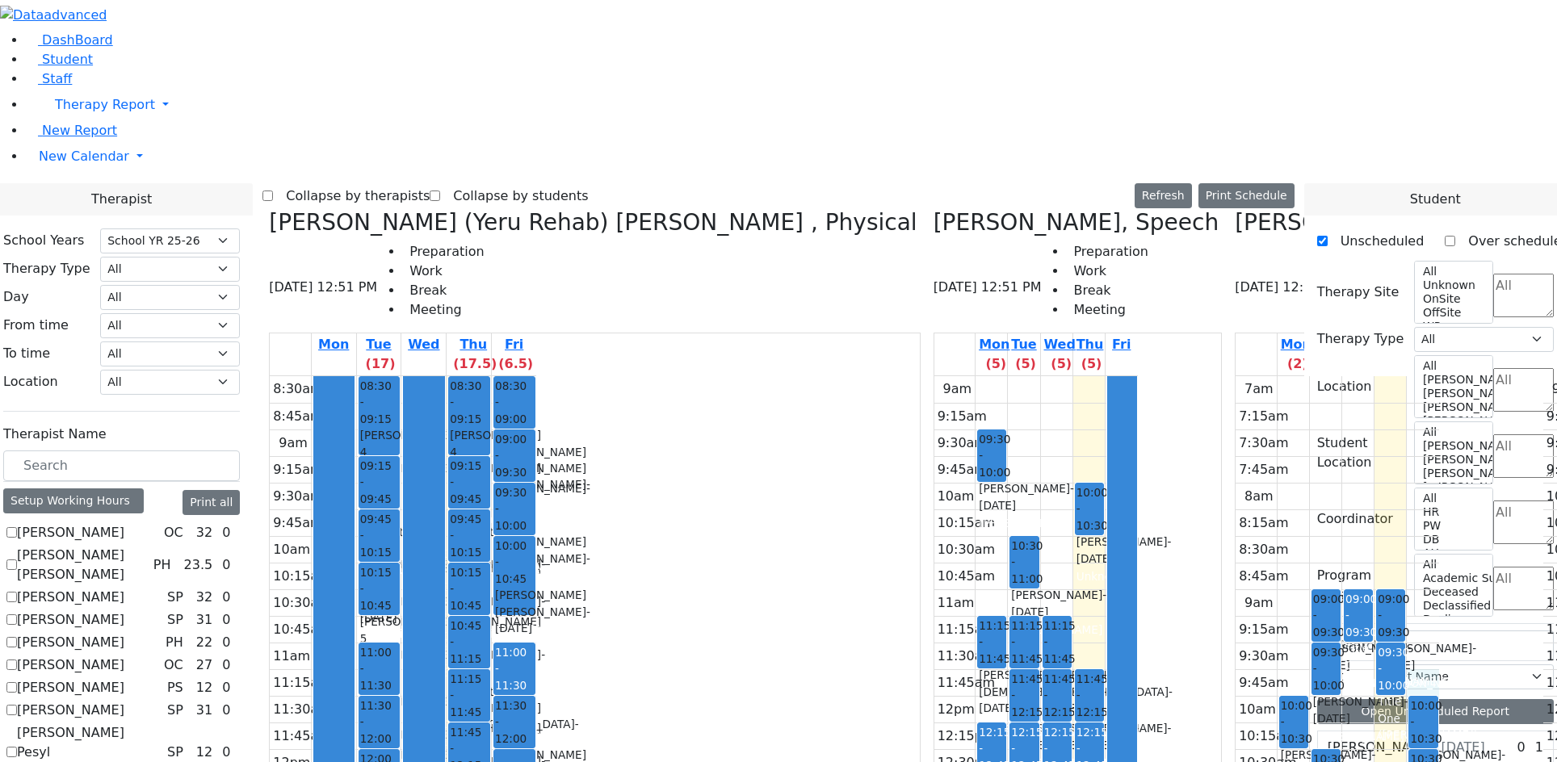
drag, startPoint x: 1115, startPoint y: 371, endPoint x: 1114, endPoint y: 384, distance: 13.0
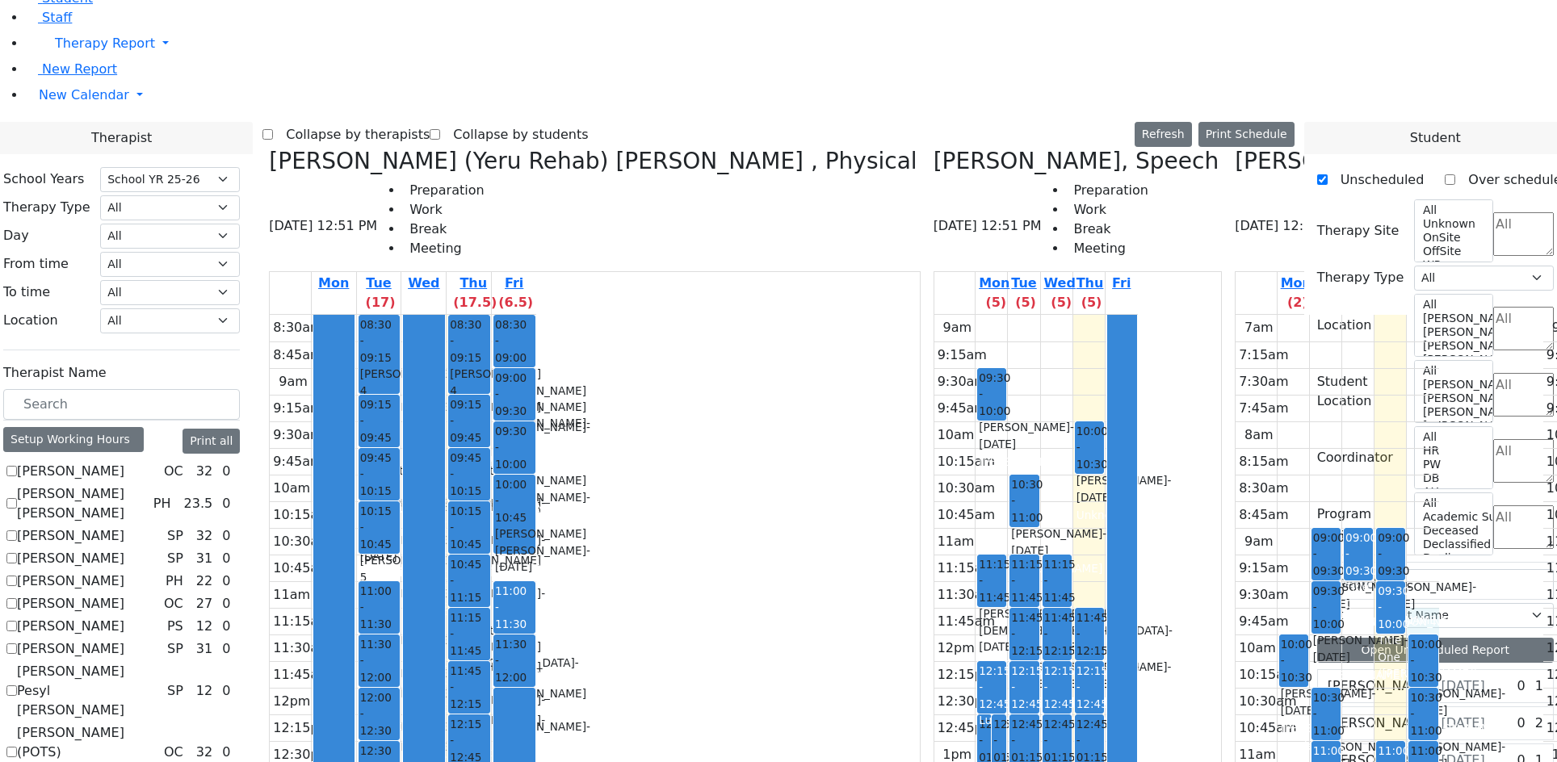
scroll to position [162, 0]
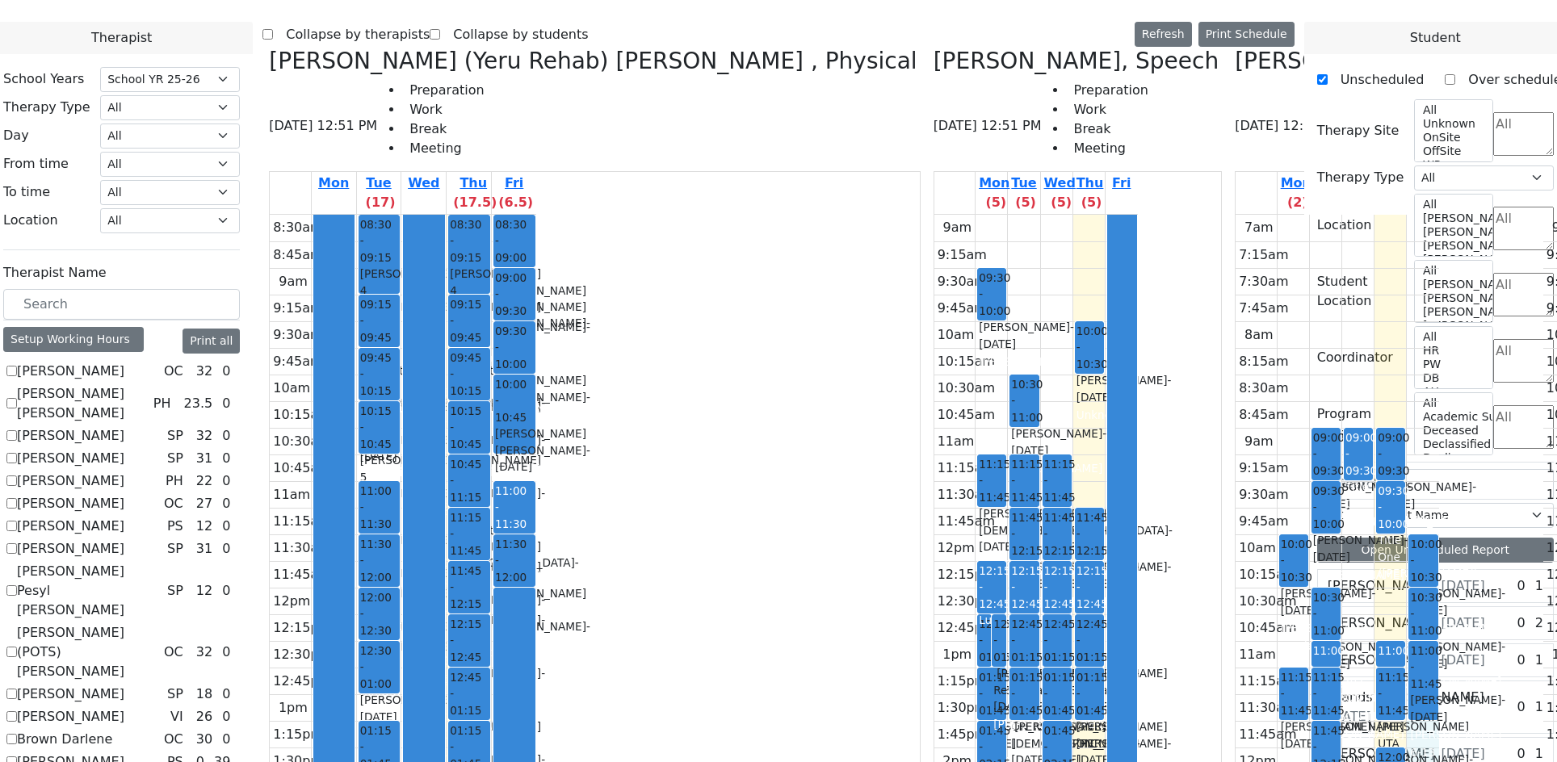
drag, startPoint x: 1113, startPoint y: 447, endPoint x: 1118, endPoint y: 466, distance: 20.0
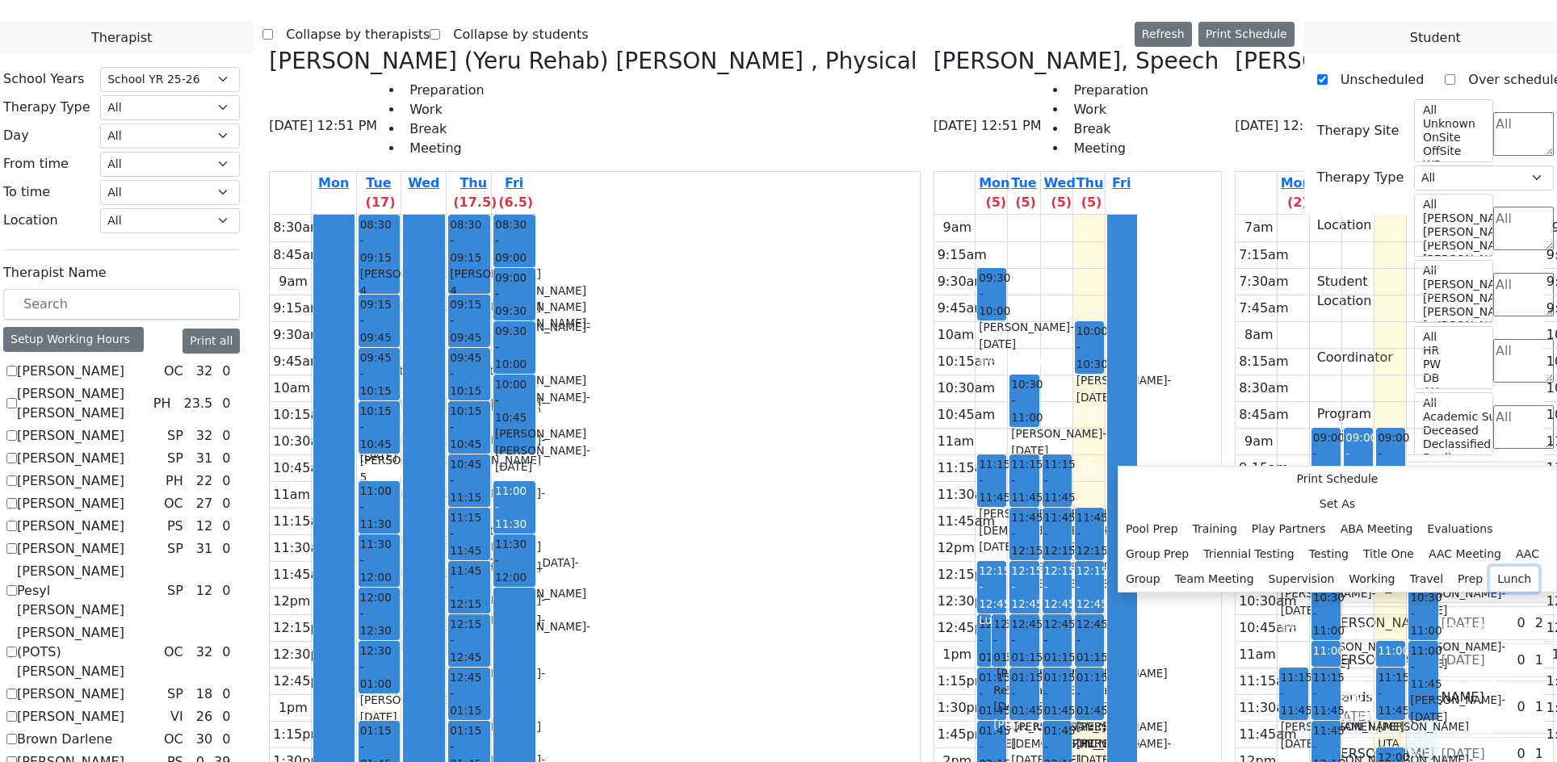
click at [1490, 567] on button "Lunch" at bounding box center [1514, 579] width 48 height 25
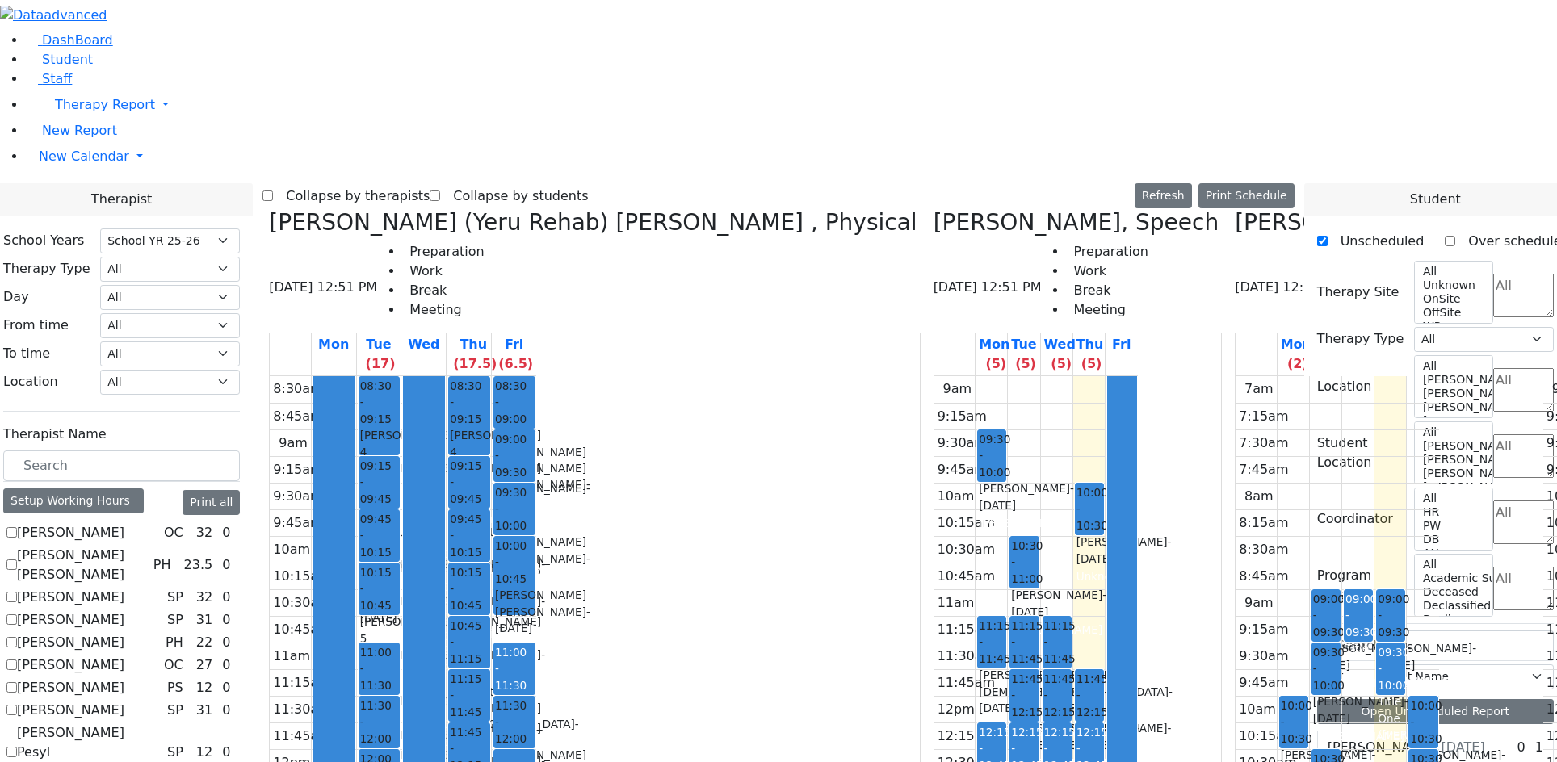
scroll to position [565, 0]
click at [144, 489] on div "Setup Working Hours" at bounding box center [73, 501] width 141 height 25
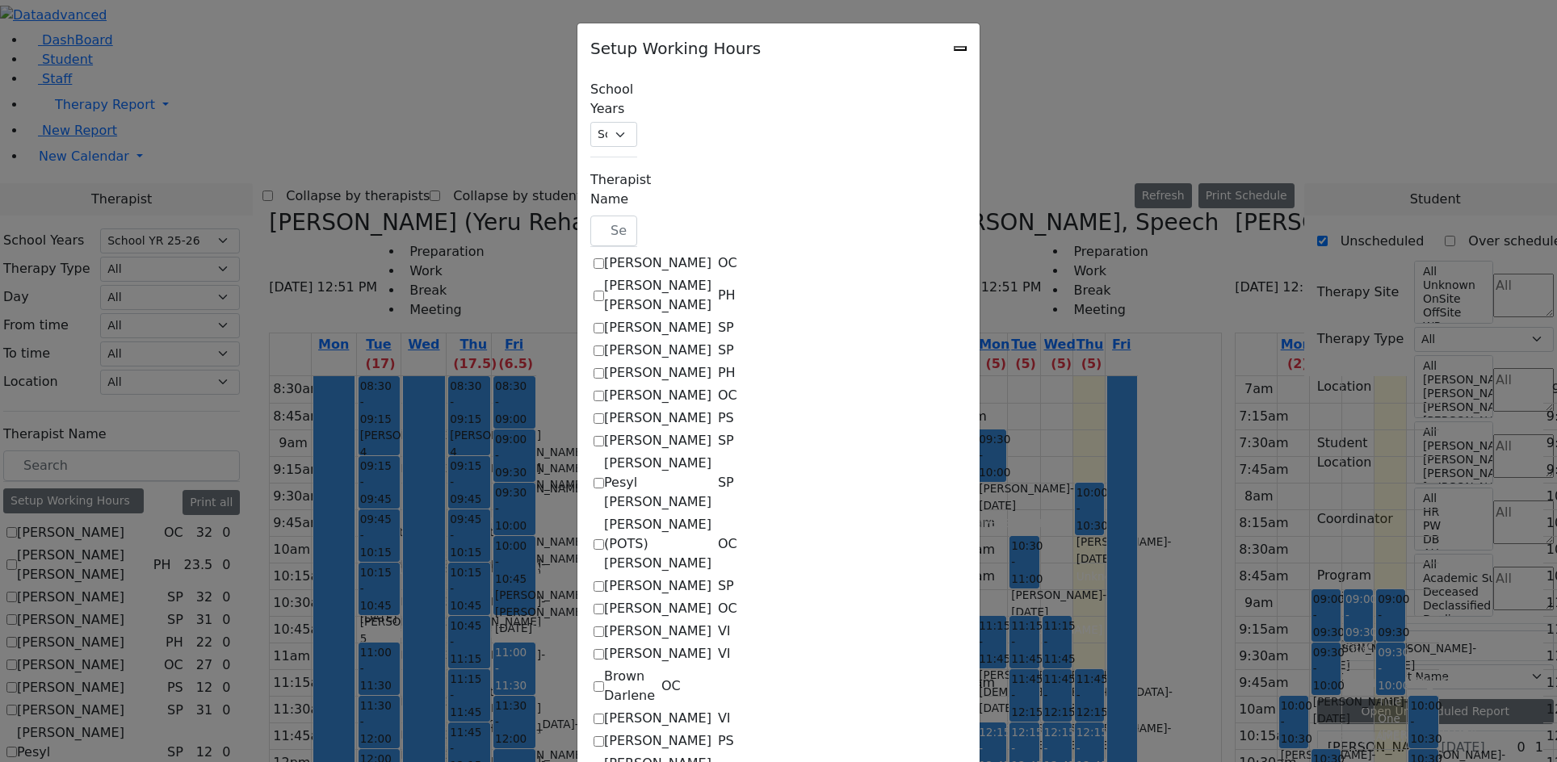
scroll to position [1131, 0]
checkbox input "true"
select select "19:00:00"
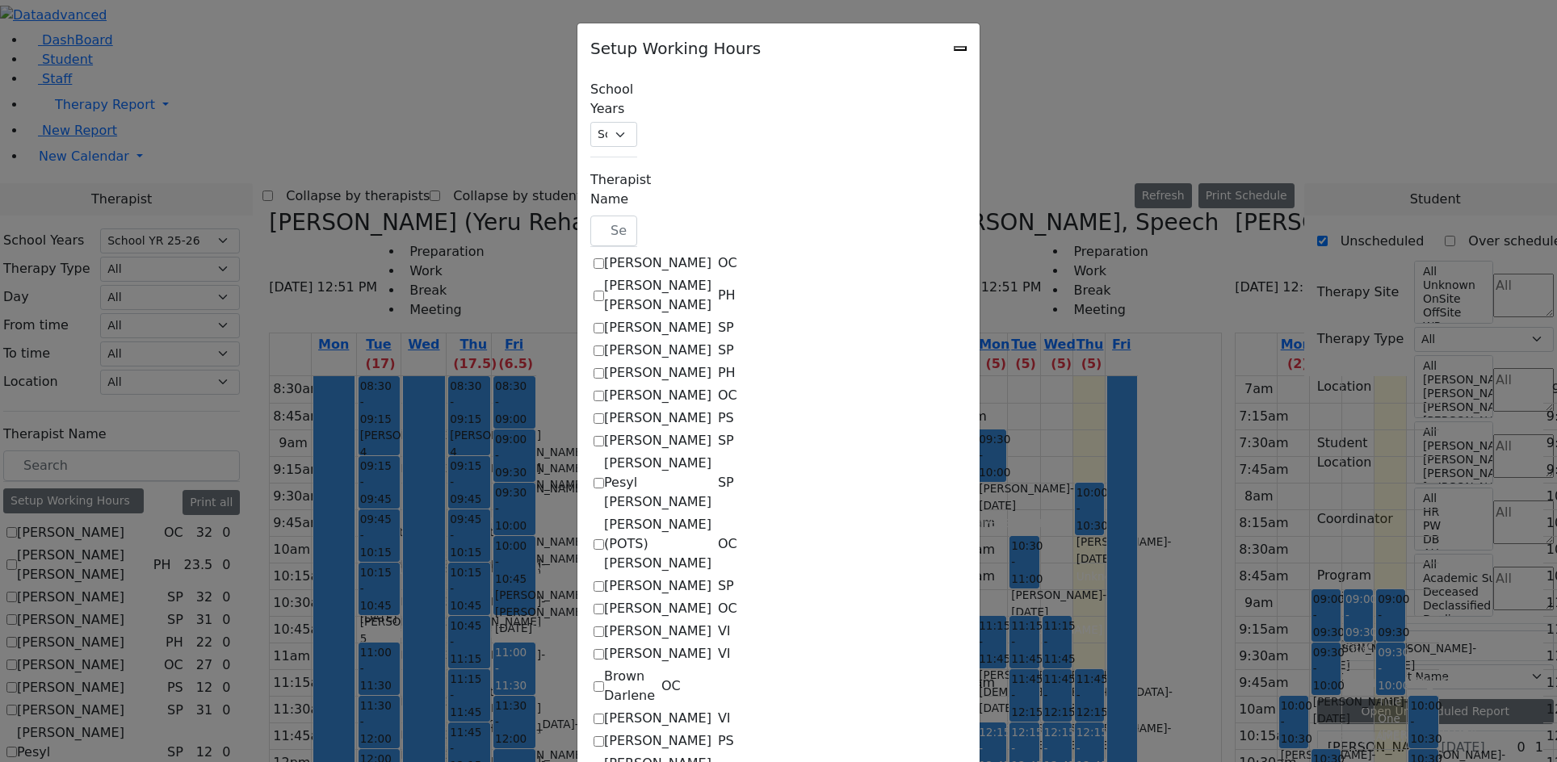
select select "1"
select select "15:00:00"
select select "19:00:00"
select select "09:00:00"
select select "15:00:00"
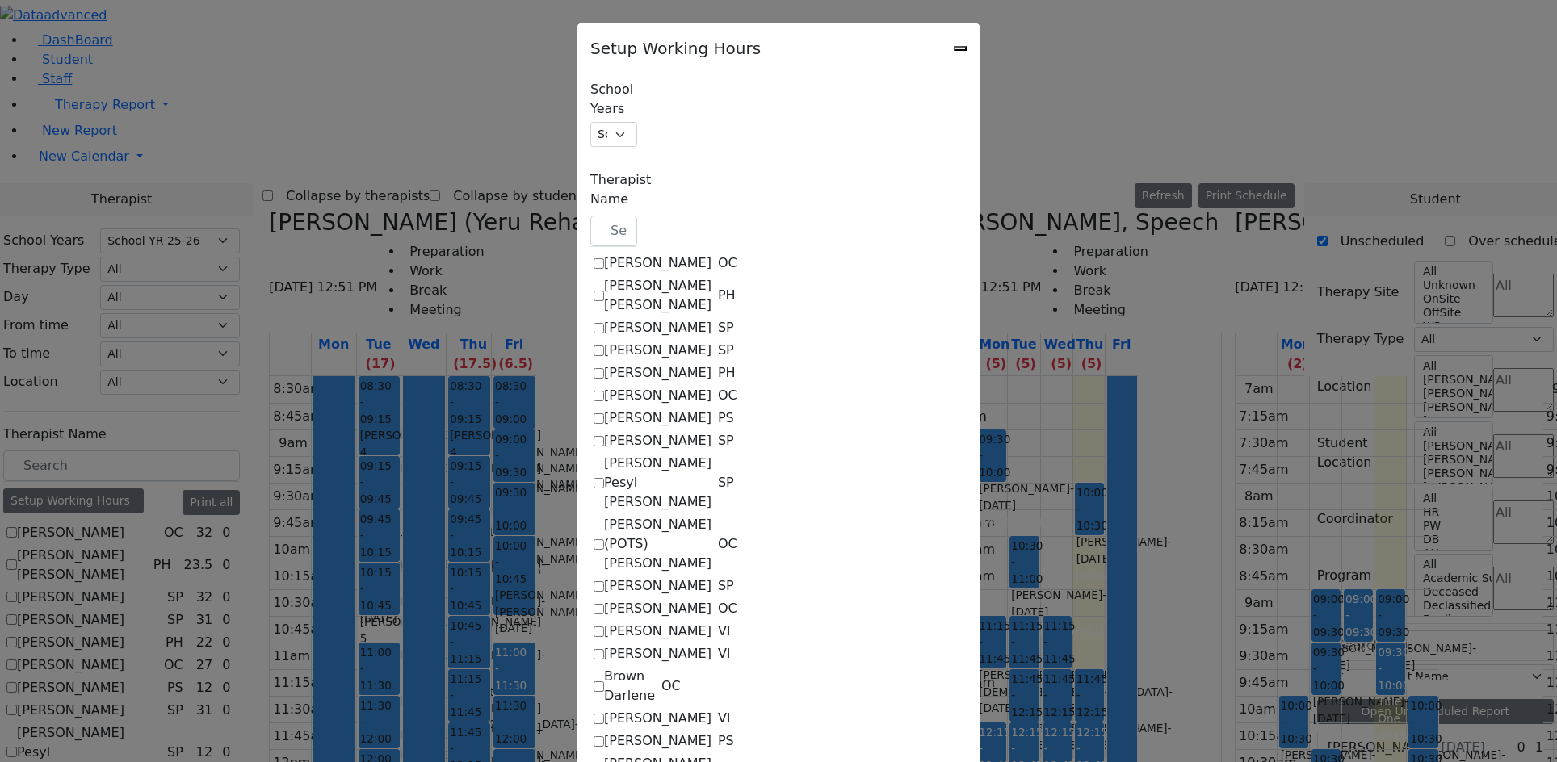
select select "1"
select select "15:00:00"
select select "19:00:00"
select select "09:00:00"
select select "15:00:00"
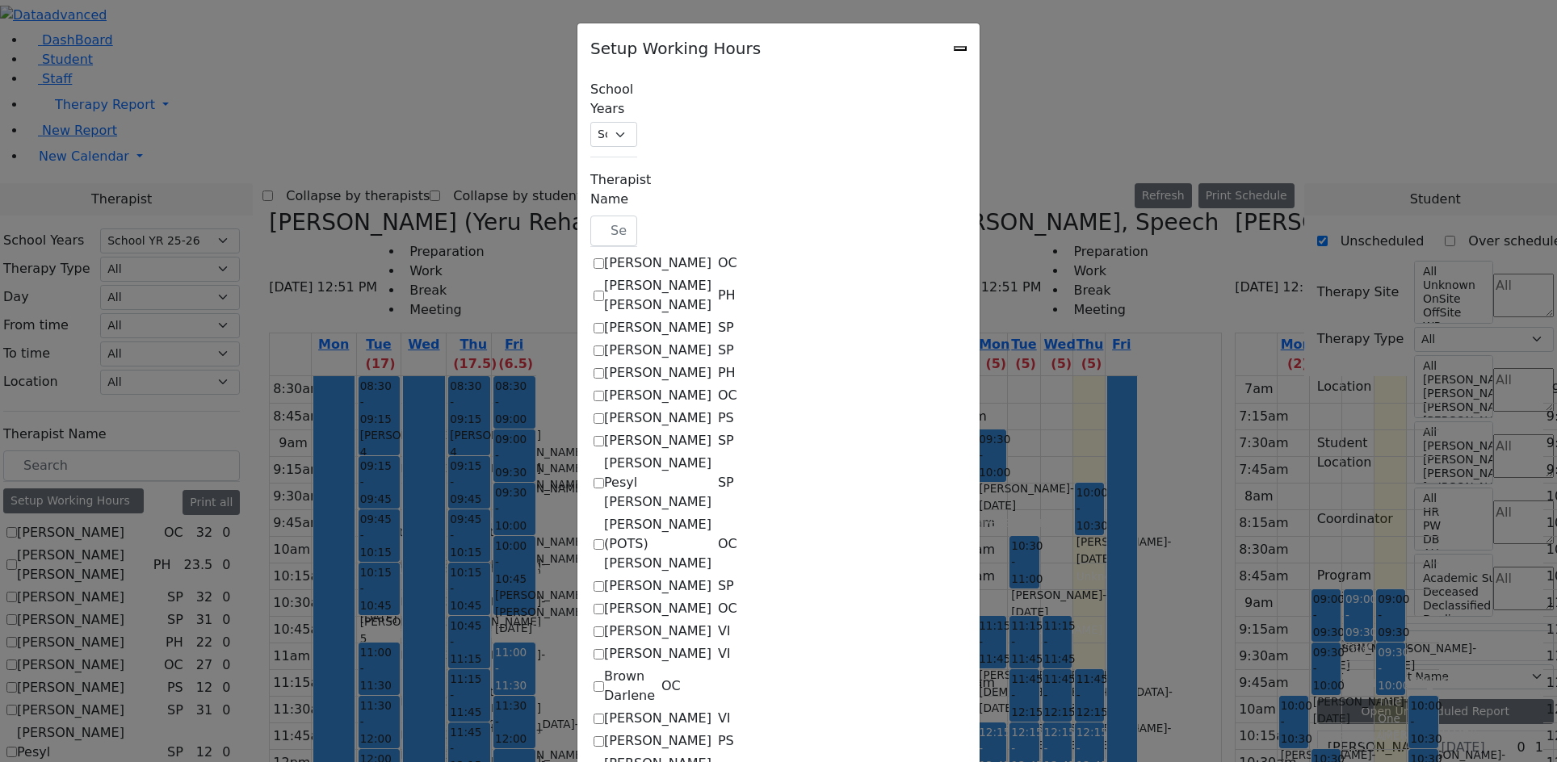
select select "1"
select select "15:00:00"
select select "19:00:00"
select select "09:00:00"
select select "15:00:00"
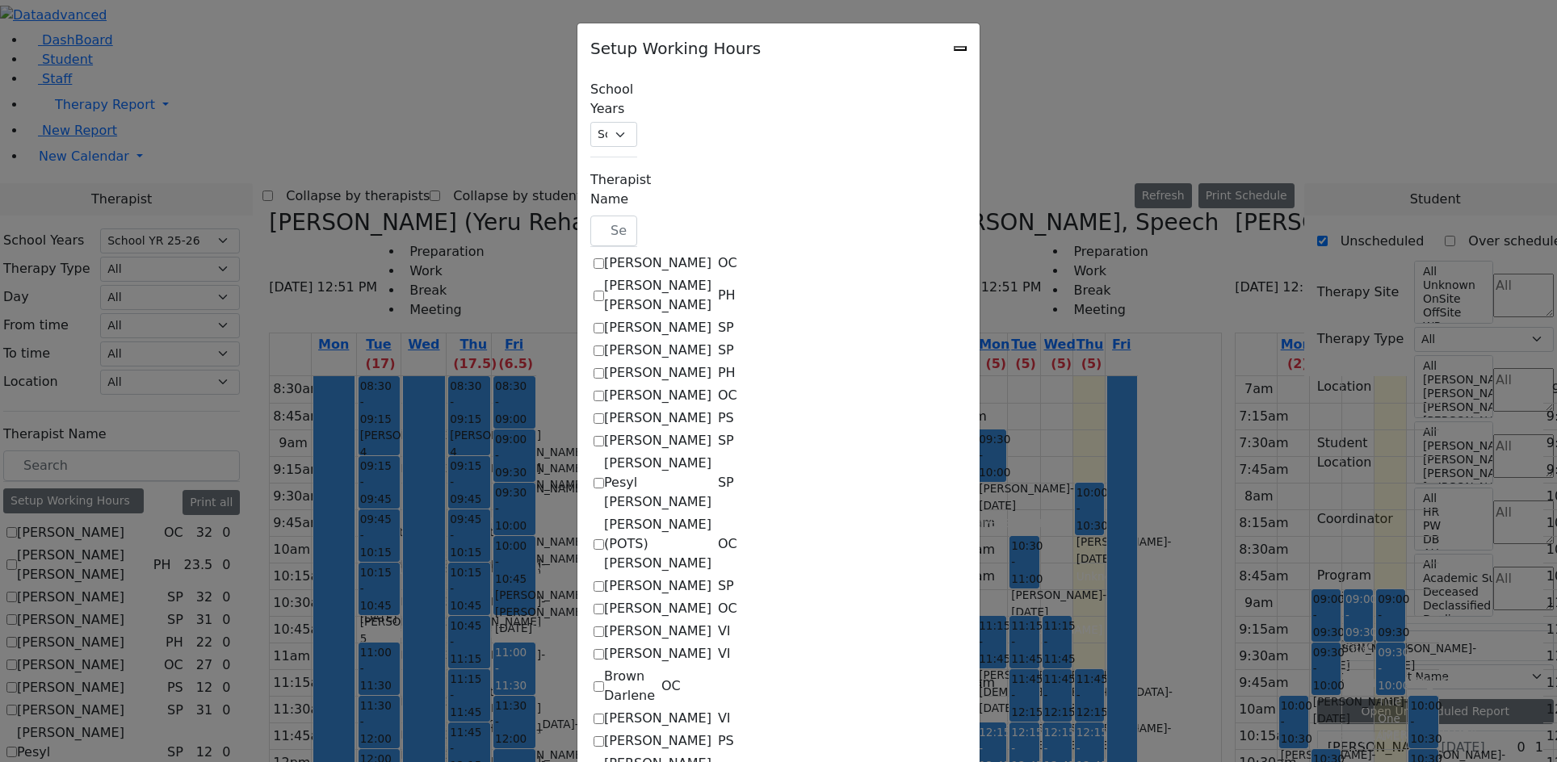
select select "1"
select select "15:00:00"
select select "19:00:00"
select select "09:00:00"
select select "13:00:00"
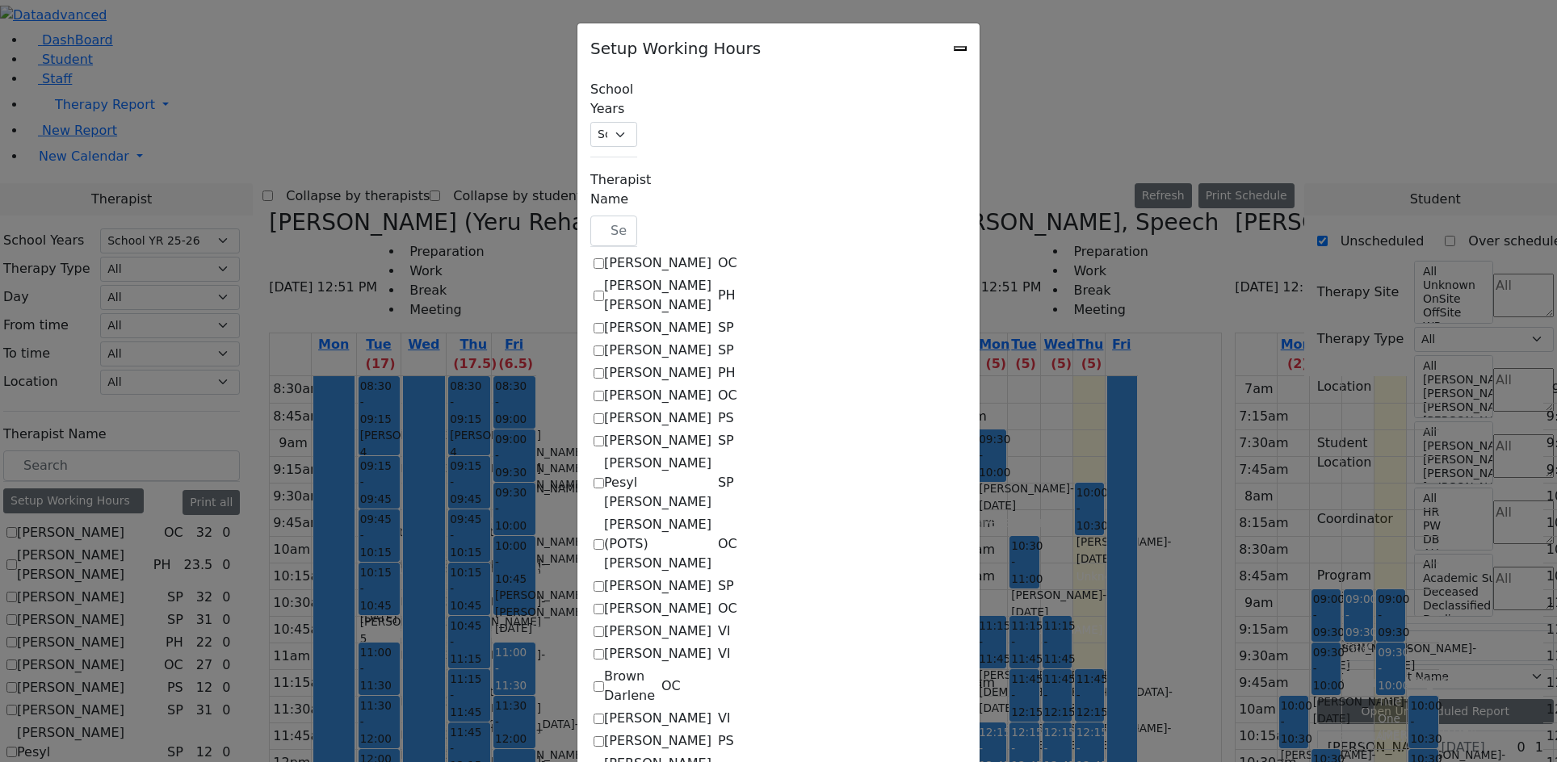
select select "1"
select select "15:00:00"
select select "19:00:00"
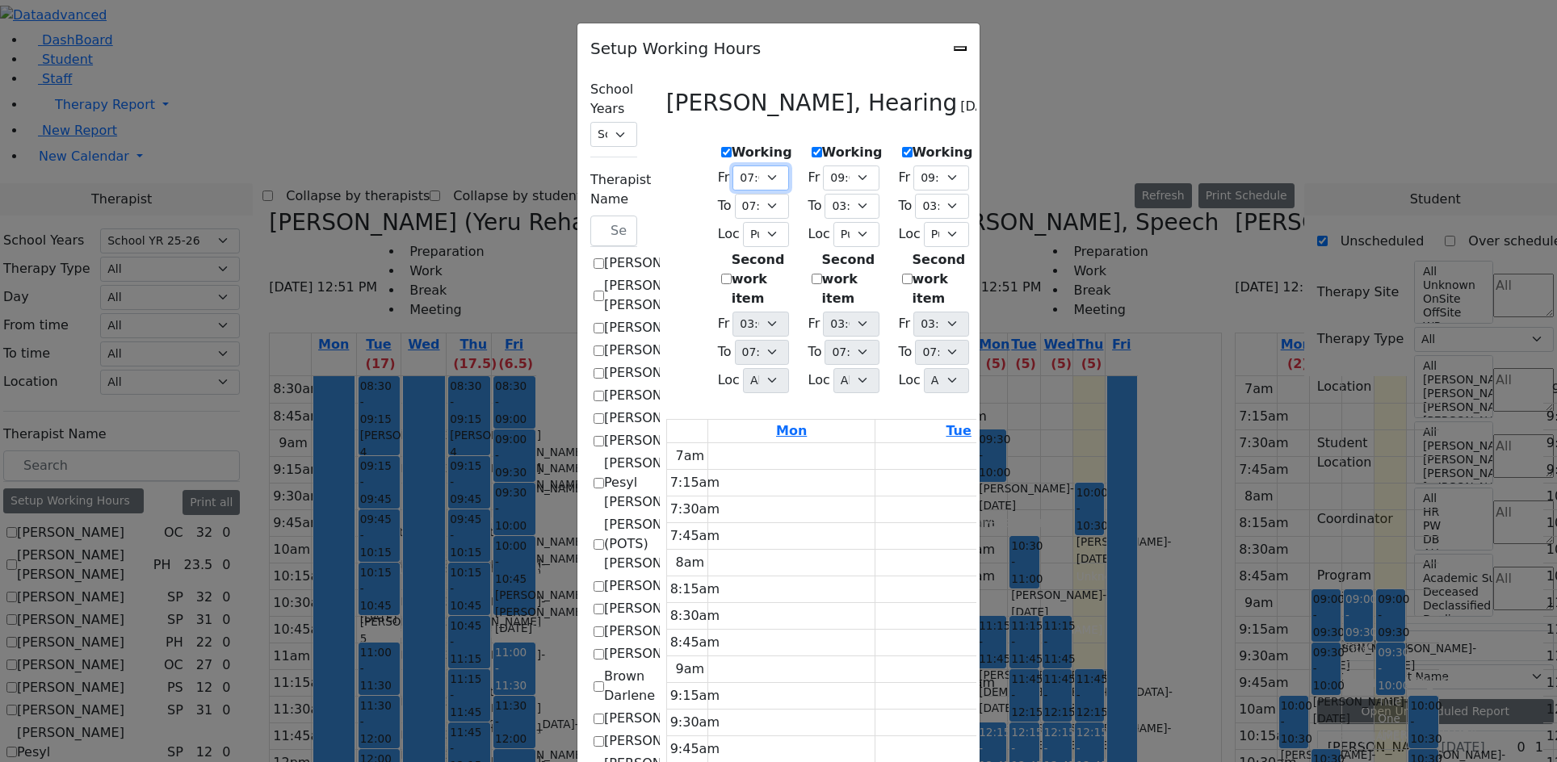
click at [733, 173] on select "07:00 AM 07:15 AM 07:30 AM 07:45 AM 08:00 AM 08:15 AM 08:30 AM 08:45 AM 09:00 A…" at bounding box center [761, 178] width 56 height 25
select select "09:15:00"
click at [733, 166] on select "07:00 AM 07:15 AM 07:30 AM 07:45 AM 08:00 AM 08:15 AM 08:30 AM 08:45 AM 09:00 A…" at bounding box center [761, 178] width 56 height 25
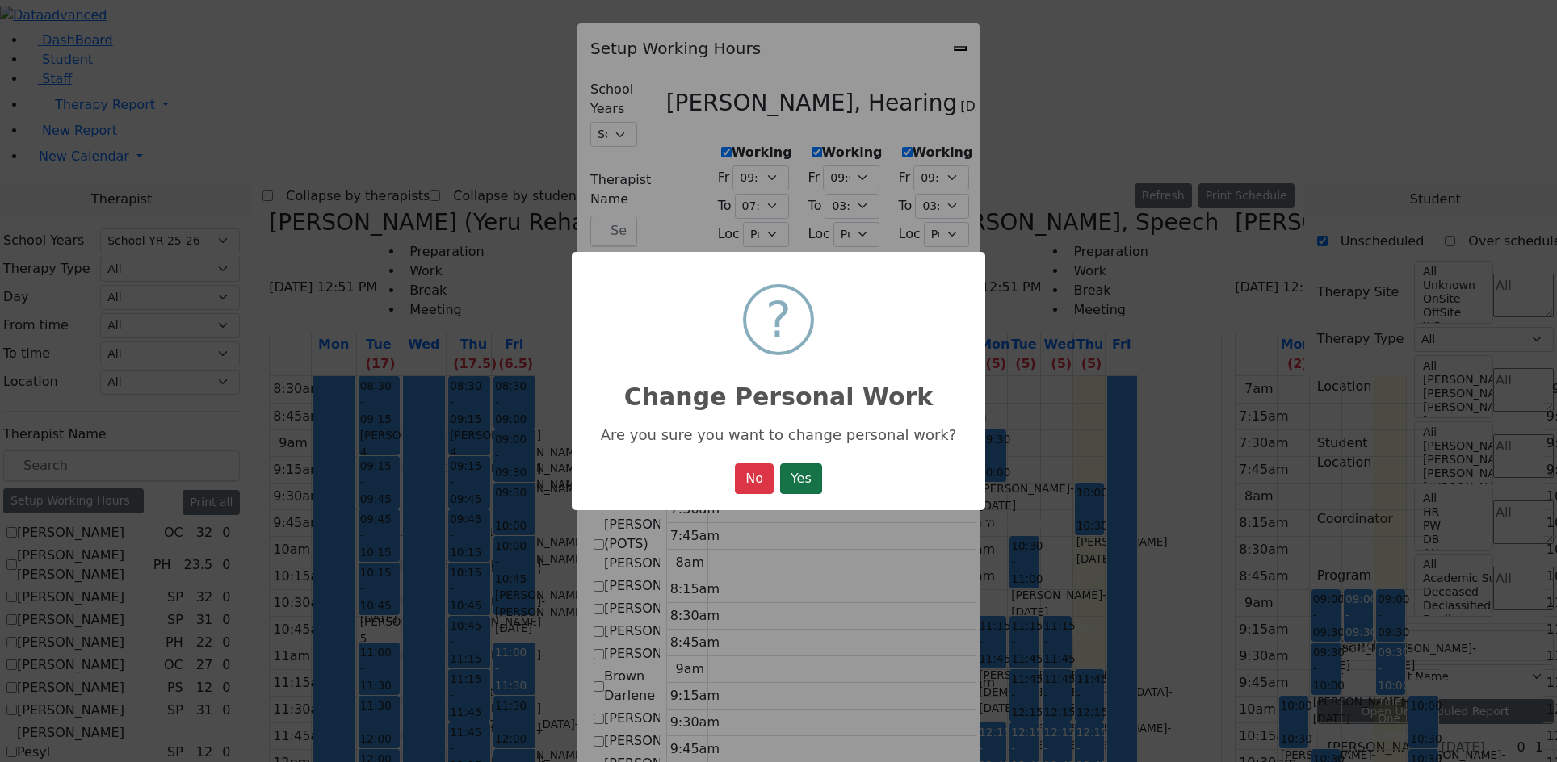
click at [796, 477] on button "Yes" at bounding box center [801, 479] width 42 height 31
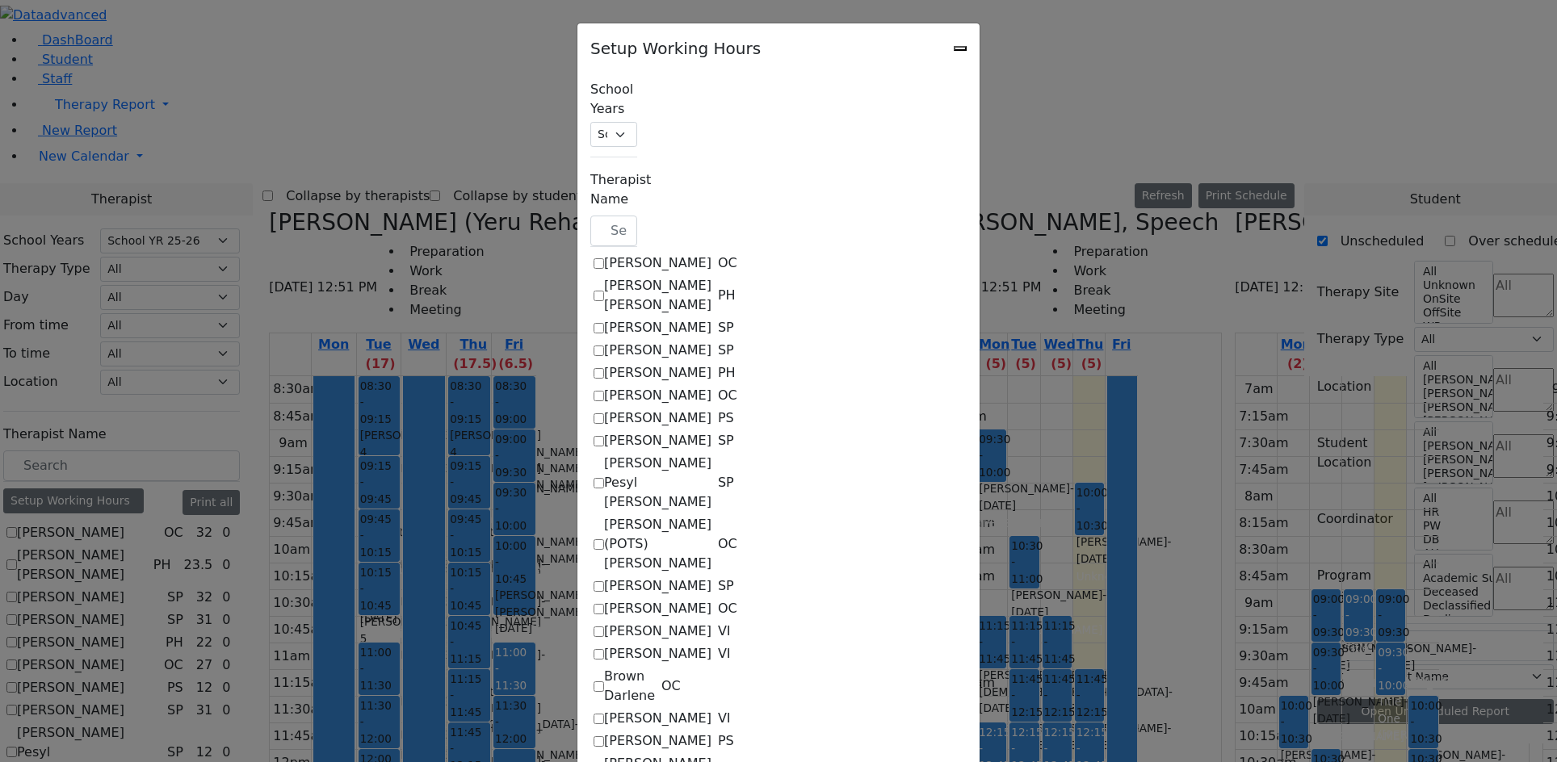
select select "09:15:00"
select select "19:00:00"
select select "1"
select select "15:00:00"
select select "19:00:00"
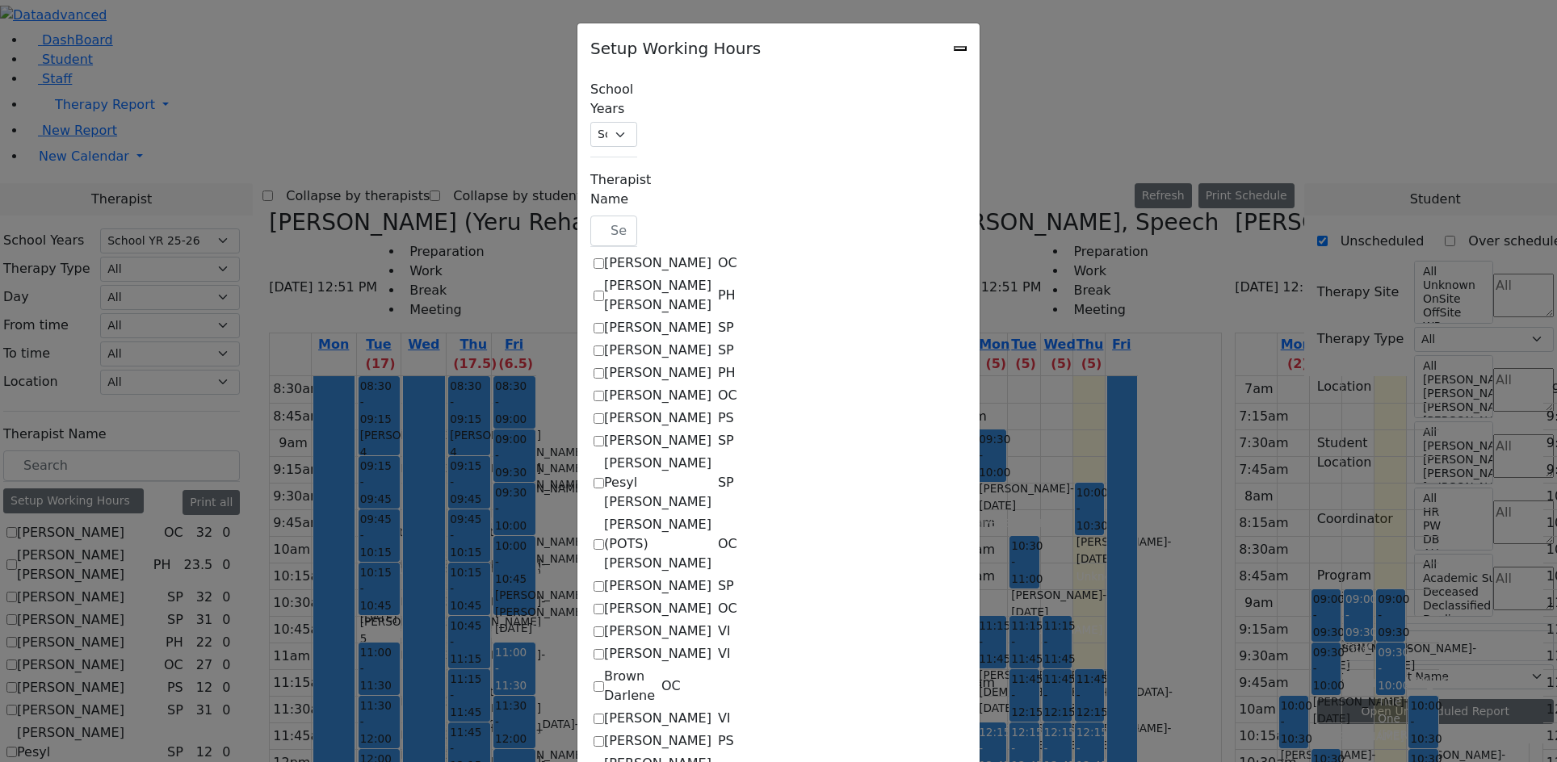
select select "09:00:00"
select select "15:00:00"
select select "1"
select select "15:00:00"
select select "19:00:00"
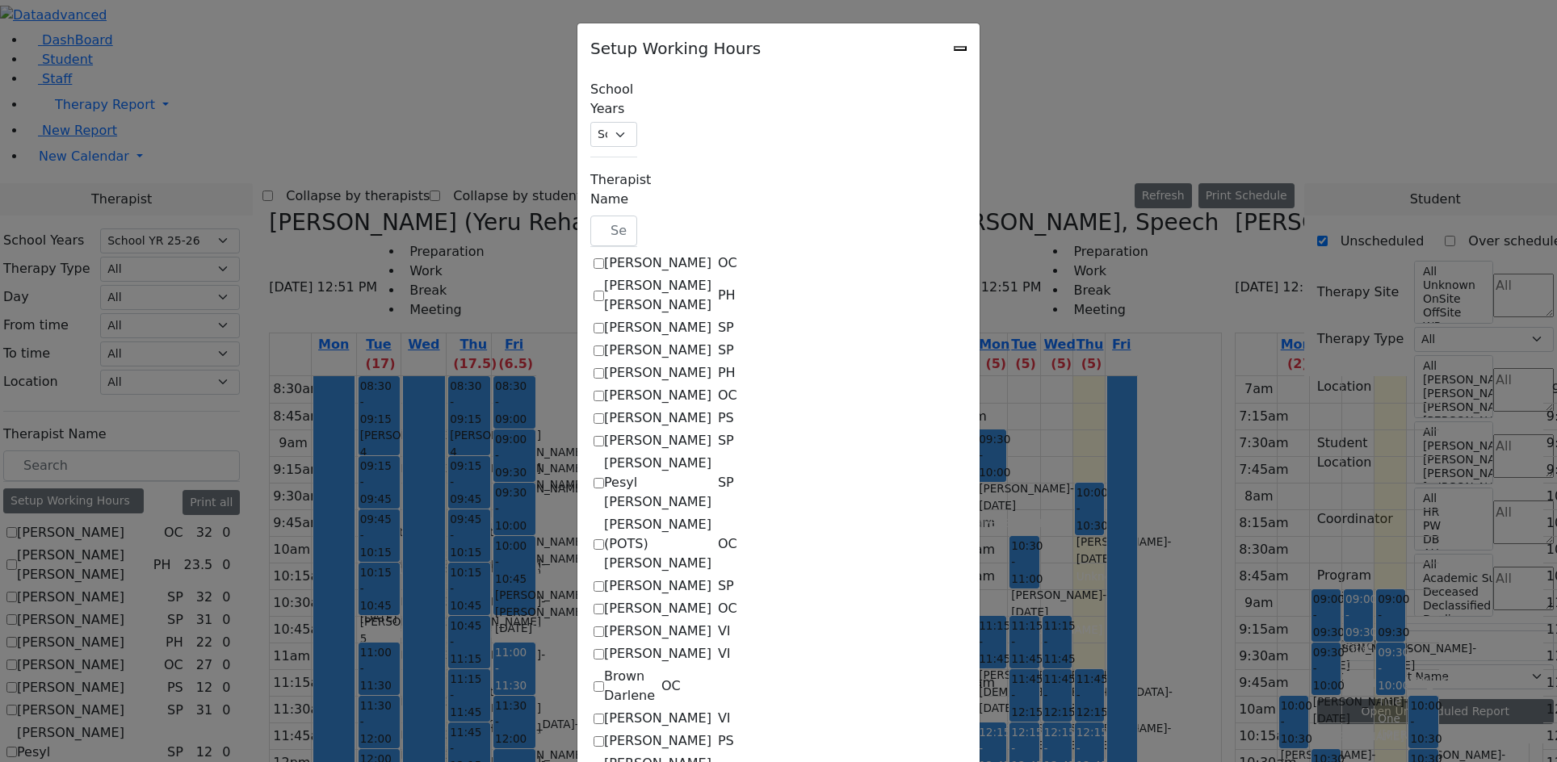
select select "09:00:00"
select select "15:00:00"
select select "1"
select select "15:00:00"
select select "19:00:00"
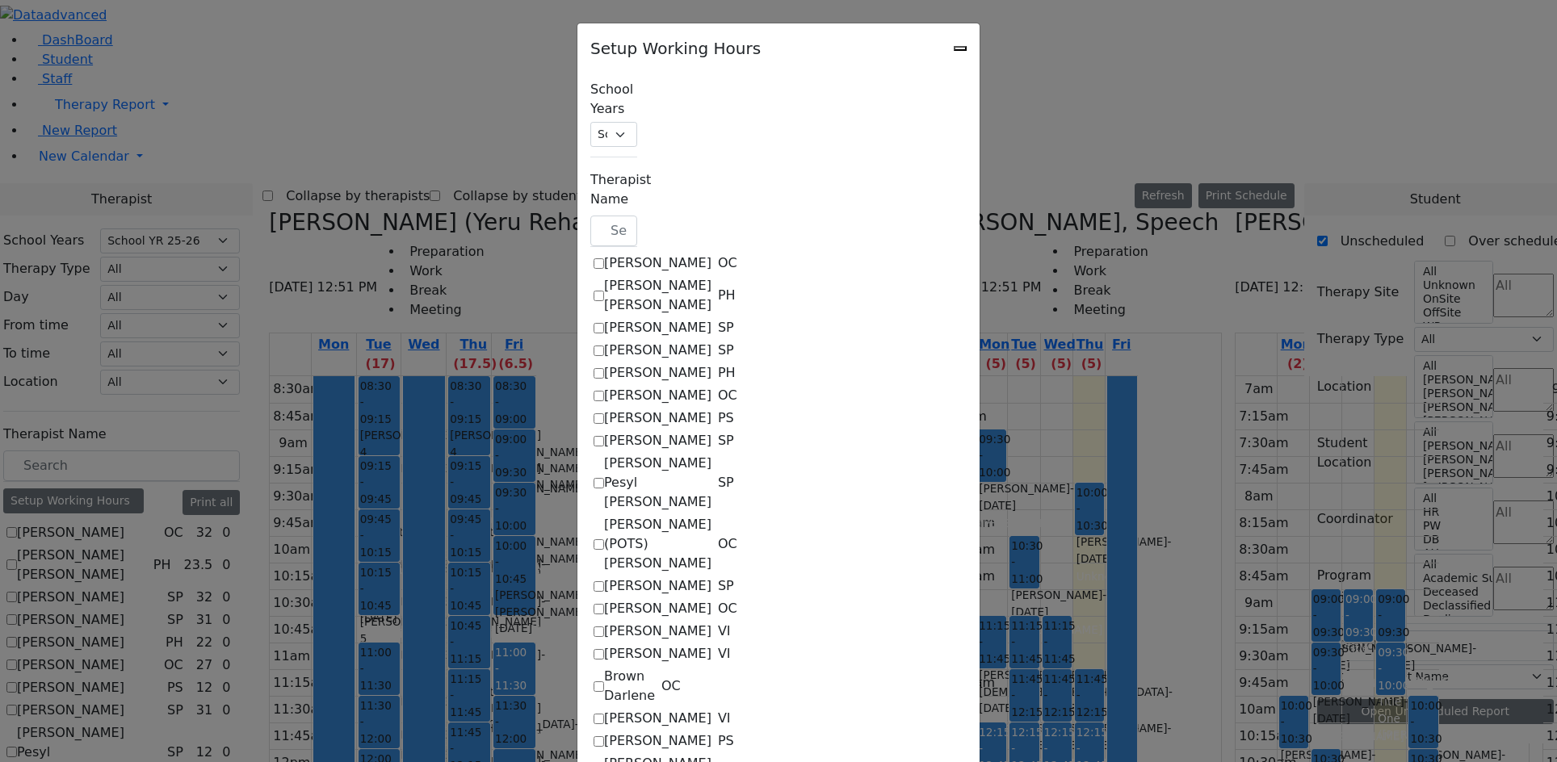
select select "09:00:00"
select select "15:00:00"
select select "1"
select select "15:00:00"
select select "19:00:00"
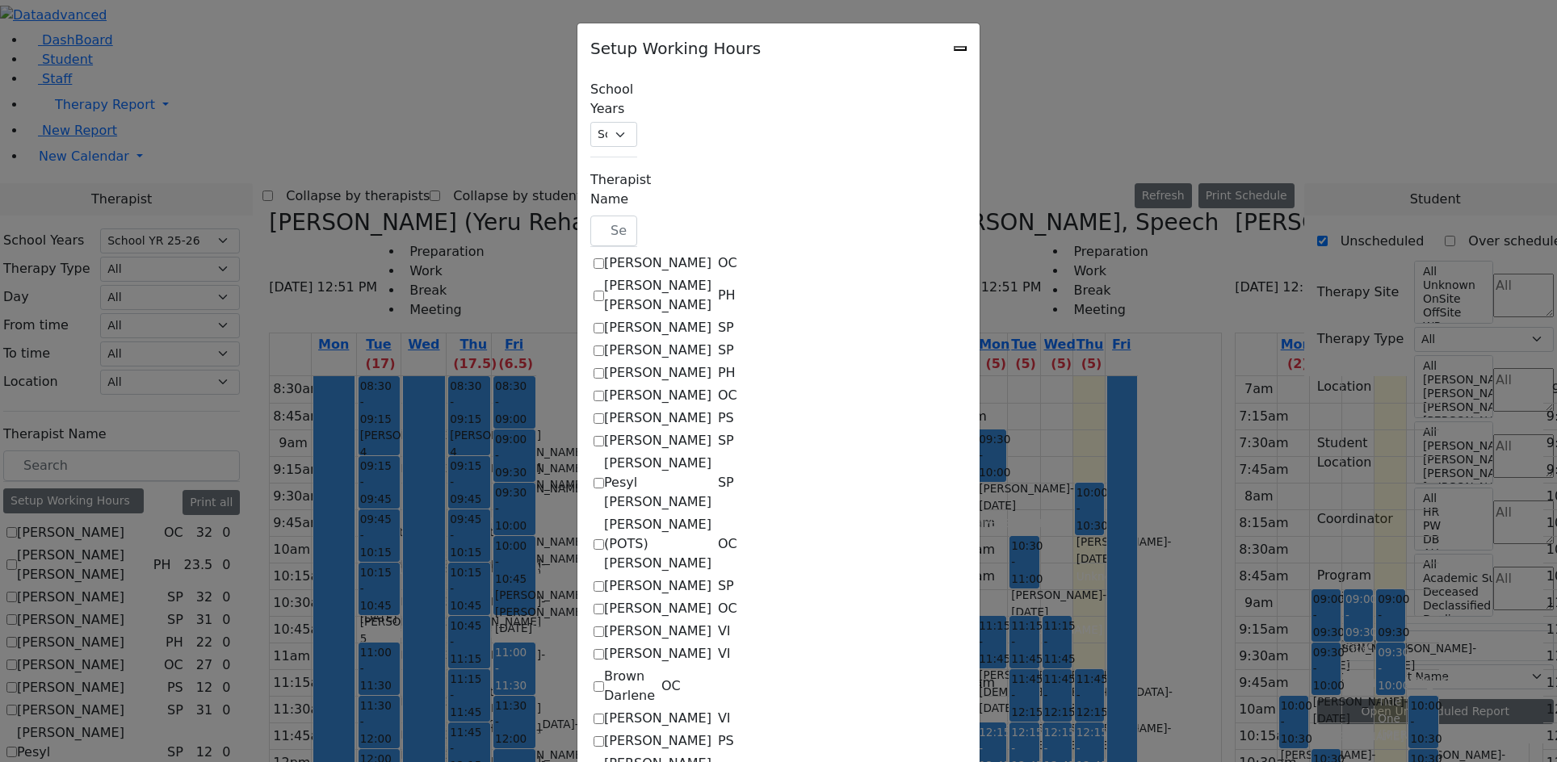
select select "09:00:00"
select select "13:00:00"
select select "1"
select select "15:00:00"
select select "19:00:00"
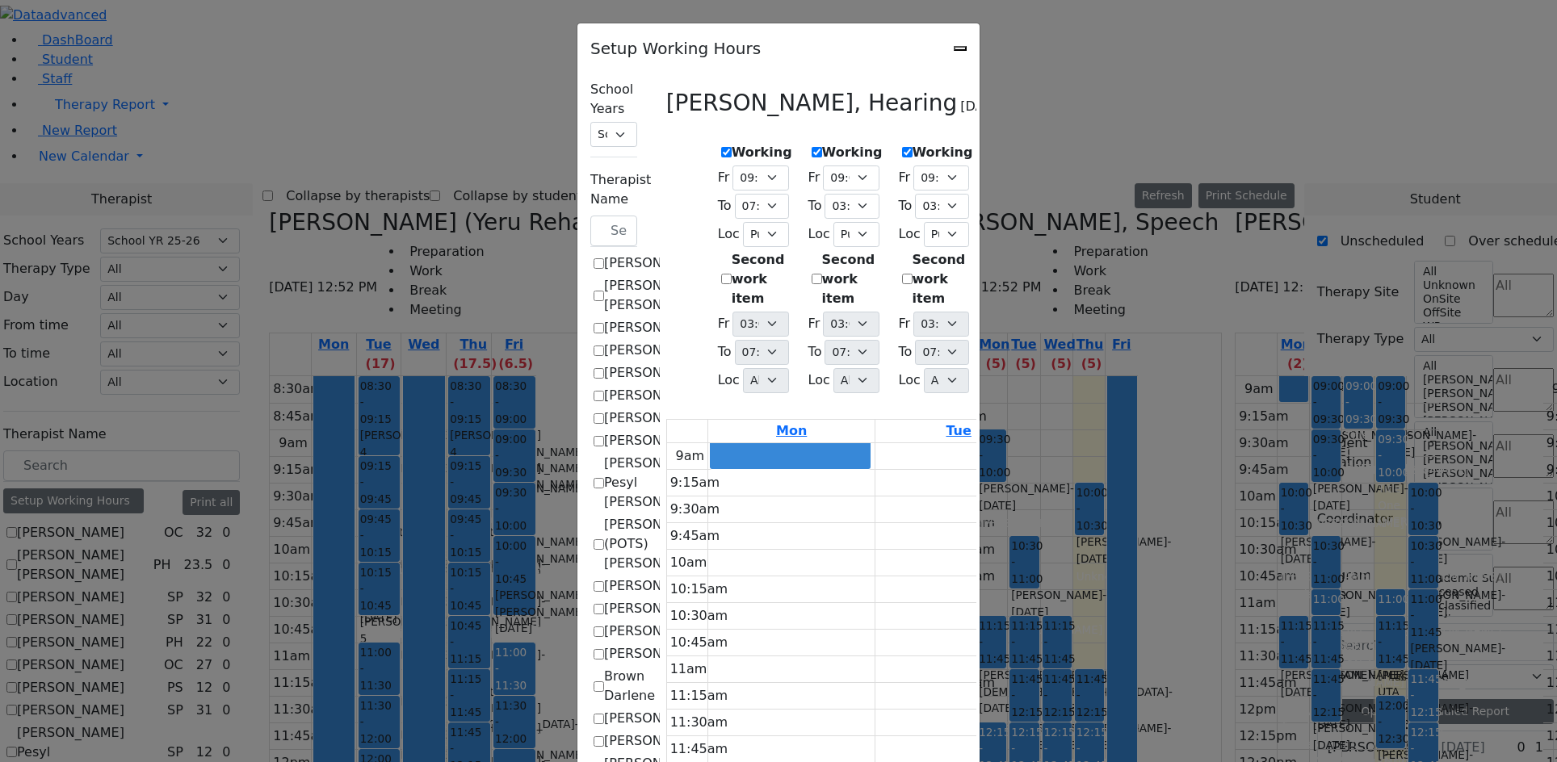
click at [1150, 166] on select "07:00 AM 07:15 AM 07:30 AM 07:45 AM 08:00 AM 08:15 AM 08:30 AM 08:45 AM 09:00 A…" at bounding box center [1122, 178] width 56 height 25
select select "09:15:00"
click at [1150, 166] on select "07:00 AM 07:15 AM 07:30 AM 07:45 AM 08:00 AM 08:15 AM 08:30 AM 08:45 AM 09:00 A…" at bounding box center [1122, 178] width 56 height 25
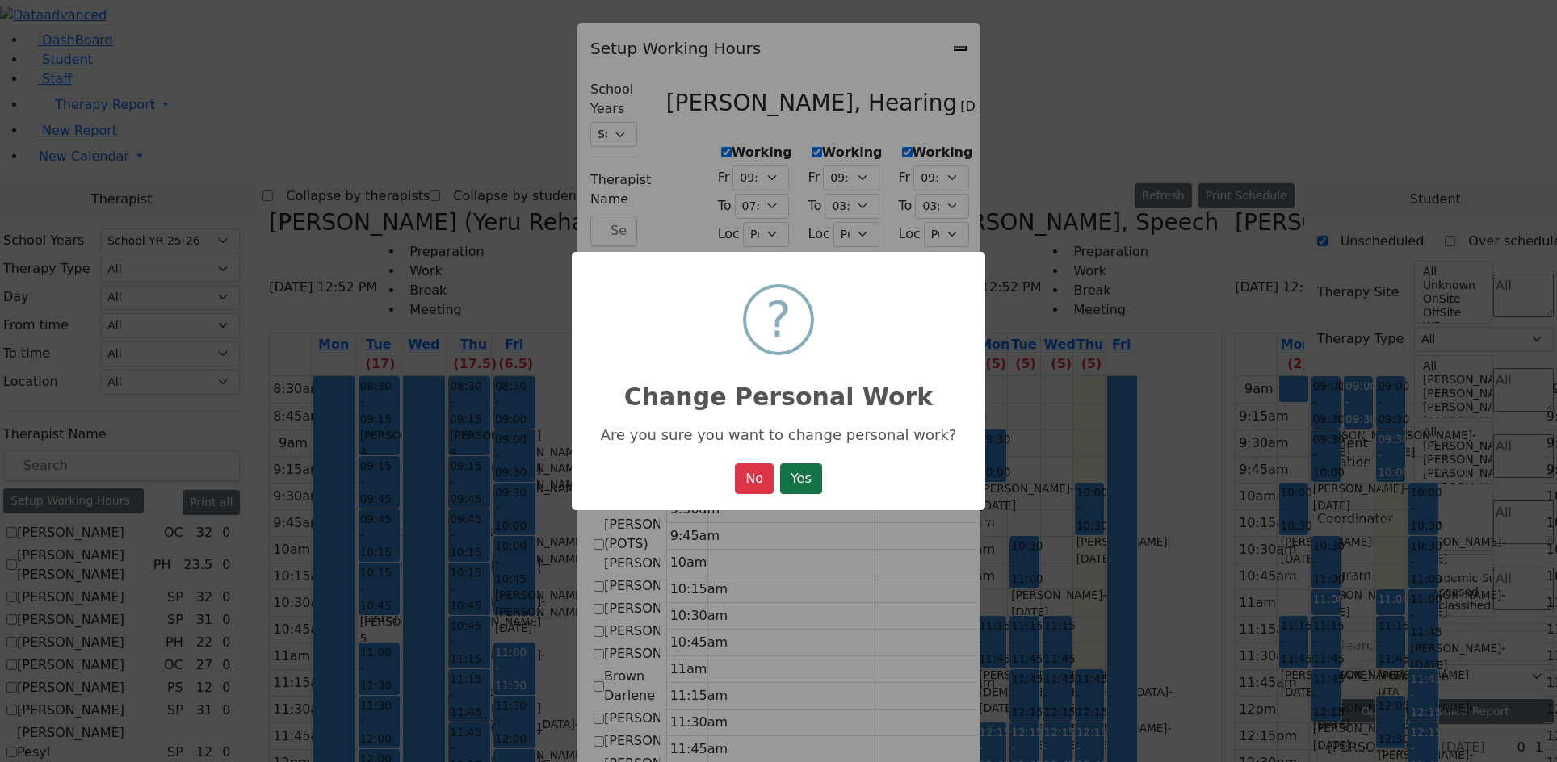
drag, startPoint x: 808, startPoint y: 468, endPoint x: 879, endPoint y: 417, distance: 87.9
click at [808, 468] on button "Yes" at bounding box center [801, 479] width 42 height 31
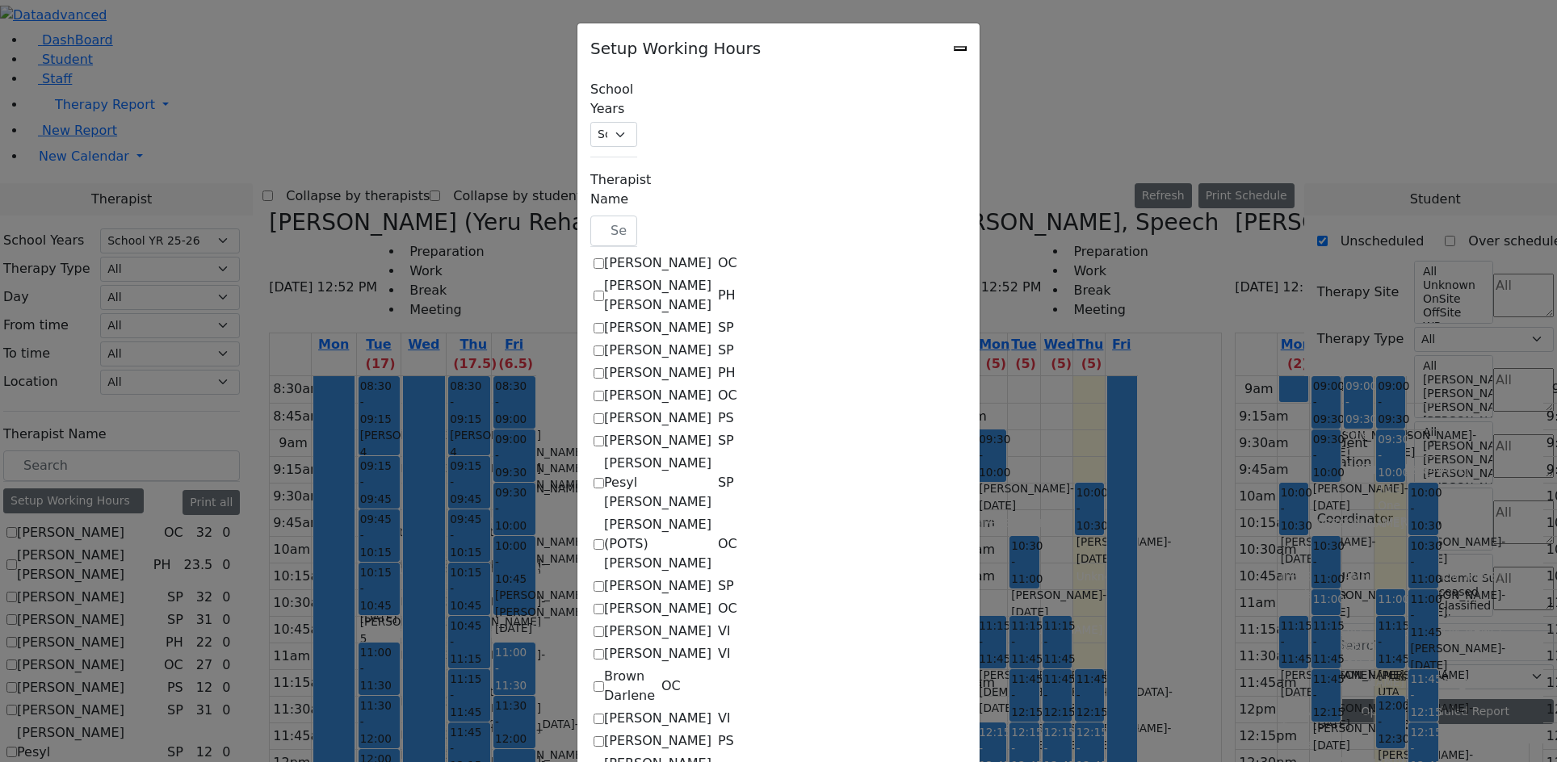
select select "09:15:00"
select select "19:00:00"
select select "1"
select select "15:00:00"
select select "19:00:00"
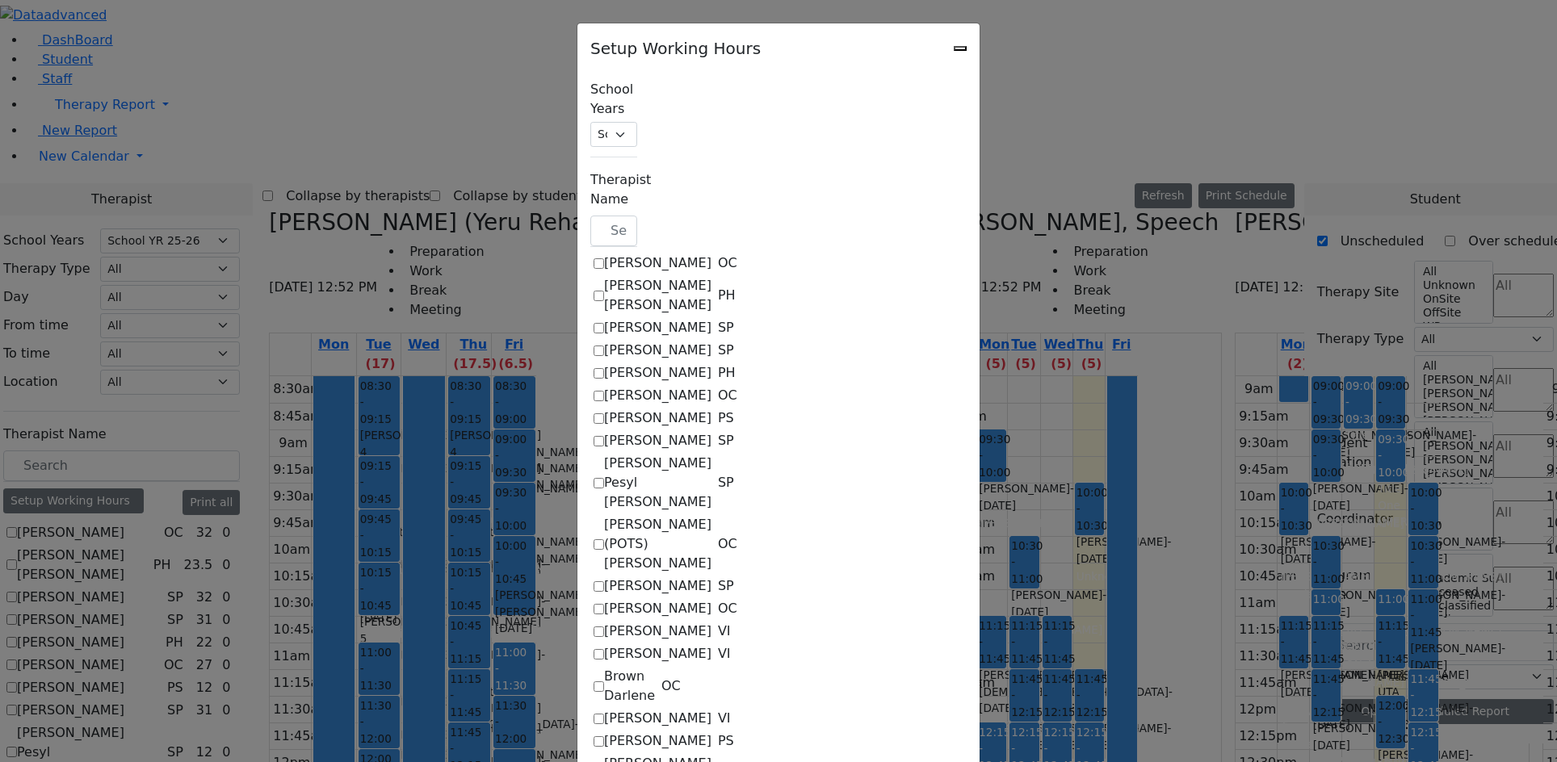
select select "09:00:00"
select select "15:00:00"
select select "1"
select select "15:00:00"
select select "19:00:00"
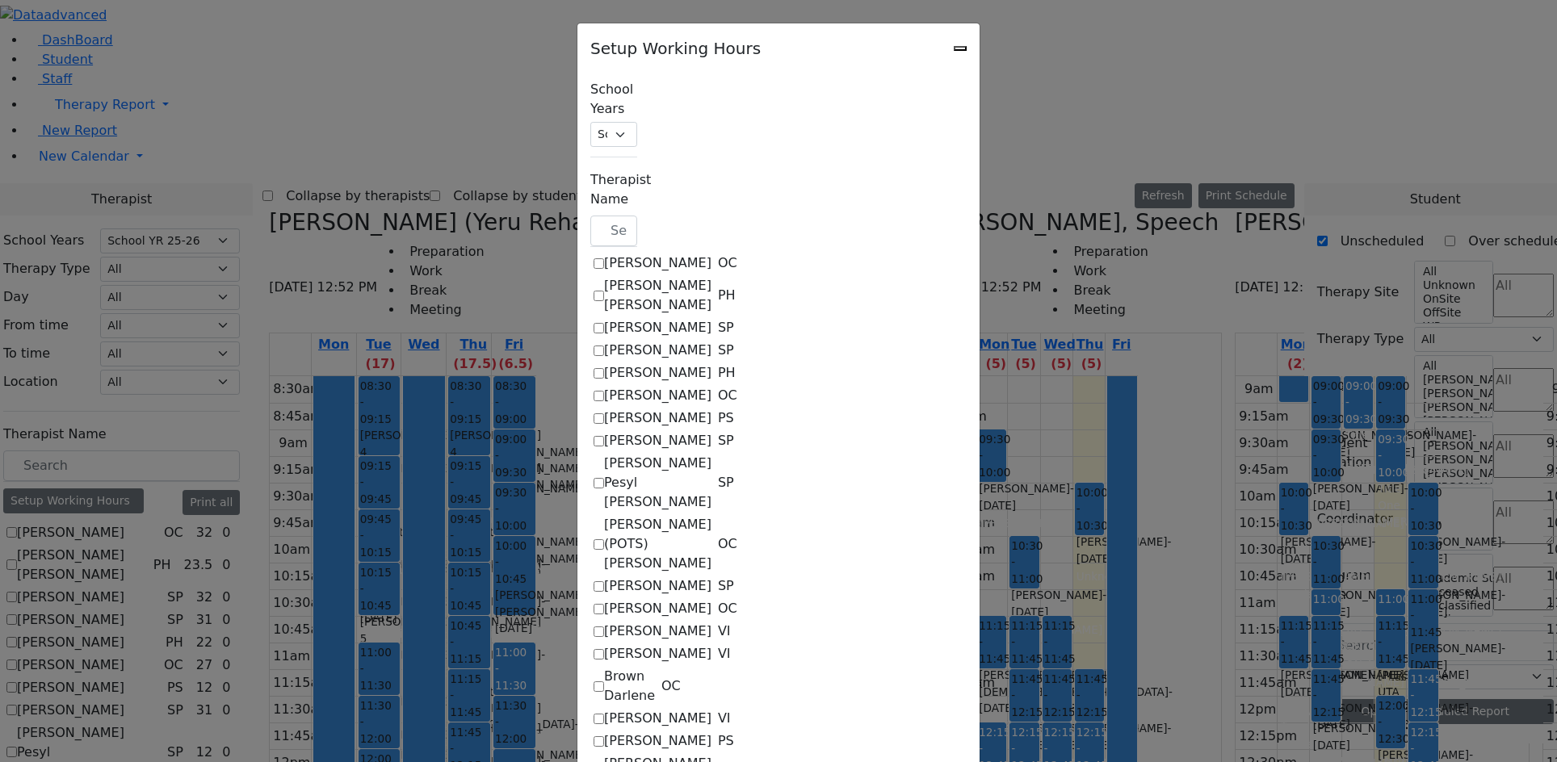
select select "09:00:00"
select select "15:00:00"
select select "1"
select select "15:00:00"
select select "19:00:00"
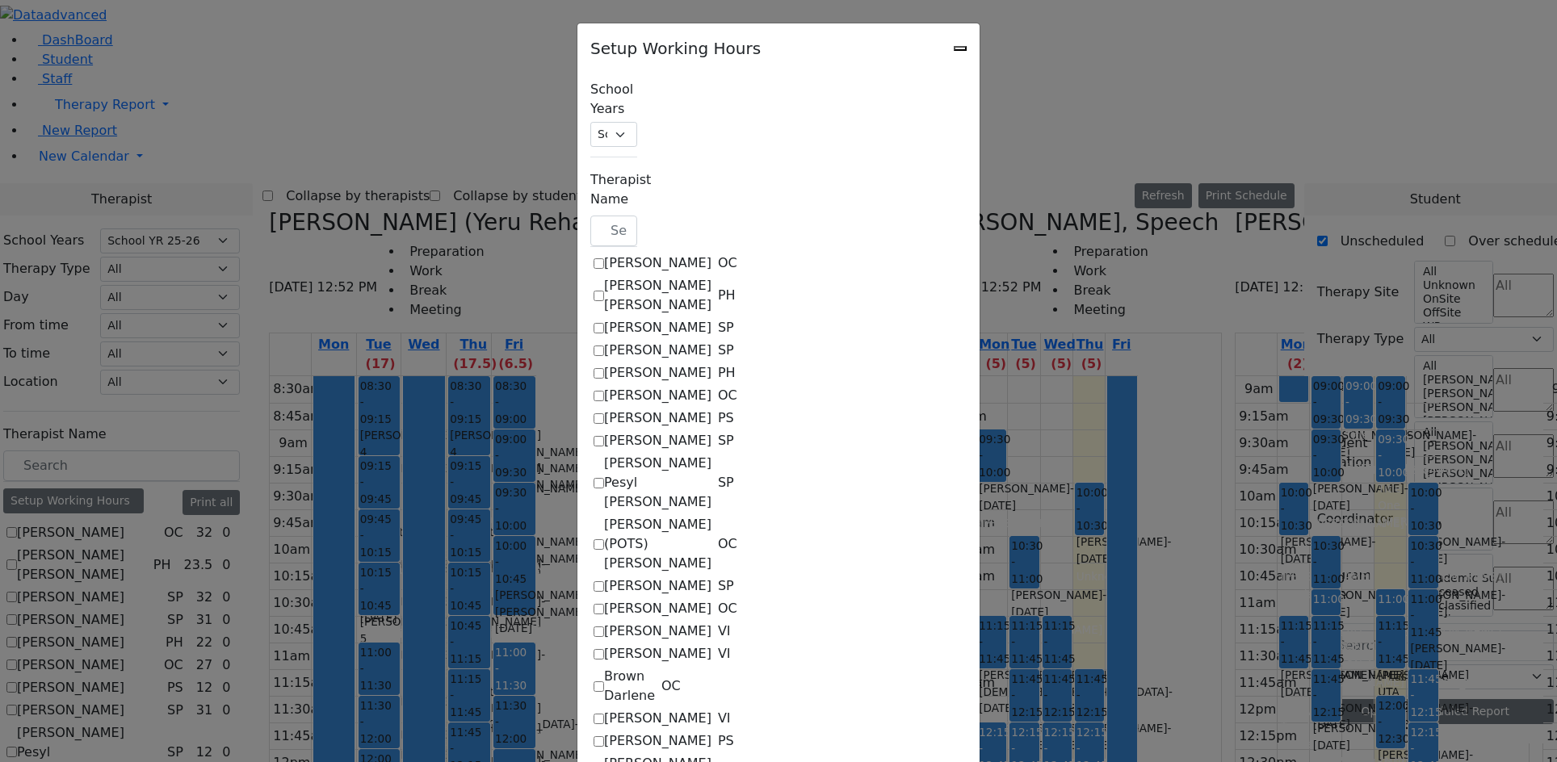
select select "09:00:00"
select select "15:00:00"
select select "1"
select select "15:00:00"
select select "19:00:00"
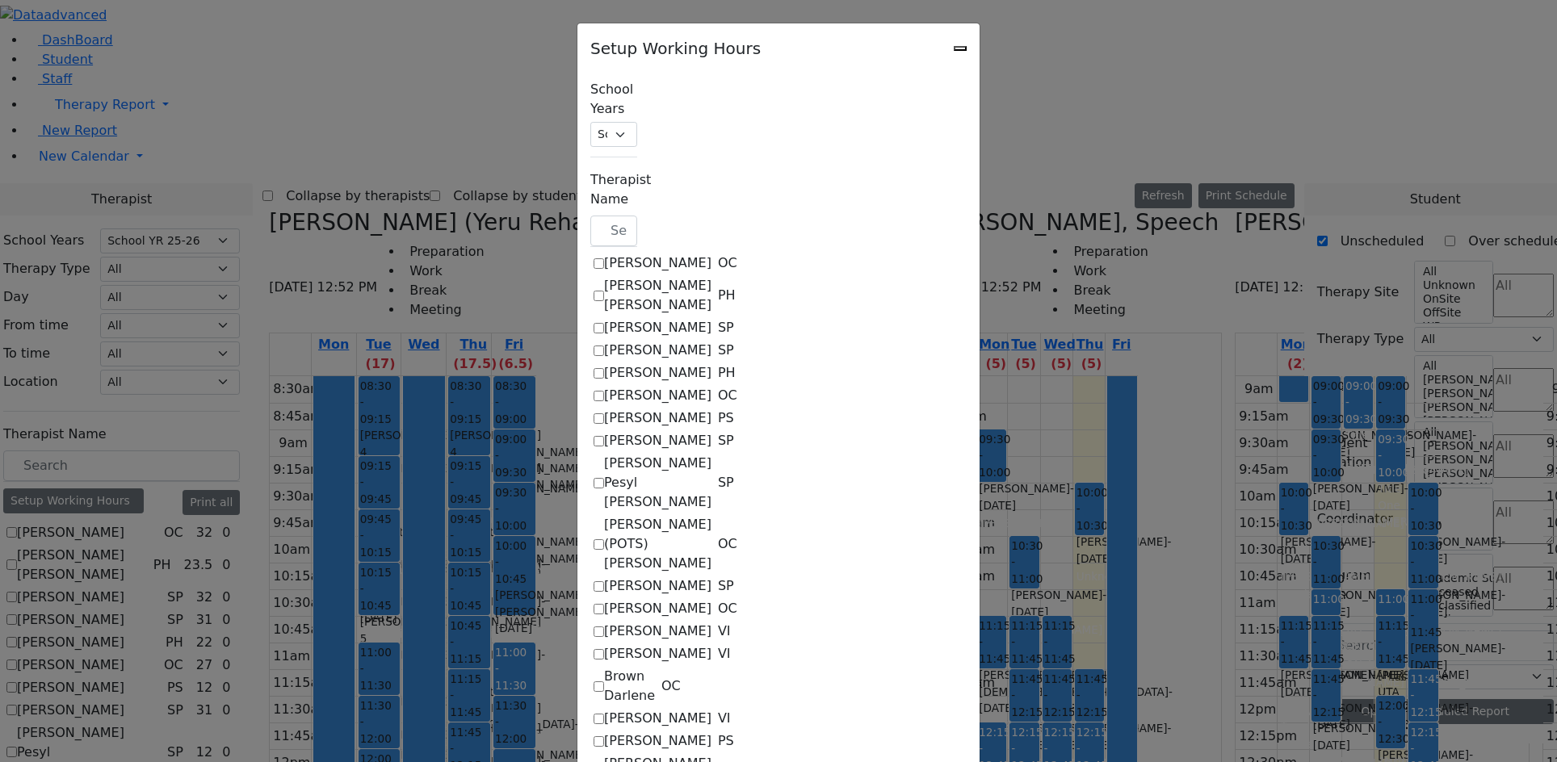
select select "09:15:00"
select select "13:00:00"
select select "1"
select select "15:00:00"
select select "19:00:00"
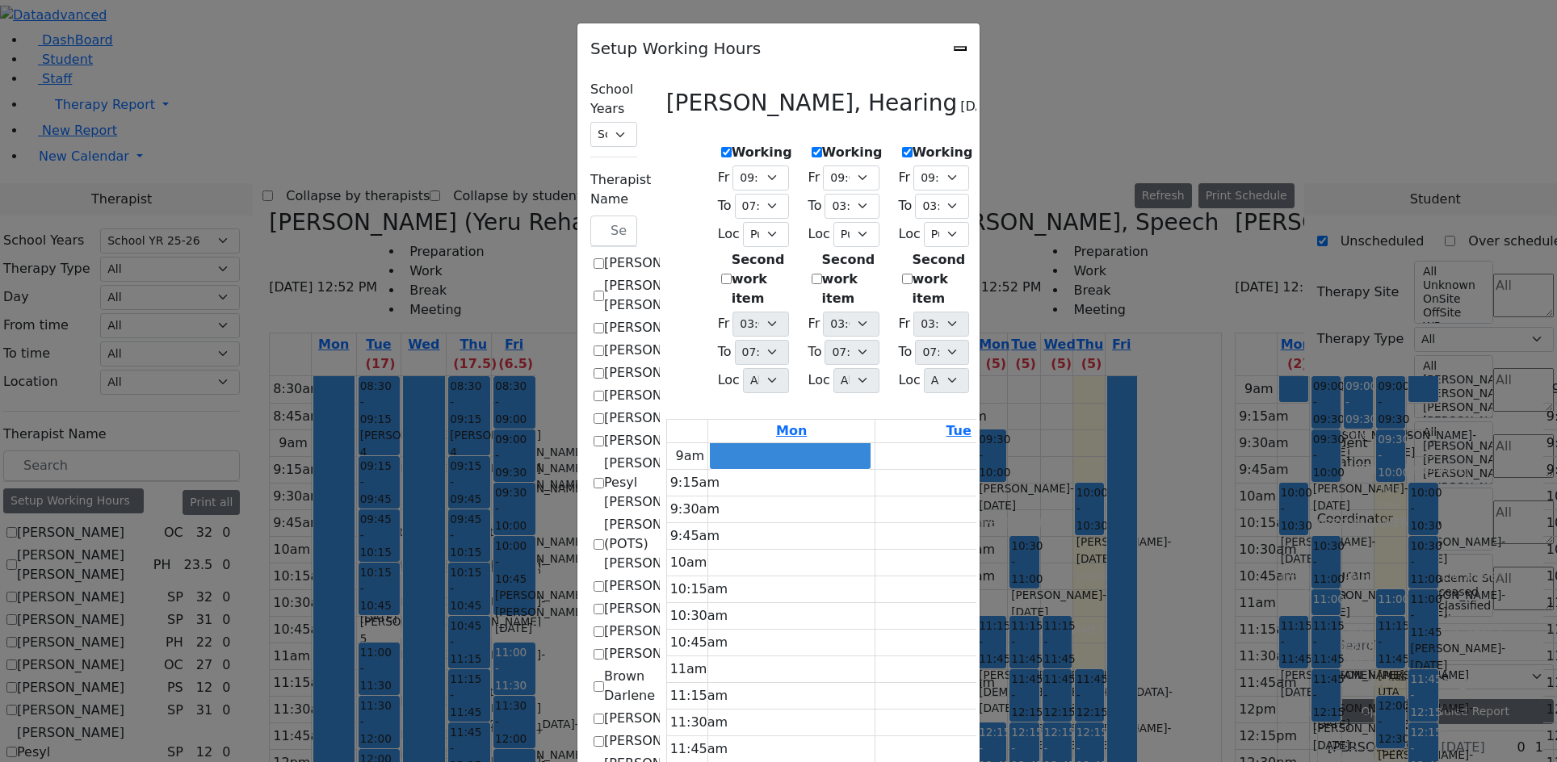
click at [960, 48] on icon "Close" at bounding box center [960, 48] width 0 height 0
checkbox input "false"
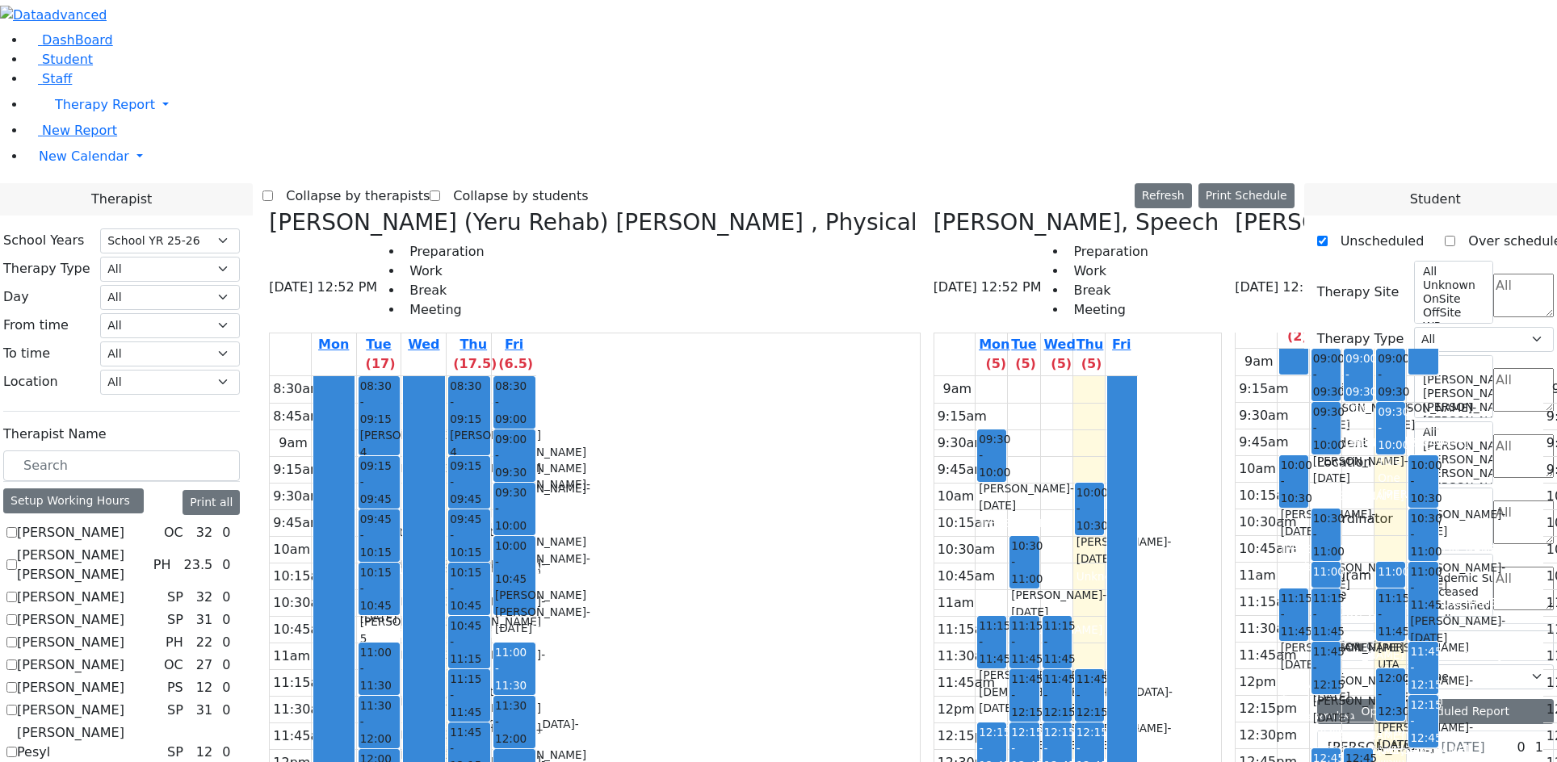
scroll to position [0, 0]
